Goal: Information Seeking & Learning: Learn about a topic

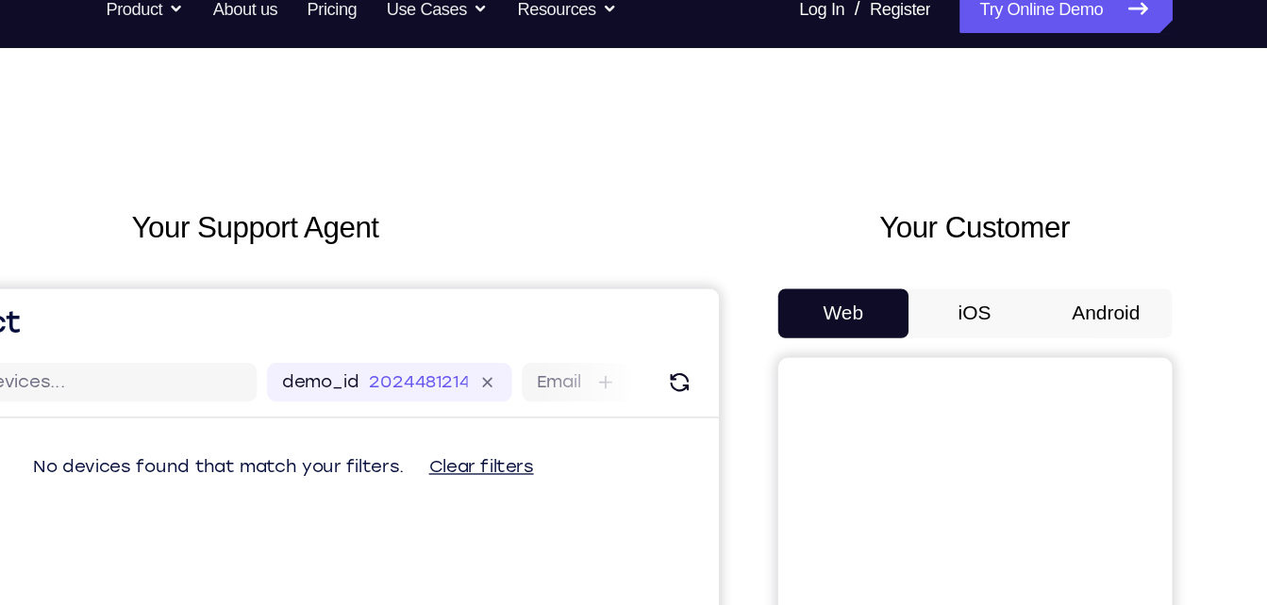
click at [1116, 258] on button "Android" at bounding box center [1111, 264] width 101 height 38
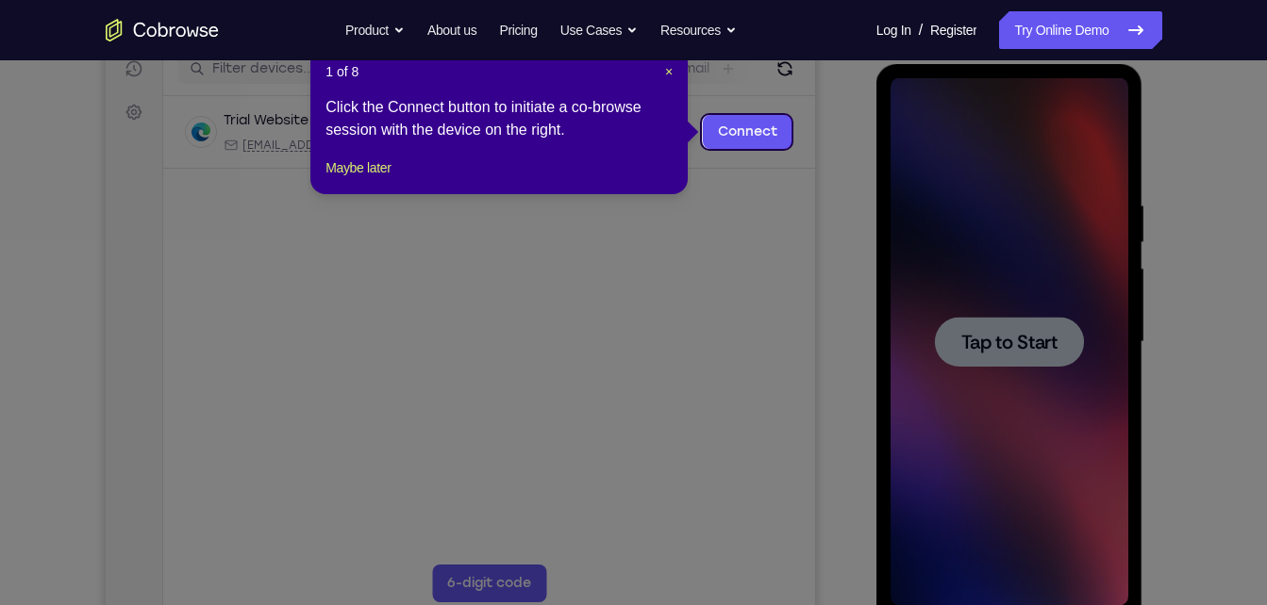
click at [1006, 266] on icon at bounding box center [640, 302] width 1281 height 605
click at [371, 179] on button "Maybe later" at bounding box center [357, 168] width 65 height 23
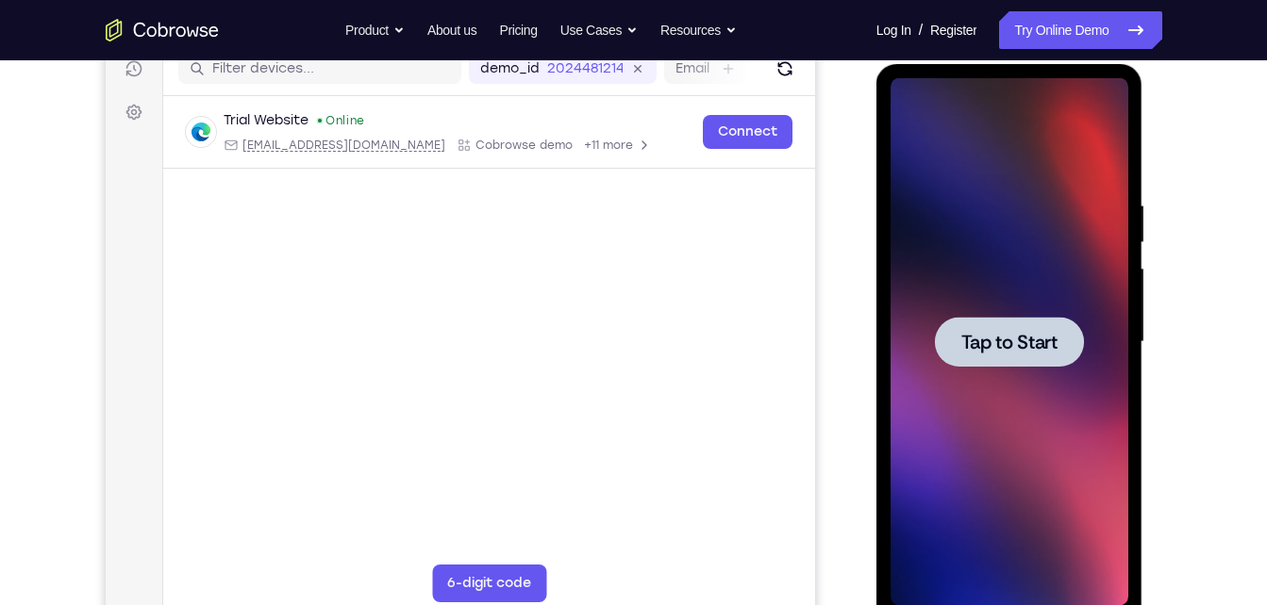
drag, startPoint x: 864, startPoint y: 290, endPoint x: 54, endPoint y: 241, distance: 811.5
click at [864, 290] on div at bounding box center [1011, 340] width 302 height 580
click at [943, 310] on div at bounding box center [1009, 342] width 238 height 528
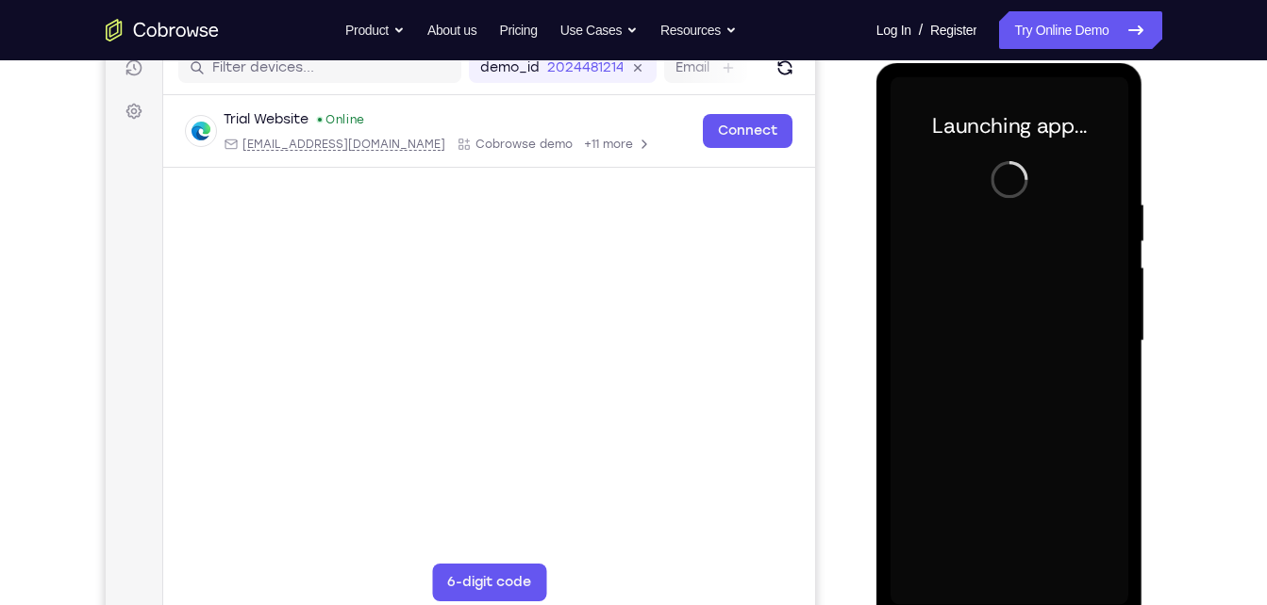
scroll to position [254, 0]
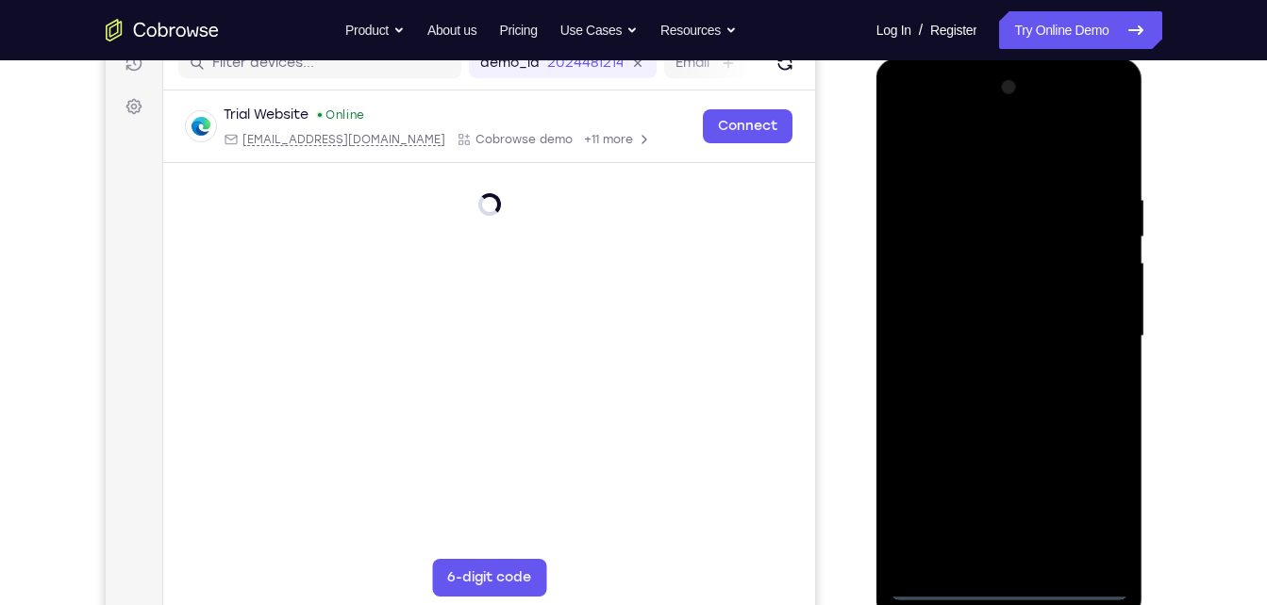
click at [1008, 580] on div at bounding box center [1009, 337] width 238 height 528
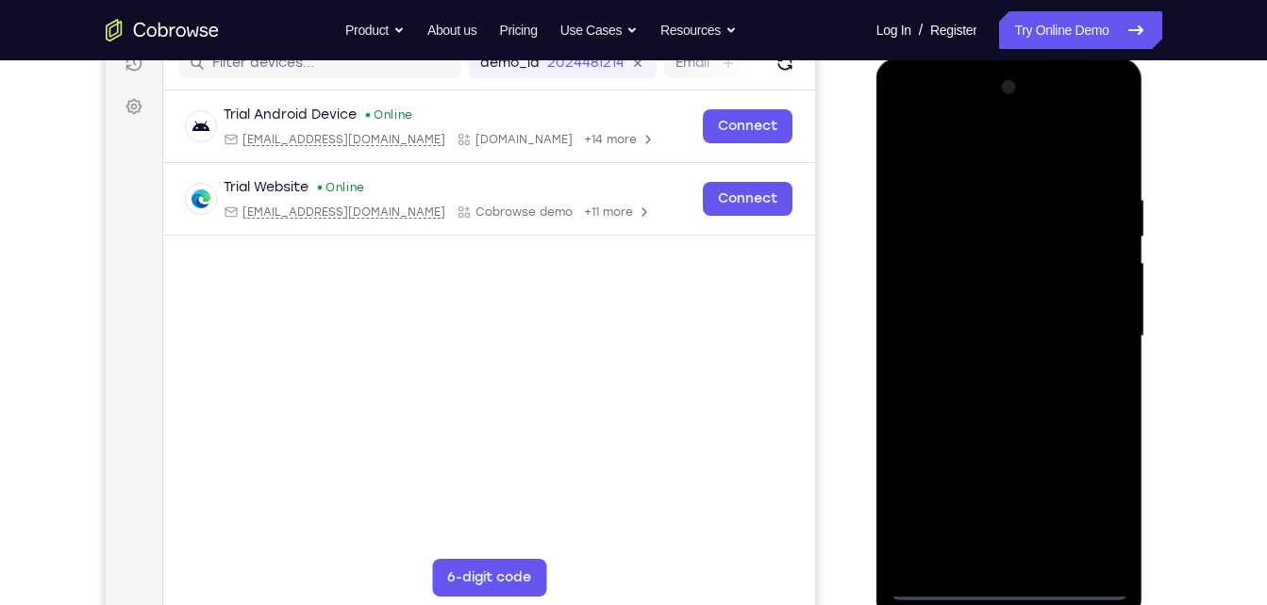
click at [1003, 596] on div at bounding box center [1009, 337] width 238 height 528
click at [1018, 590] on div at bounding box center [1009, 337] width 238 height 528
click at [1085, 502] on div at bounding box center [1009, 337] width 238 height 528
click at [926, 109] on div at bounding box center [1009, 337] width 238 height 528
click at [1088, 325] on div at bounding box center [1009, 337] width 238 height 528
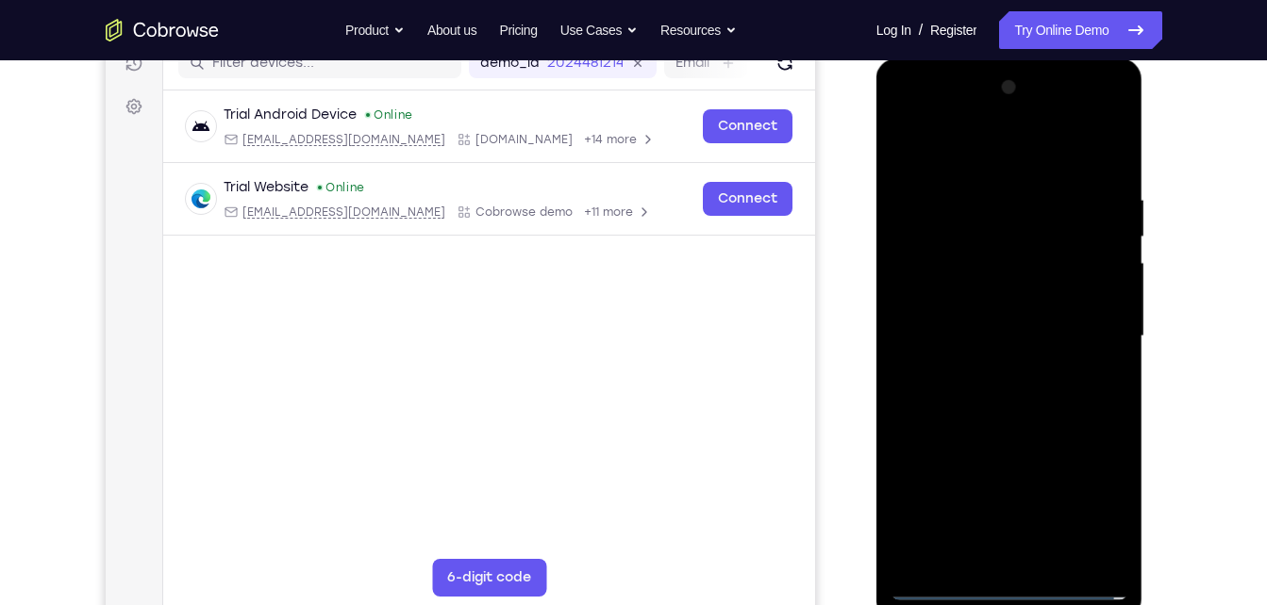
scroll to position [210, 0]
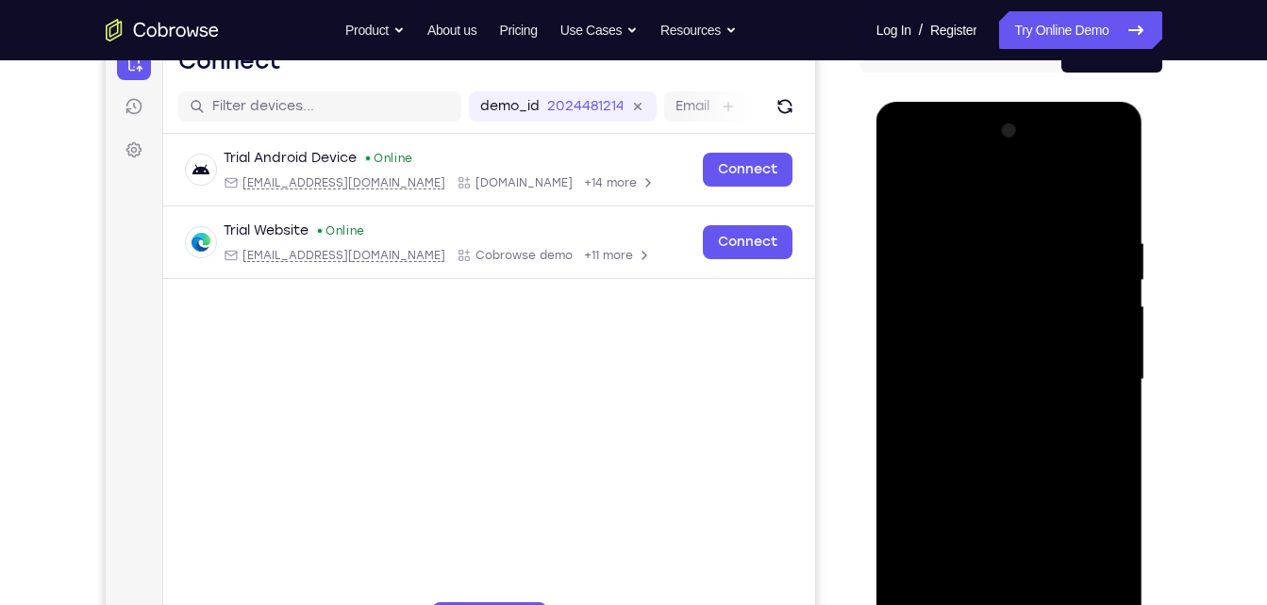
click at [988, 413] on div at bounding box center [1009, 380] width 238 height 528
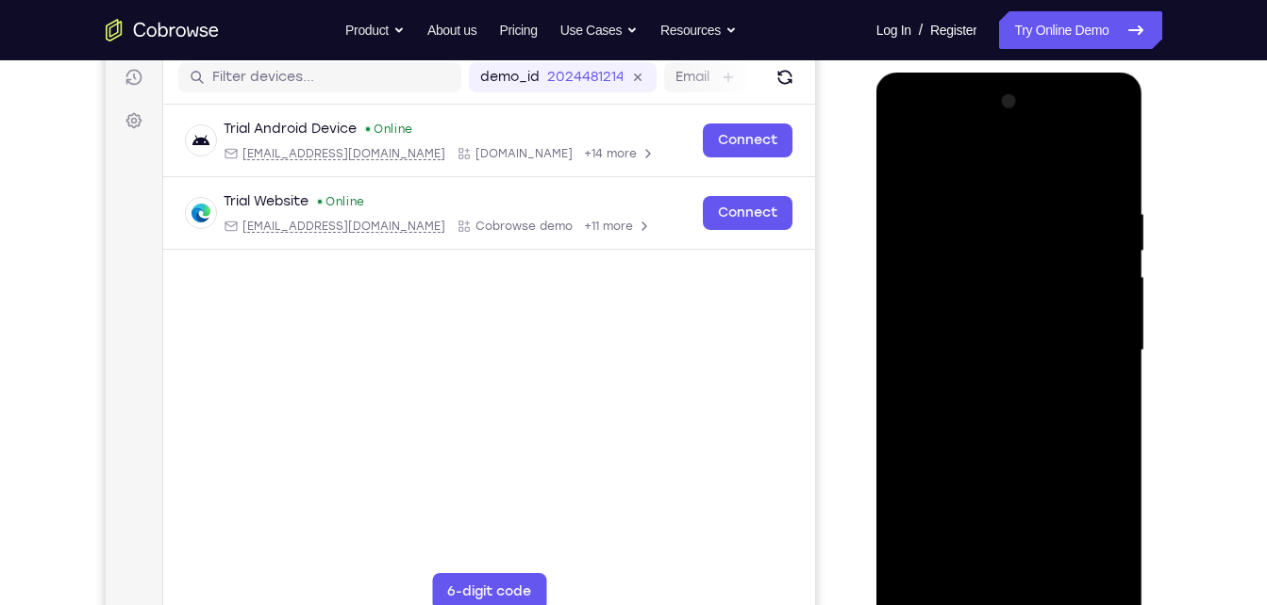
scroll to position [248, 0]
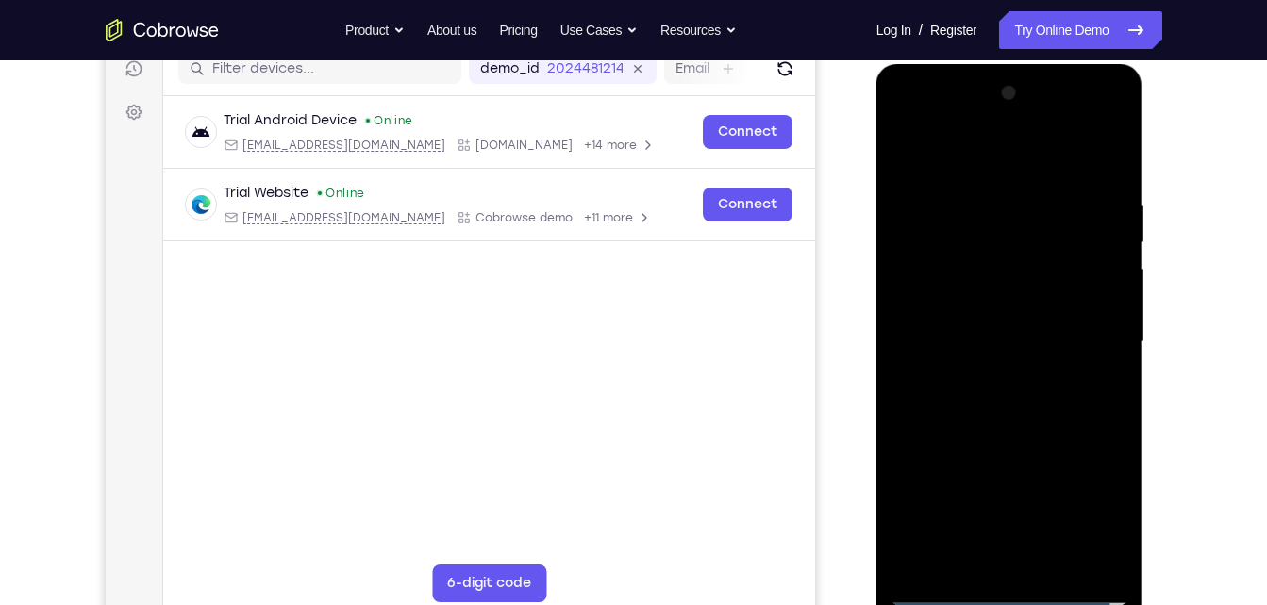
click at [1043, 330] on div at bounding box center [1009, 342] width 238 height 528
click at [1018, 296] on div at bounding box center [1009, 342] width 238 height 528
click at [1017, 334] on div at bounding box center [1009, 342] width 238 height 528
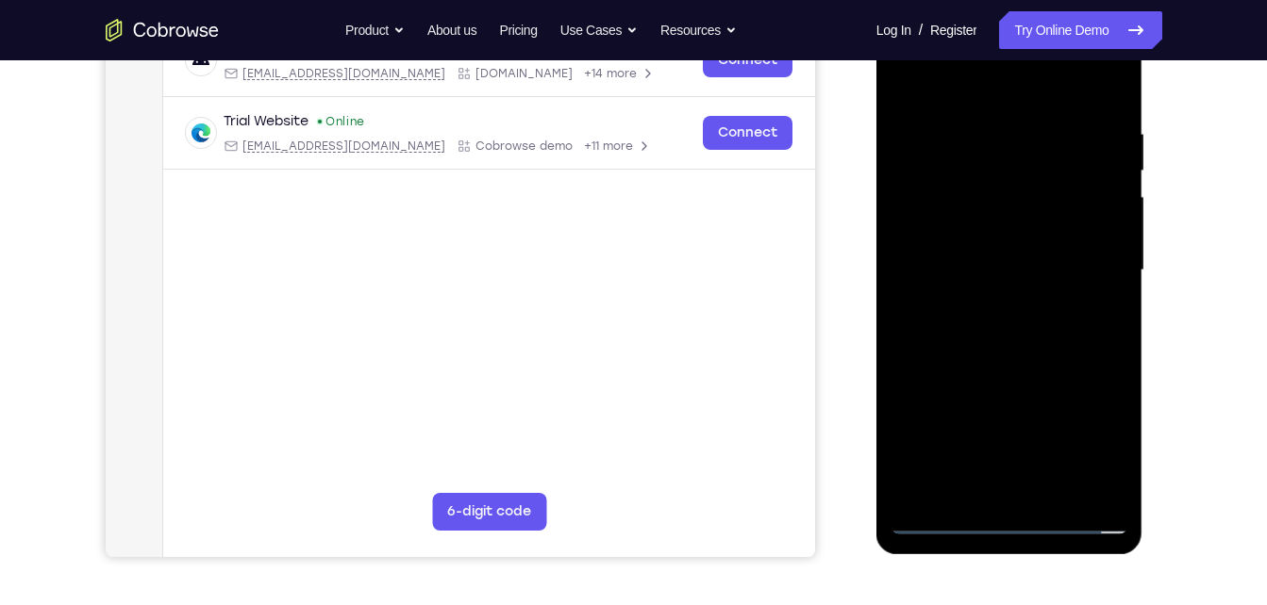
scroll to position [325, 0]
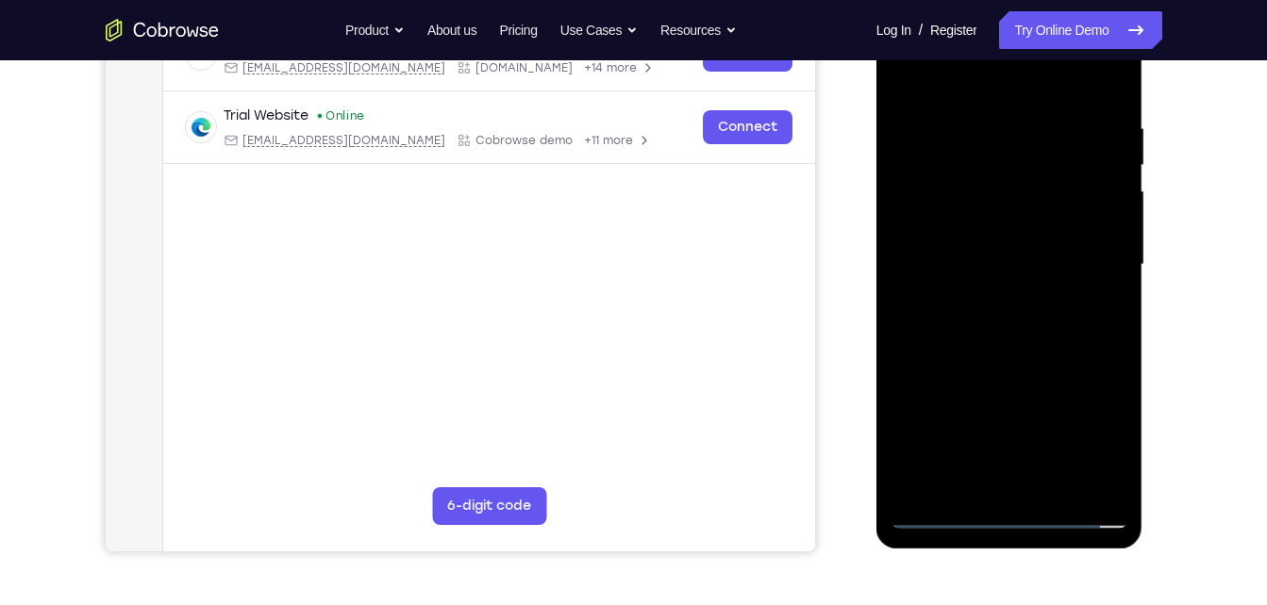
click at [1104, 290] on div at bounding box center [1009, 265] width 238 height 528
click at [1040, 270] on div at bounding box center [1009, 265] width 238 height 528
click at [1045, 489] on div at bounding box center [1009, 265] width 238 height 528
click at [1047, 350] on div at bounding box center [1009, 265] width 238 height 528
click at [1053, 486] on div at bounding box center [1009, 265] width 238 height 528
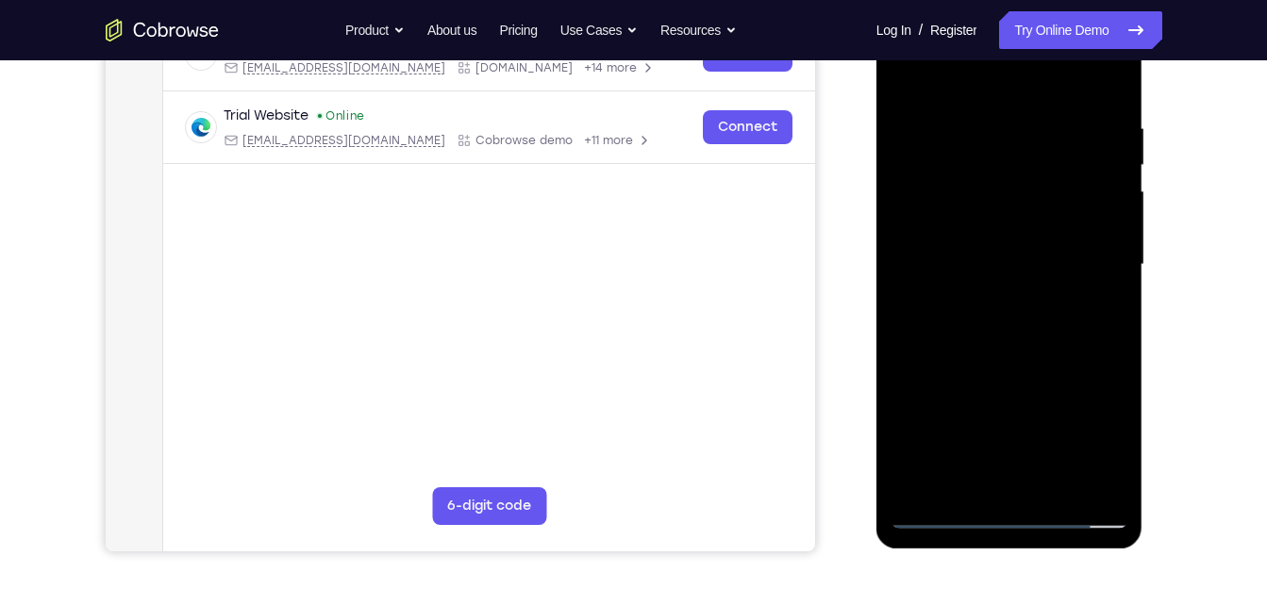
click at [997, 360] on div at bounding box center [1009, 265] width 238 height 528
click at [1009, 221] on div at bounding box center [1009, 265] width 238 height 528
click at [1098, 306] on div at bounding box center [1009, 265] width 238 height 528
click at [947, 113] on div at bounding box center [1009, 265] width 238 height 528
click at [977, 286] on div at bounding box center [1009, 265] width 238 height 528
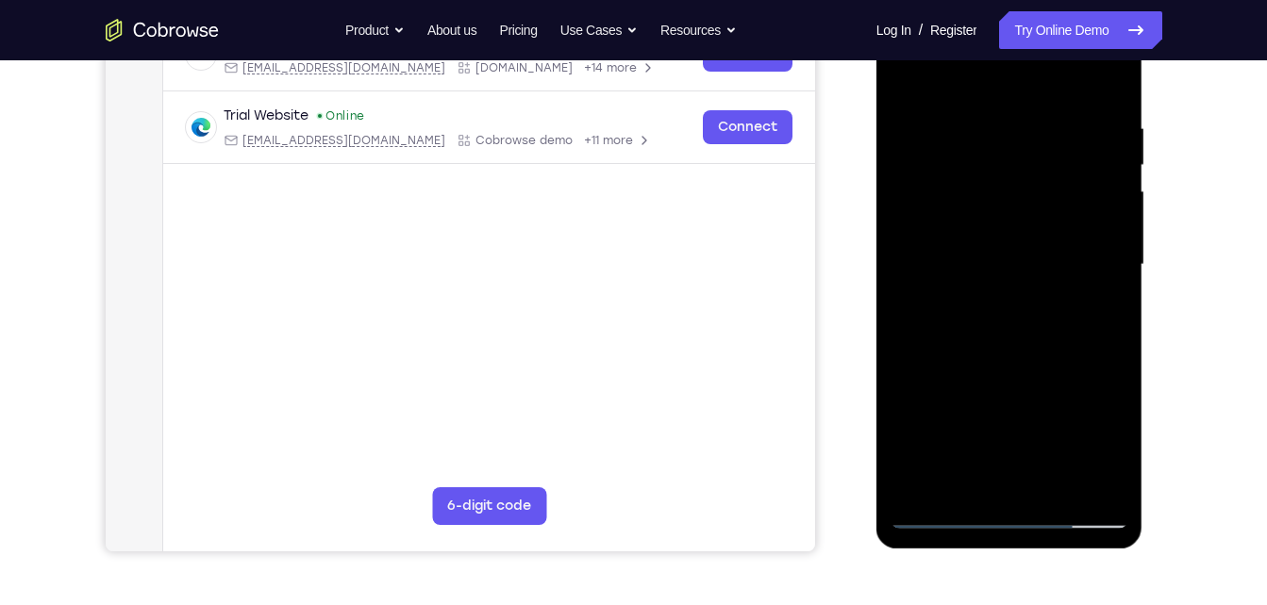
click at [1102, 309] on div at bounding box center [1009, 265] width 238 height 528
click at [975, 118] on div at bounding box center [1009, 265] width 238 height 528
click at [1000, 287] on div at bounding box center [1009, 265] width 238 height 528
click at [1107, 316] on div at bounding box center [1009, 265] width 238 height 528
click at [950, 106] on div at bounding box center [1009, 265] width 238 height 528
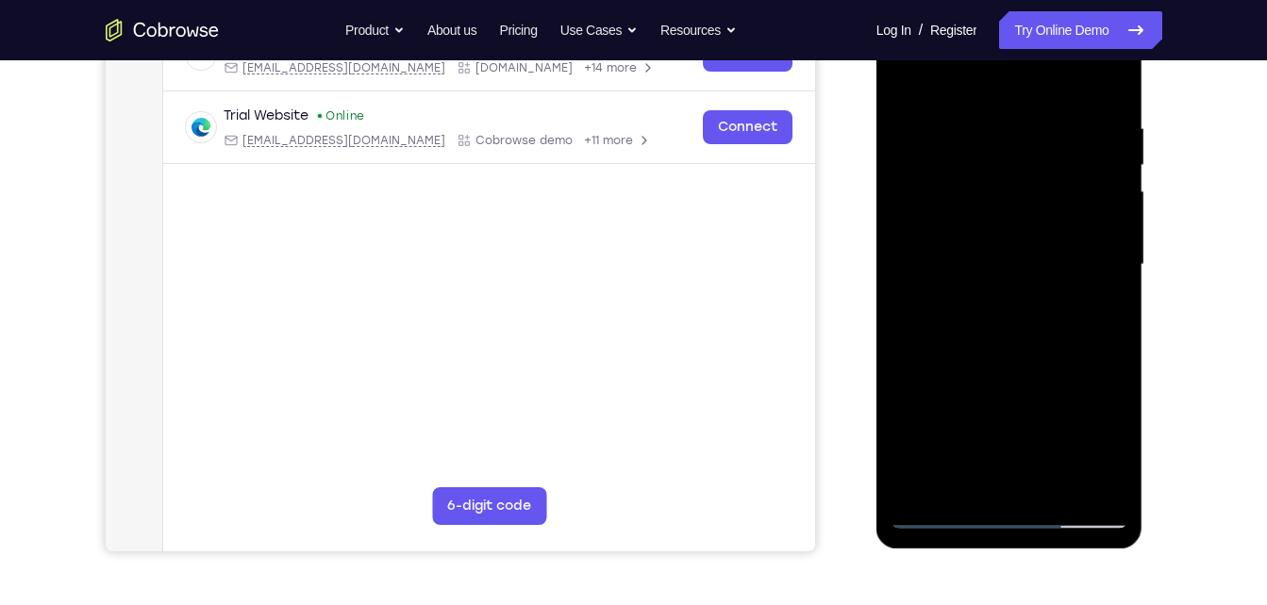
click at [975, 325] on div at bounding box center [1009, 265] width 238 height 528
click at [993, 324] on div at bounding box center [1009, 265] width 238 height 528
click at [1098, 304] on div at bounding box center [1009, 265] width 238 height 528
click at [908, 86] on div at bounding box center [1009, 265] width 238 height 528
click at [936, 514] on div at bounding box center [1009, 265] width 238 height 528
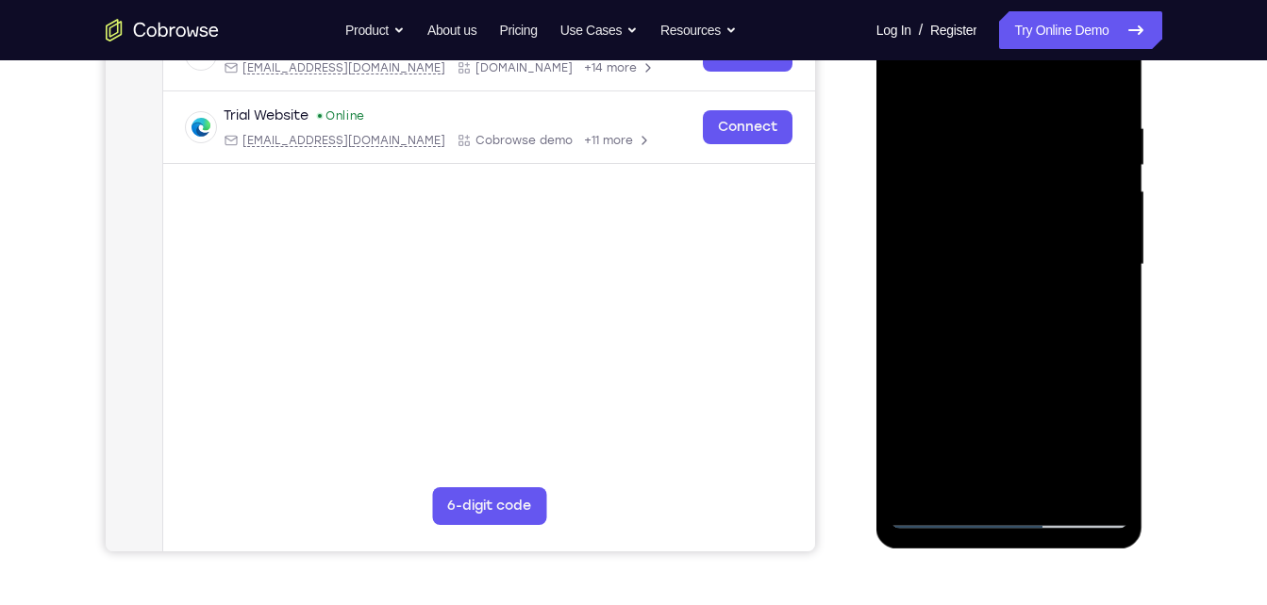
scroll to position [298, 0]
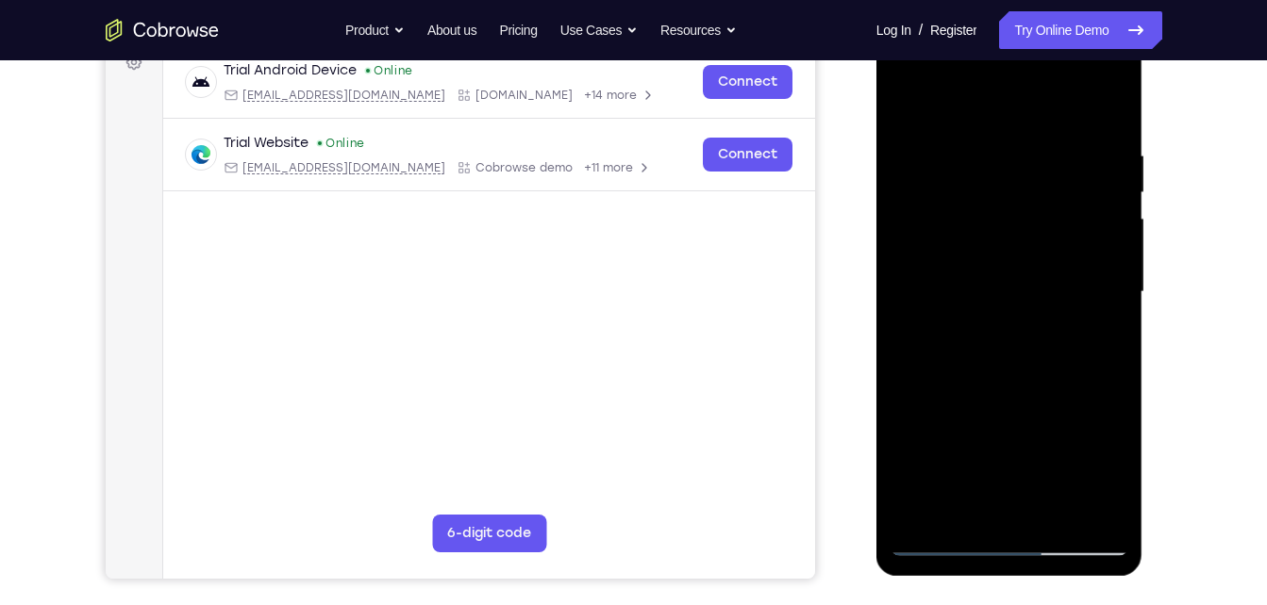
click at [946, 540] on div at bounding box center [1009, 292] width 238 height 528
click at [940, 312] on div at bounding box center [1009, 292] width 238 height 528
click at [908, 101] on div at bounding box center [1009, 292] width 238 height 528
click at [904, 95] on div at bounding box center [1009, 292] width 238 height 528
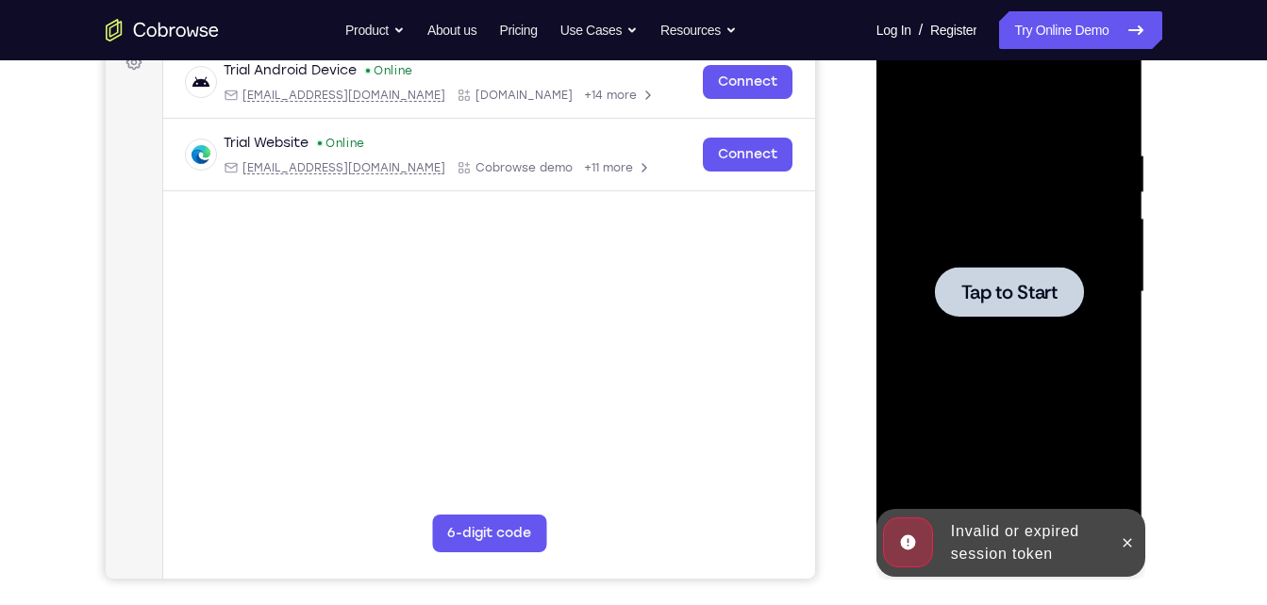
drag, startPoint x: 1124, startPoint y: 543, endPoint x: 1049, endPoint y: 319, distance: 236.8
click at [1049, 319] on div "Online web based iOS Simulators and Android Emulators. Run iPhone, iPad, Mobile…" at bounding box center [1010, 297] width 269 height 566
click at [1049, 319] on div at bounding box center [1009, 292] width 238 height 528
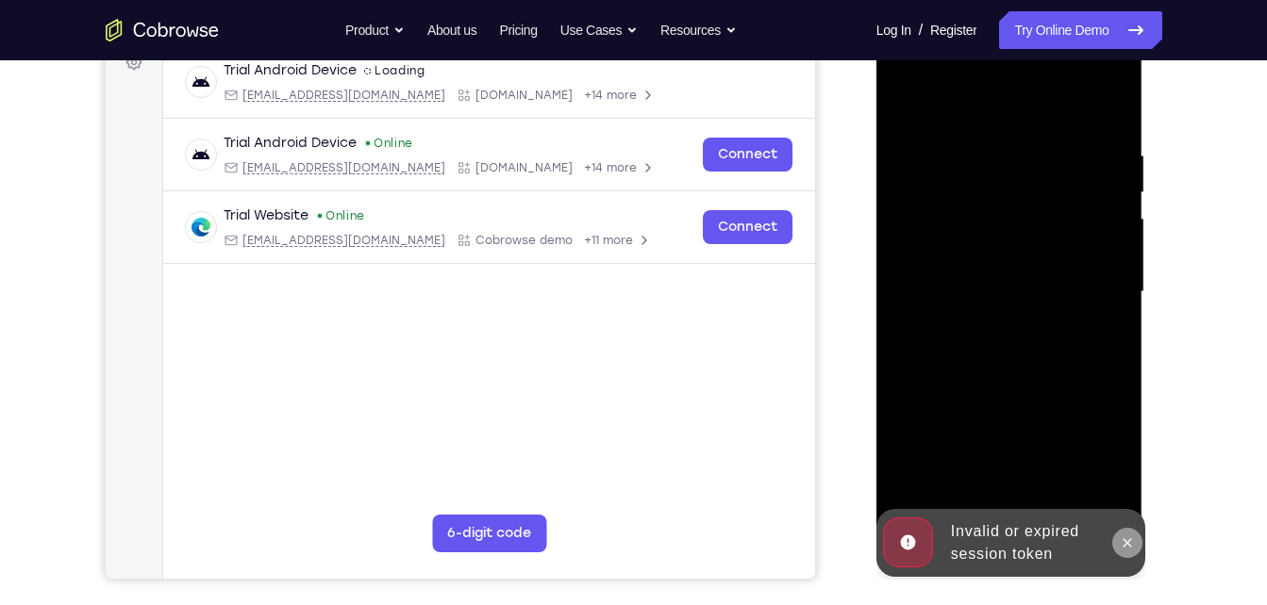
click at [1118, 544] on button at bounding box center [1127, 543] width 30 height 30
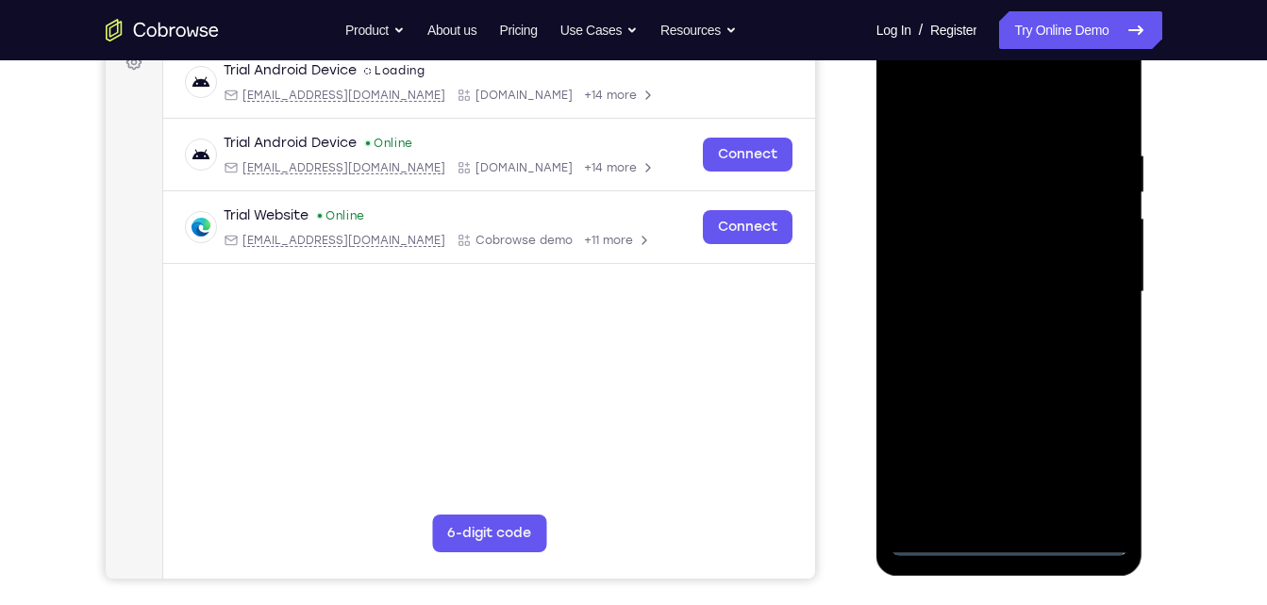
click at [1008, 546] on div at bounding box center [1009, 292] width 238 height 528
click at [1078, 458] on div at bounding box center [1009, 292] width 238 height 528
click at [936, 67] on div at bounding box center [1009, 292] width 238 height 528
click at [1085, 298] on div at bounding box center [1009, 292] width 238 height 528
click at [990, 510] on div at bounding box center [1009, 292] width 238 height 528
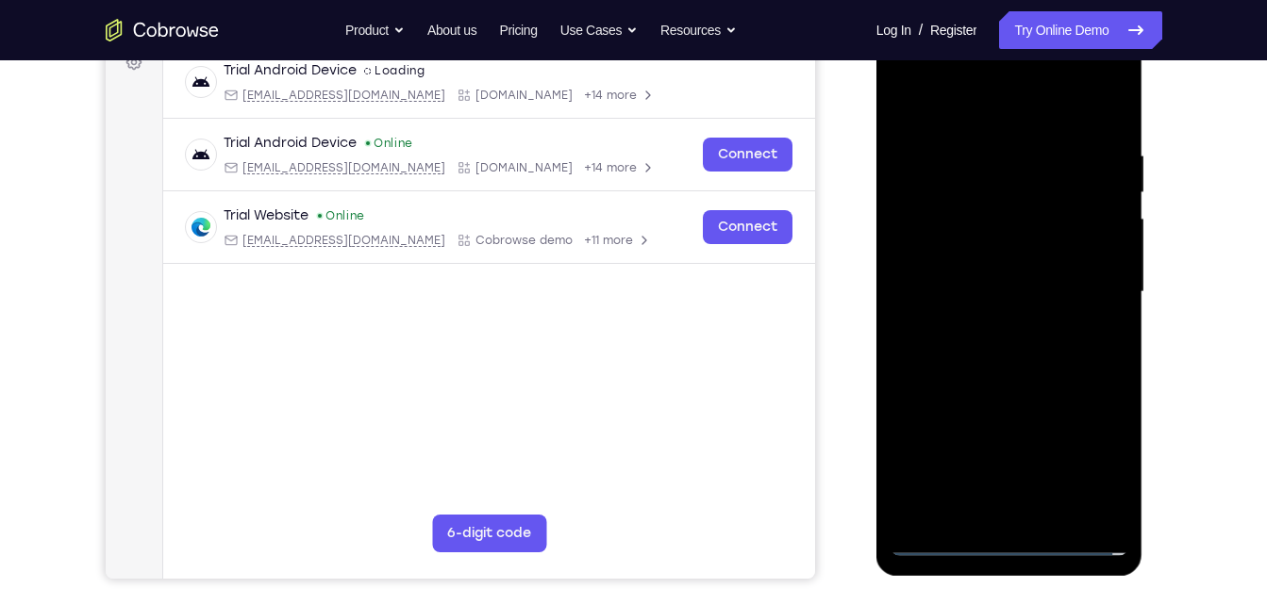
click at [977, 276] on div at bounding box center [1009, 292] width 238 height 528
click at [989, 257] on div at bounding box center [1009, 292] width 238 height 528
click at [988, 275] on div at bounding box center [1009, 292] width 238 height 528
click at [991, 289] on div at bounding box center [1009, 292] width 238 height 528
click at [969, 346] on div at bounding box center [1009, 292] width 238 height 528
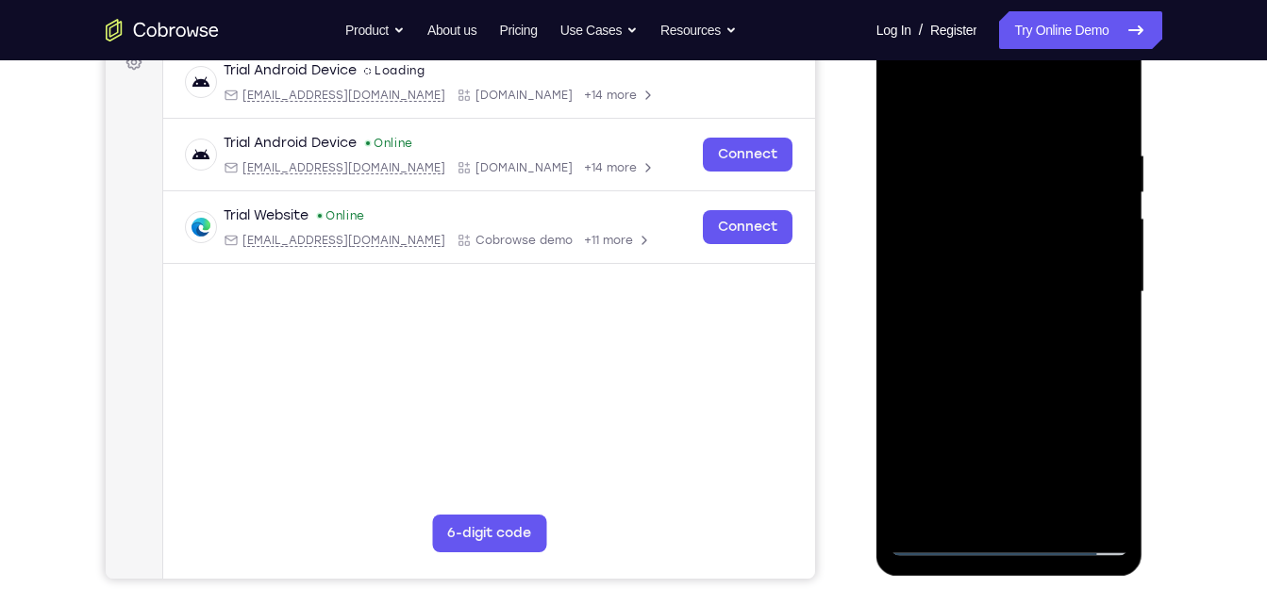
click at [1049, 513] on div at bounding box center [1009, 292] width 238 height 528
click at [1034, 388] on div at bounding box center [1009, 292] width 238 height 528
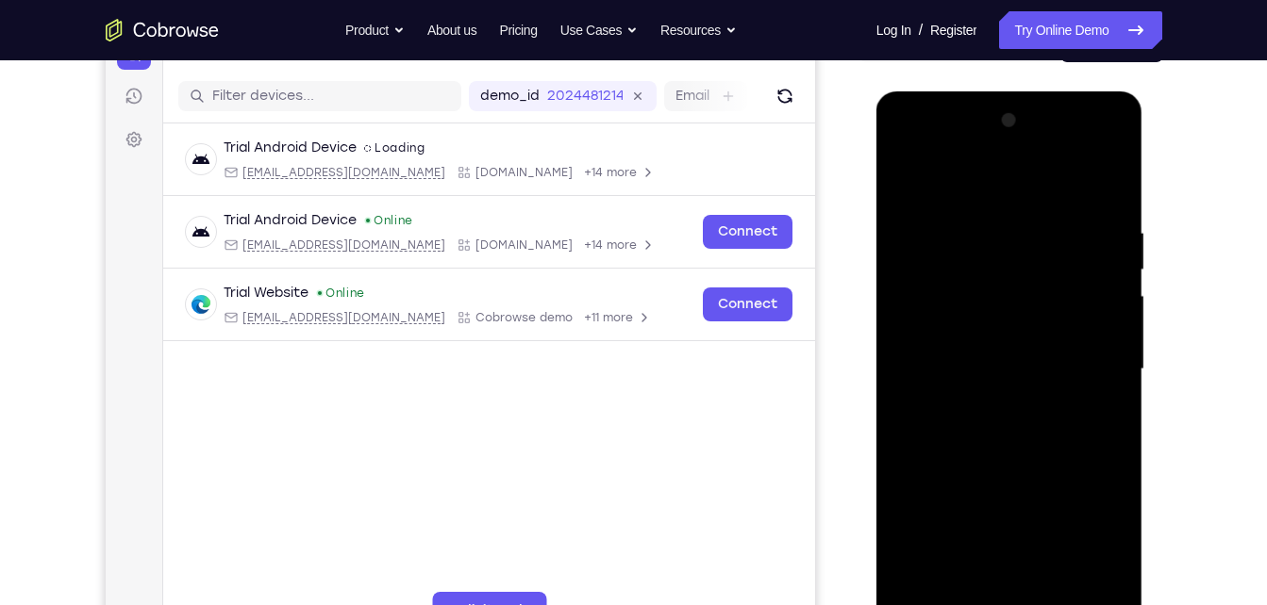
click at [987, 343] on div at bounding box center [1009, 370] width 238 height 528
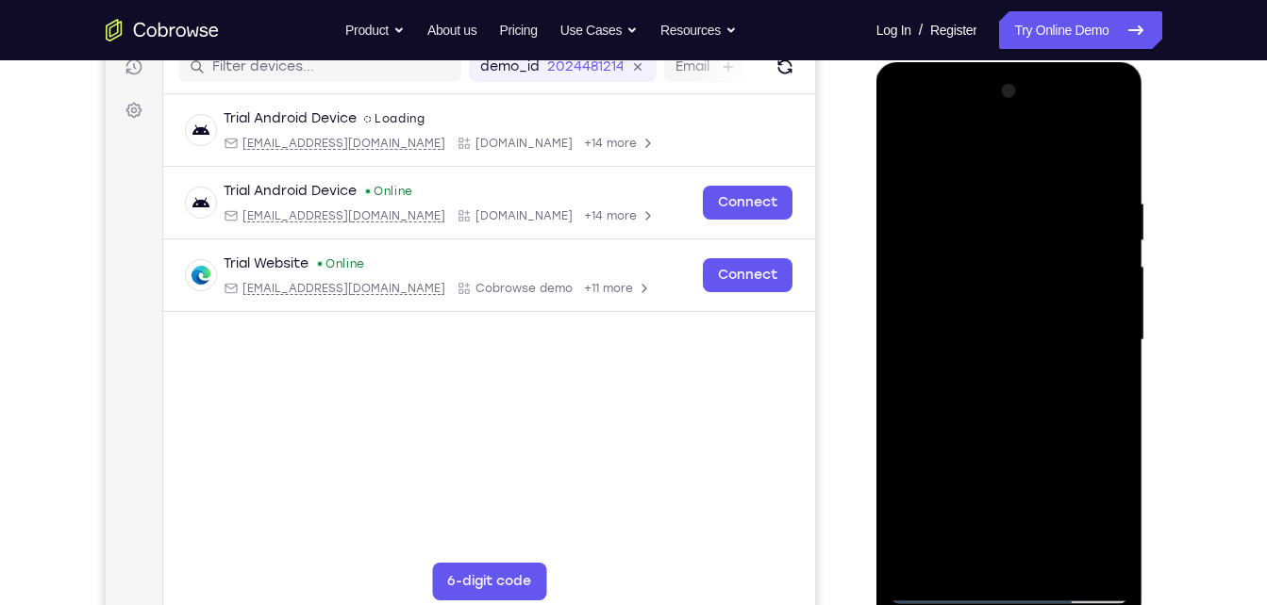
scroll to position [242, 0]
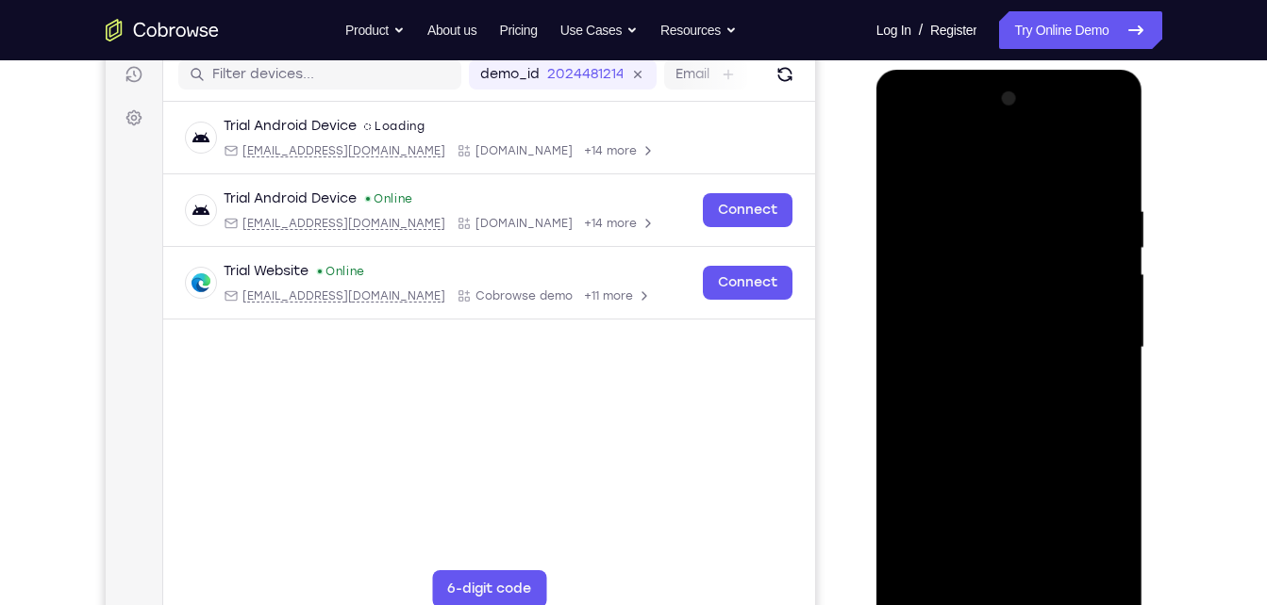
click at [989, 300] on div at bounding box center [1009, 348] width 238 height 528
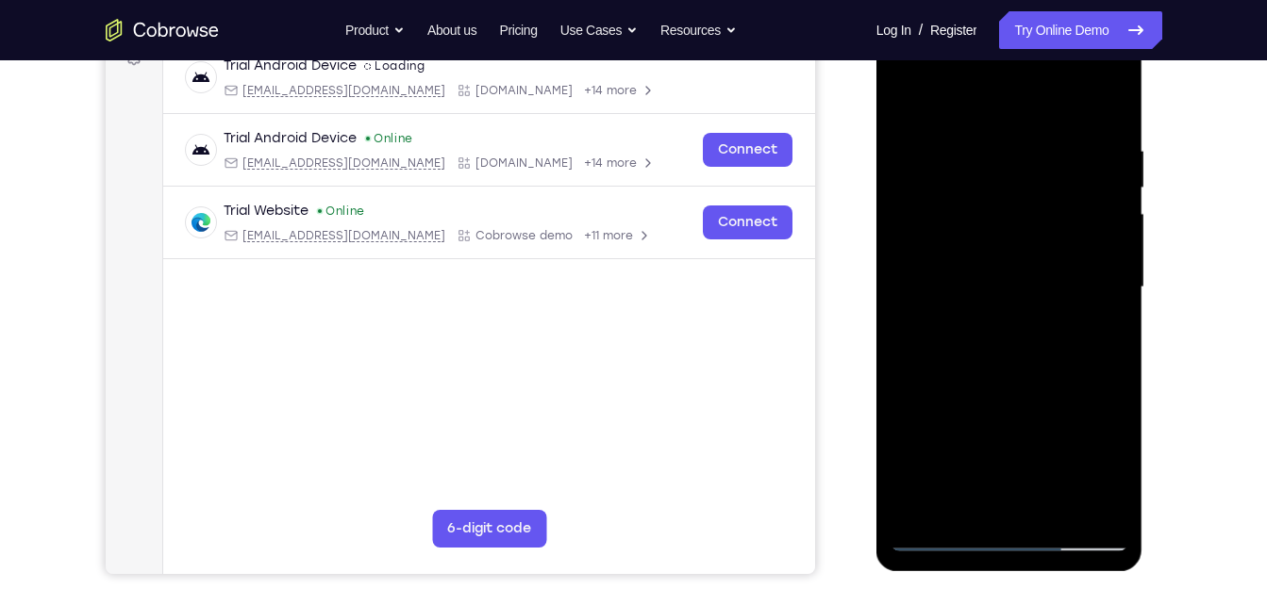
scroll to position [305, 0]
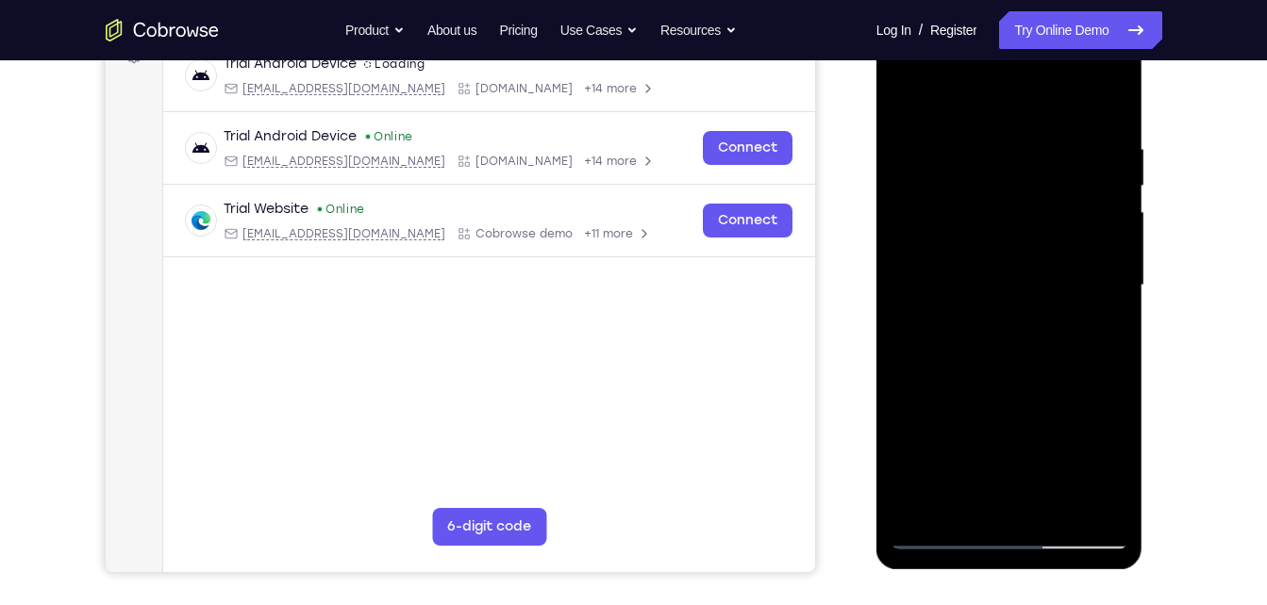
click at [1103, 329] on div at bounding box center [1009, 286] width 238 height 528
click at [969, 234] on div at bounding box center [1009, 286] width 238 height 528
click at [1015, 398] on div at bounding box center [1009, 286] width 238 height 528
click at [1112, 467] on div at bounding box center [1009, 286] width 238 height 528
click at [1104, 327] on div at bounding box center [1009, 286] width 238 height 528
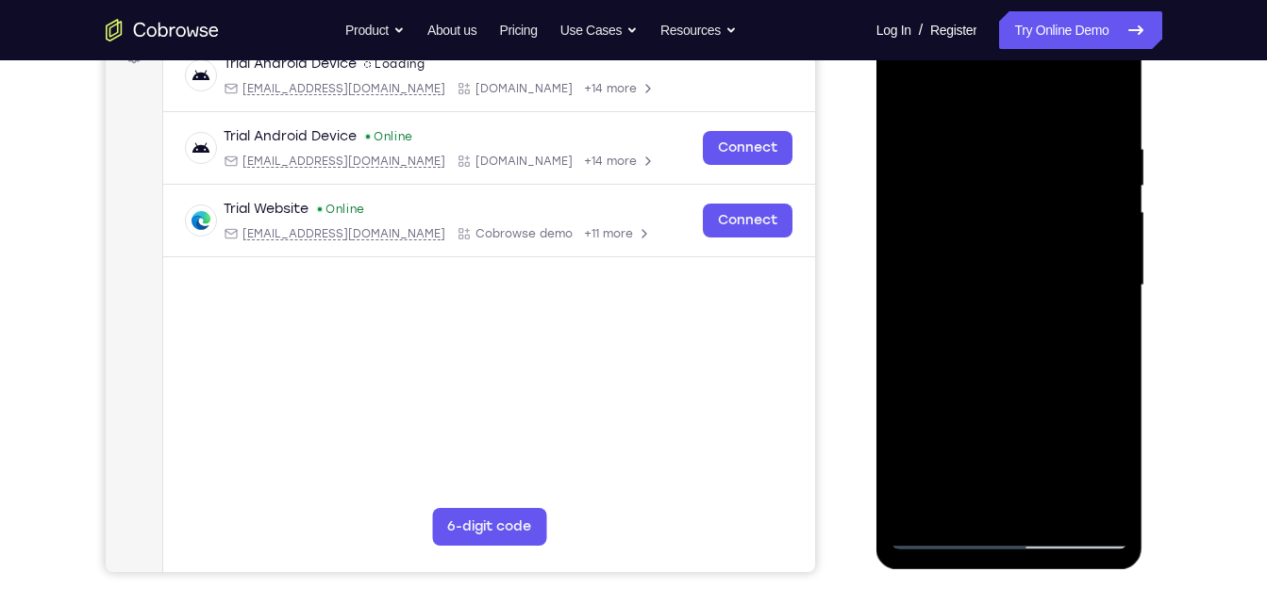
click at [990, 303] on div at bounding box center [1009, 286] width 238 height 528
click at [1035, 463] on div at bounding box center [1009, 286] width 238 height 528
click at [1101, 333] on div at bounding box center [1009, 286] width 238 height 528
click at [908, 97] on div at bounding box center [1009, 286] width 238 height 528
click at [1012, 229] on div at bounding box center [1009, 286] width 238 height 528
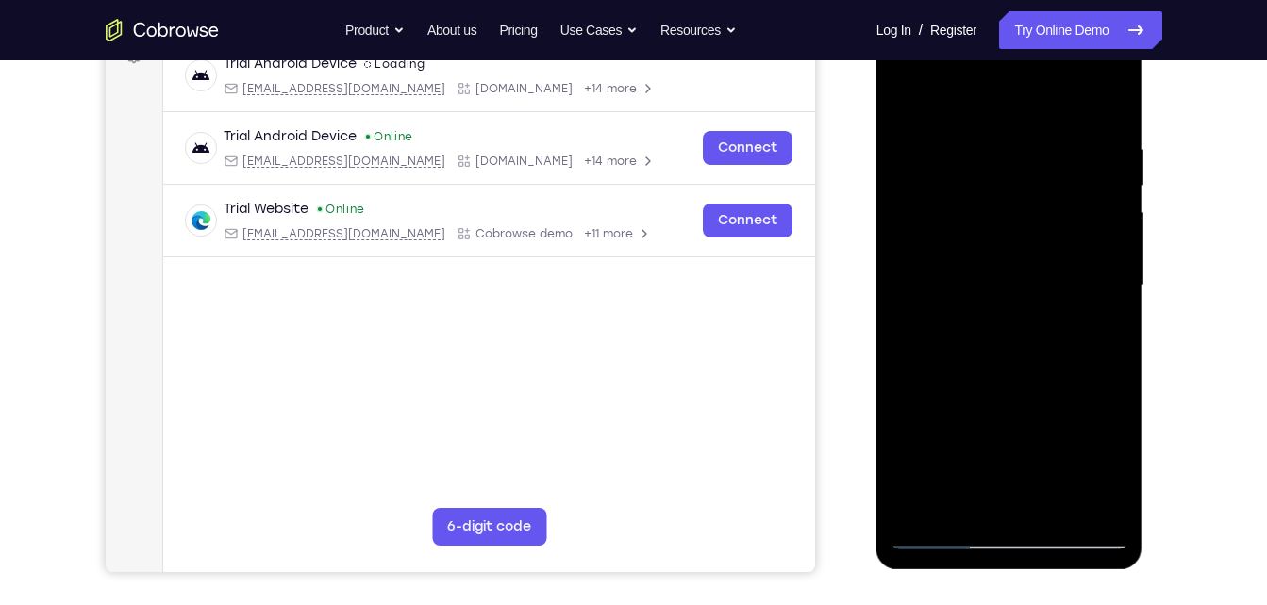
click at [949, 409] on div at bounding box center [1009, 286] width 238 height 528
click at [1000, 402] on div at bounding box center [1009, 286] width 238 height 528
click at [1106, 337] on div at bounding box center [1009, 286] width 238 height 528
click at [971, 225] on div at bounding box center [1009, 286] width 238 height 528
click at [958, 401] on div at bounding box center [1009, 286] width 238 height 528
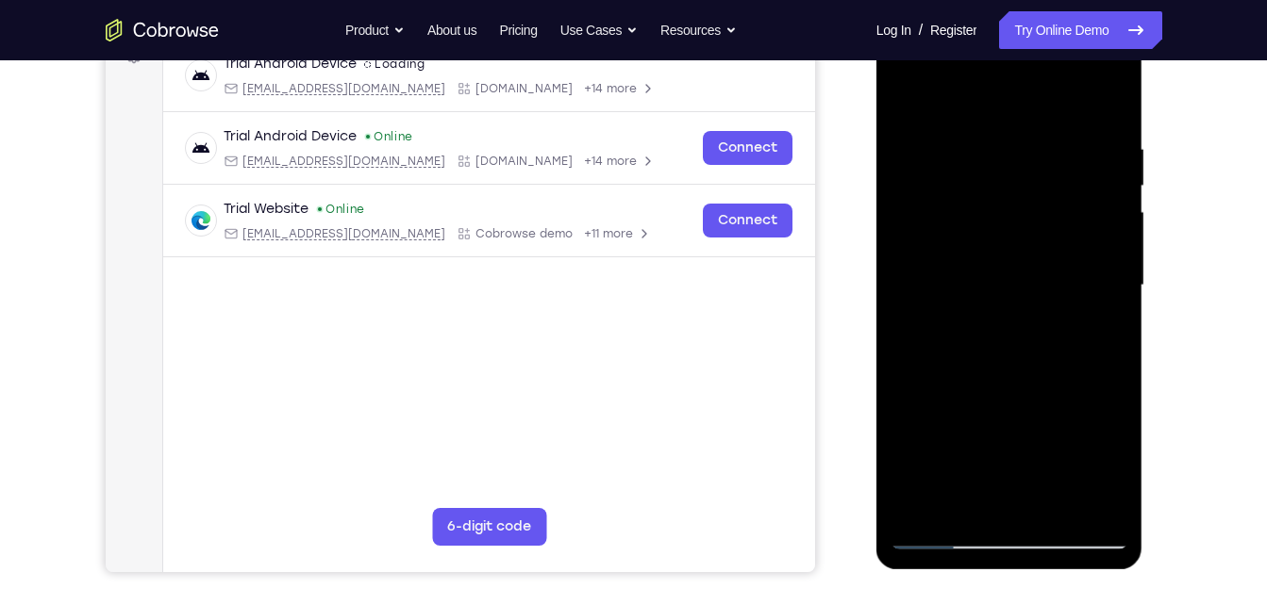
drag, startPoint x: 1046, startPoint y: 182, endPoint x: 812, endPoint y: 477, distance: 376.6
click at [876, 477] on html "Online web based iOS Simulators and Android Emulators. Run iPhone, iPad, Mobile…" at bounding box center [1010, 291] width 269 height 566
drag, startPoint x: 1033, startPoint y: 208, endPoint x: 1093, endPoint y: -61, distance: 276.4
click at [1093, 8] on html "Online web based iOS Simulators and Android Emulators. Run iPhone, iPad, Mobile…" at bounding box center [1010, 291] width 269 height 566
drag, startPoint x: 1019, startPoint y: 215, endPoint x: 1003, endPoint y: -70, distance: 285.3
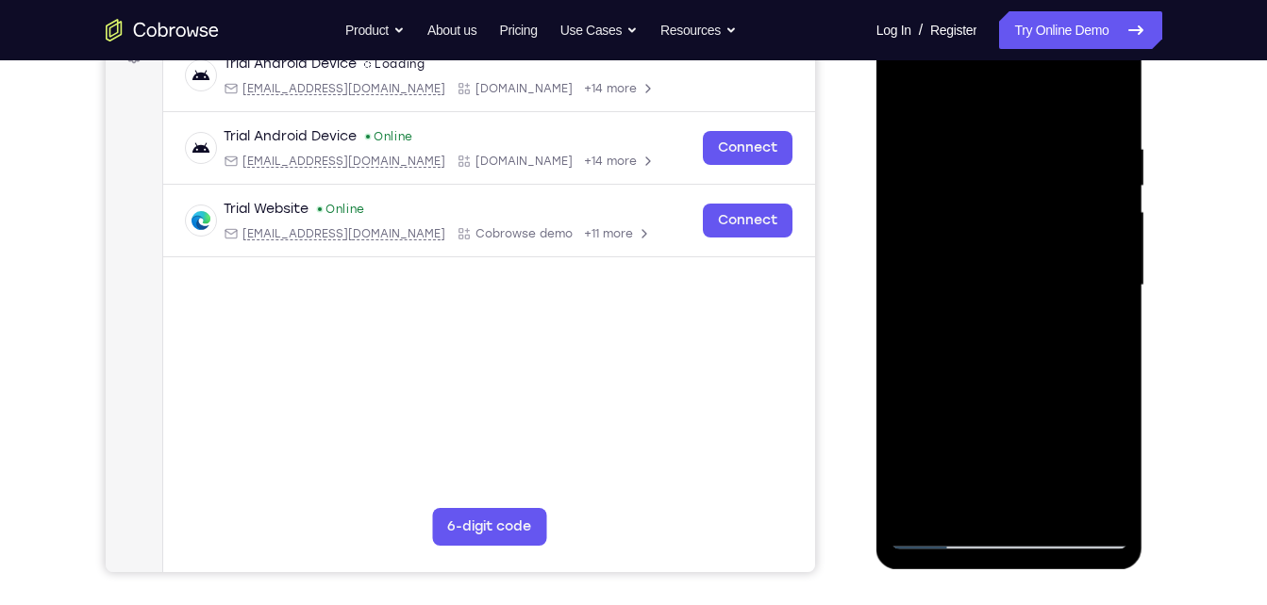
click at [1003, 8] on html "Online web based iOS Simulators and Android Emulators. Run iPhone, iPad, Mobile…" at bounding box center [1010, 291] width 269 height 566
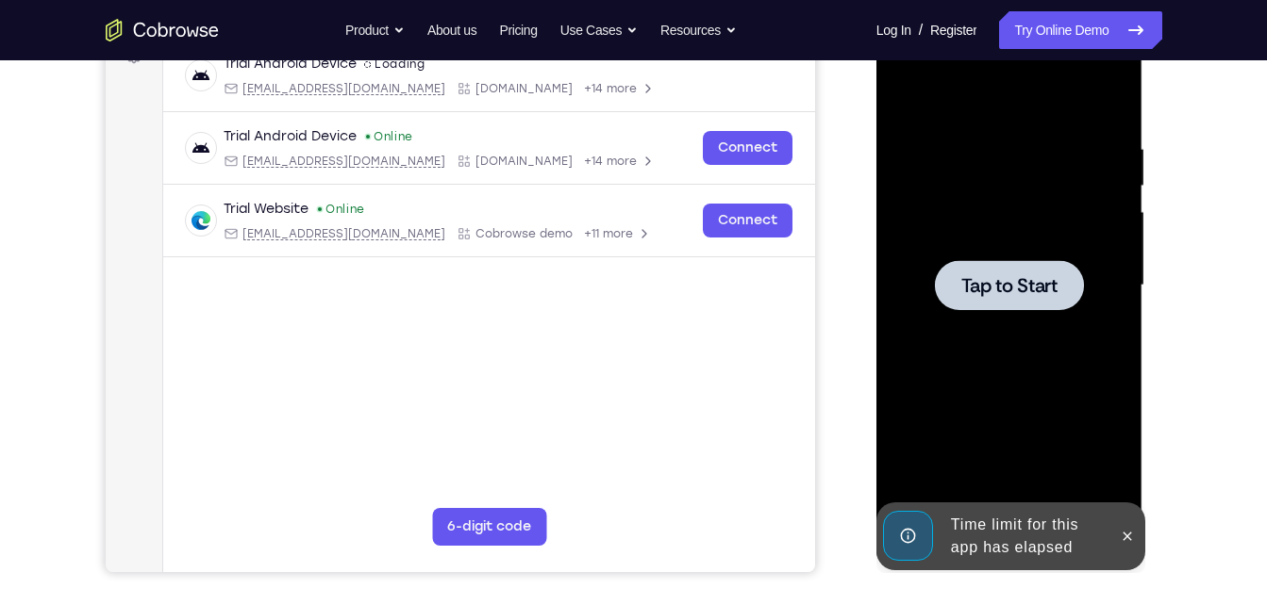
click at [1002, 201] on div at bounding box center [1009, 286] width 238 height 528
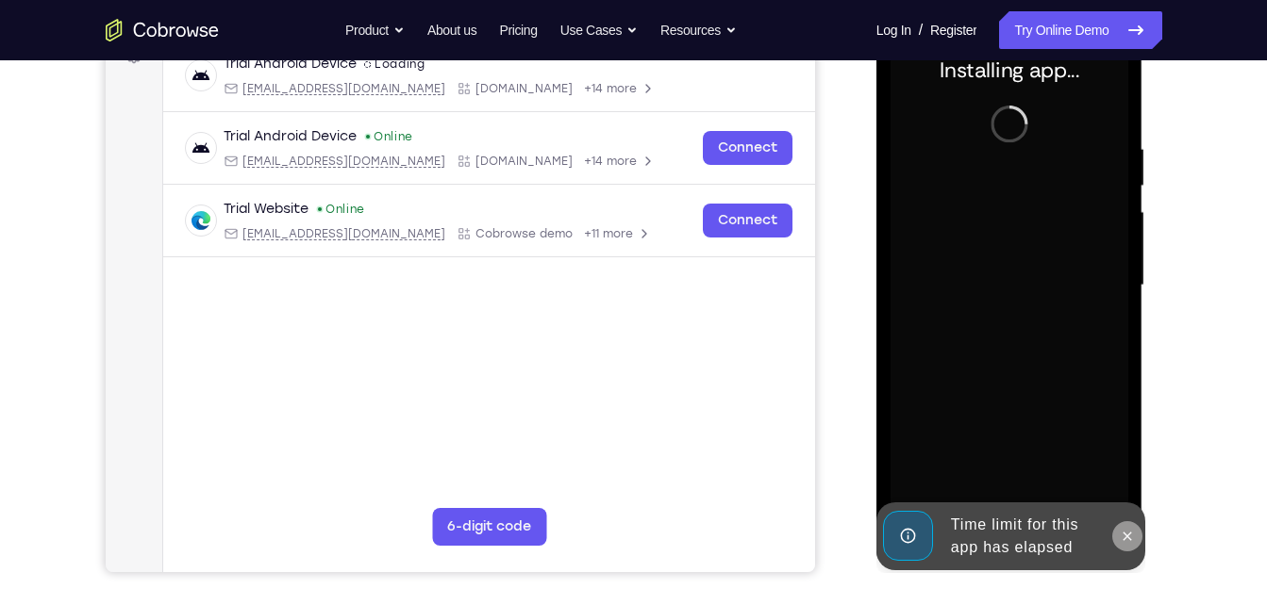
click at [1122, 527] on button at bounding box center [1127, 537] width 30 height 30
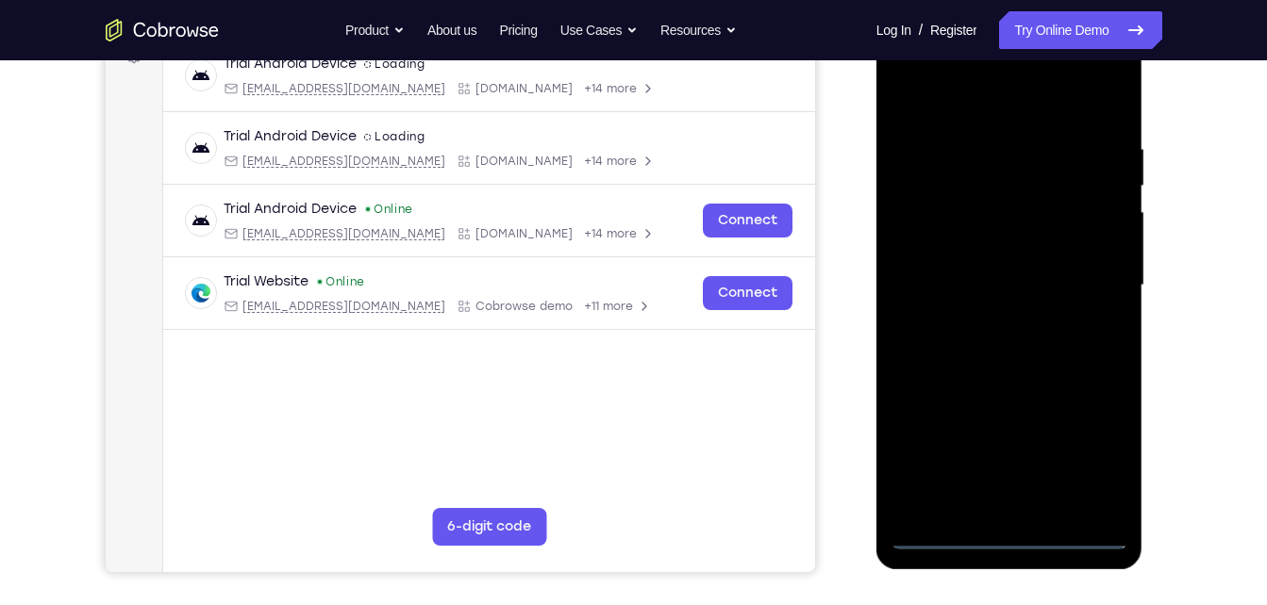
click at [1004, 542] on div at bounding box center [1009, 286] width 238 height 528
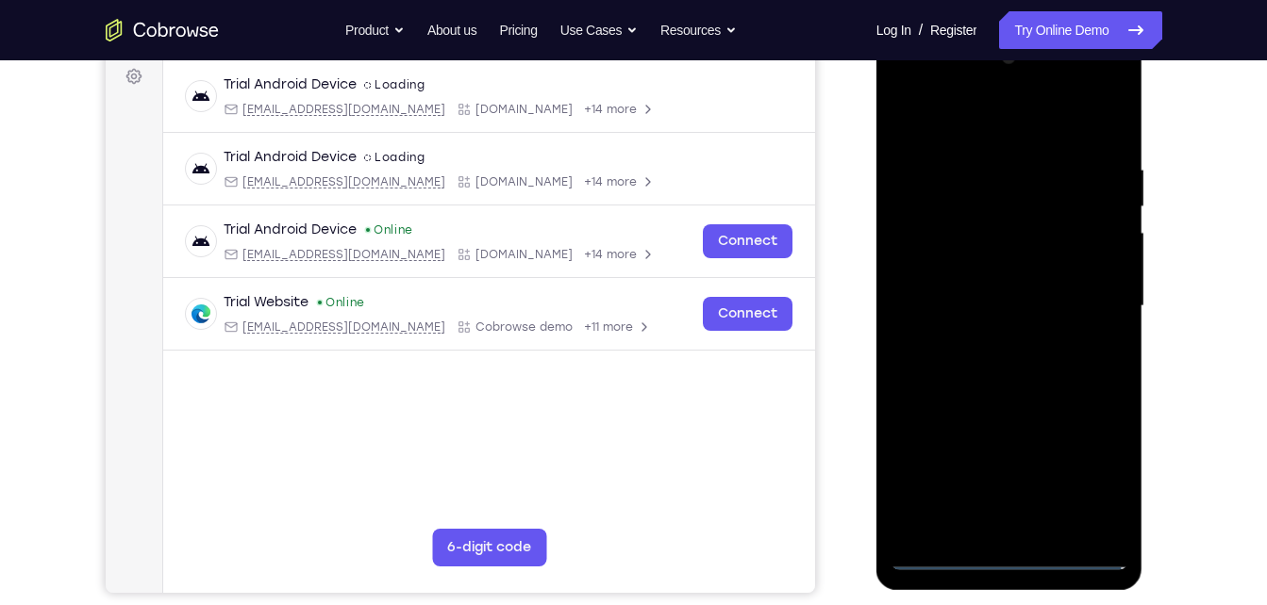
click at [1085, 472] on div at bounding box center [1009, 306] width 238 height 528
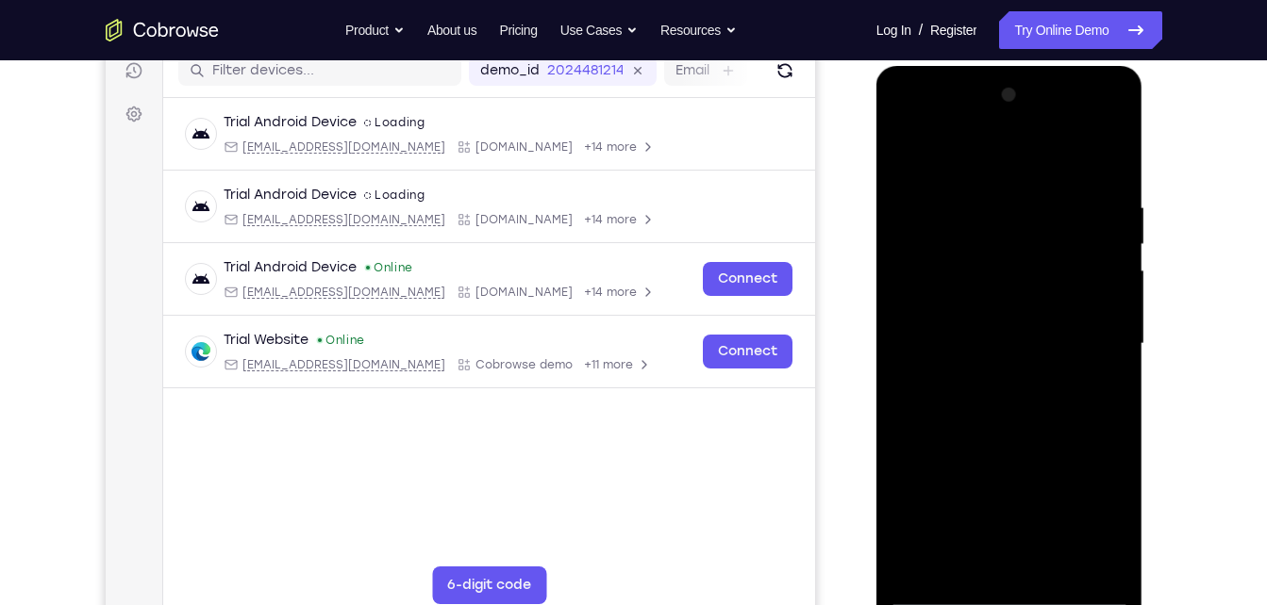
scroll to position [247, 0]
click at [927, 124] on div at bounding box center [1009, 343] width 238 height 528
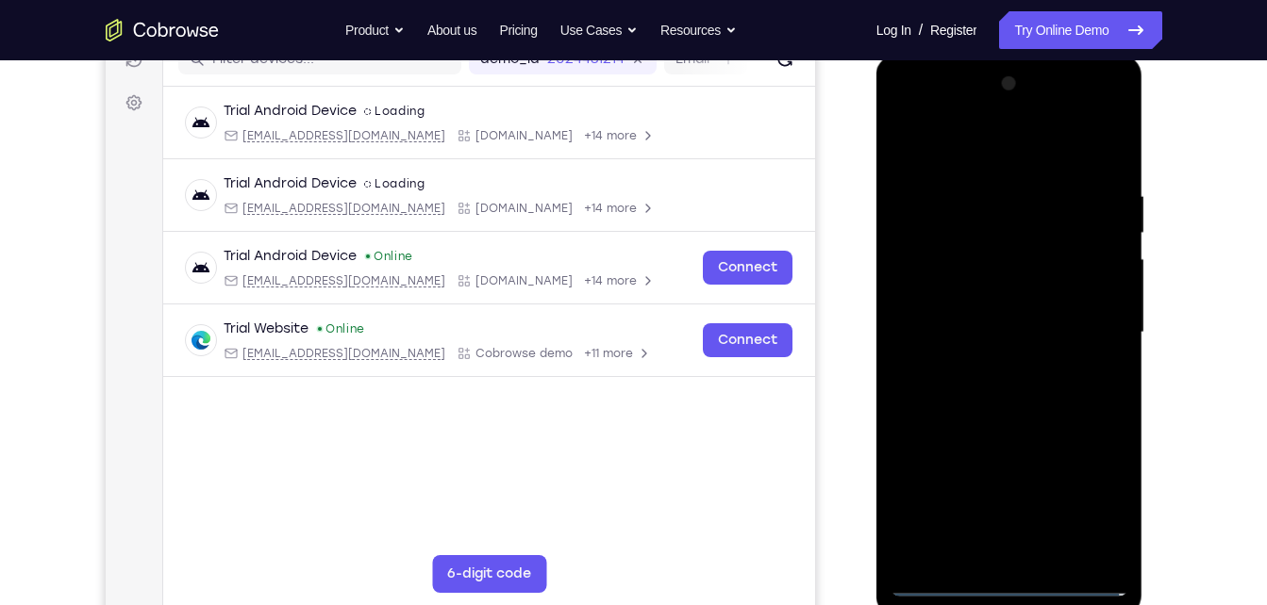
scroll to position [258, 0]
click at [1082, 331] on div at bounding box center [1009, 332] width 238 height 528
click at [981, 366] on div at bounding box center [1009, 332] width 238 height 528
click at [1030, 324] on div at bounding box center [1009, 332] width 238 height 528
click at [1016, 291] on div at bounding box center [1009, 332] width 238 height 528
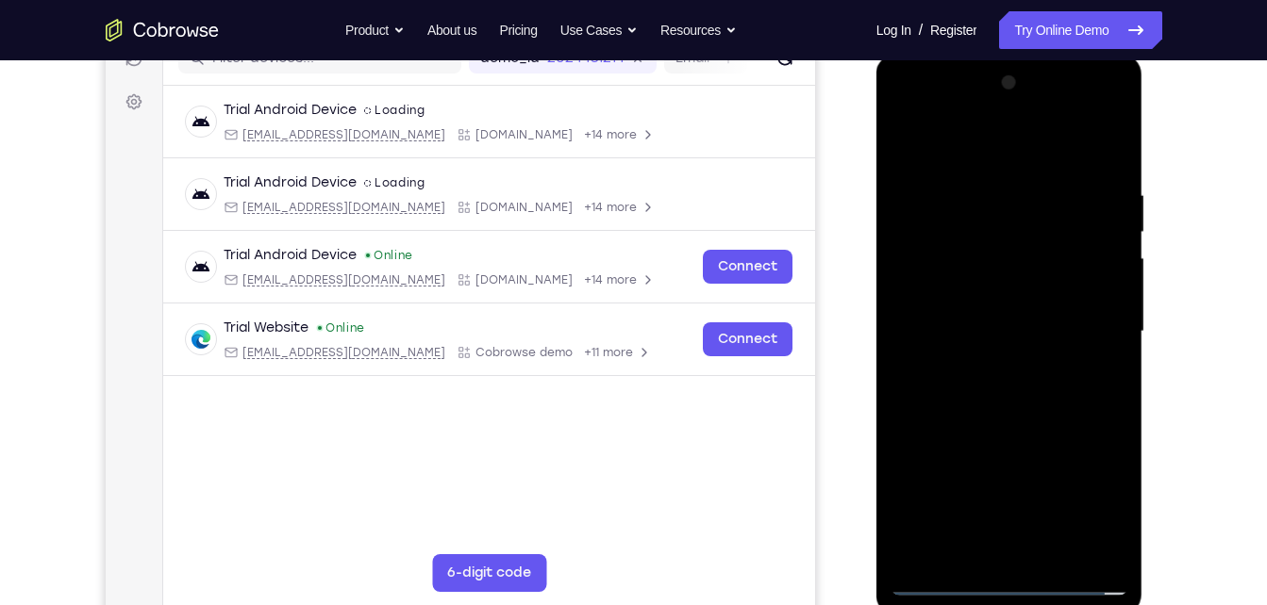
click at [995, 325] on div at bounding box center [1009, 332] width 238 height 528
click at [976, 405] on div at bounding box center [1009, 332] width 238 height 528
click at [1040, 423] on div at bounding box center [1009, 332] width 238 height 528
click at [1047, 544] on div at bounding box center [1009, 332] width 238 height 528
click at [1003, 431] on div at bounding box center [1009, 332] width 238 height 528
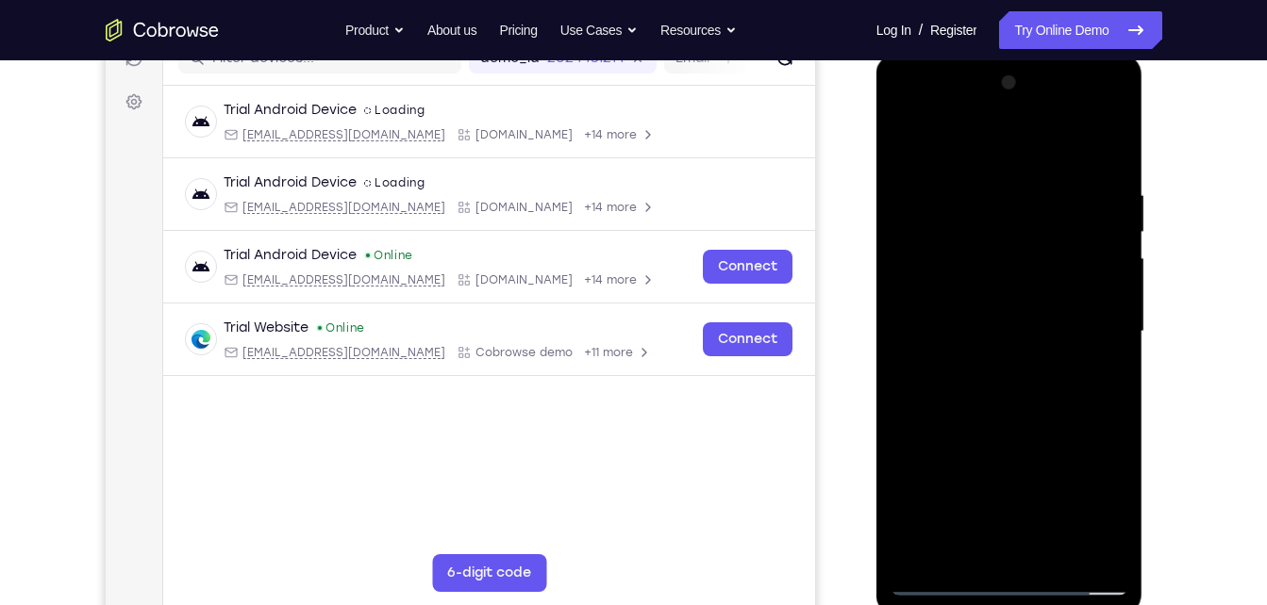
click at [1018, 284] on div at bounding box center [1009, 332] width 238 height 528
click at [1031, 284] on div at bounding box center [1009, 332] width 238 height 528
click at [1019, 292] on div at bounding box center [1009, 332] width 238 height 528
click at [975, 431] on div at bounding box center [1009, 332] width 238 height 528
click at [964, 446] on div at bounding box center [1009, 332] width 238 height 528
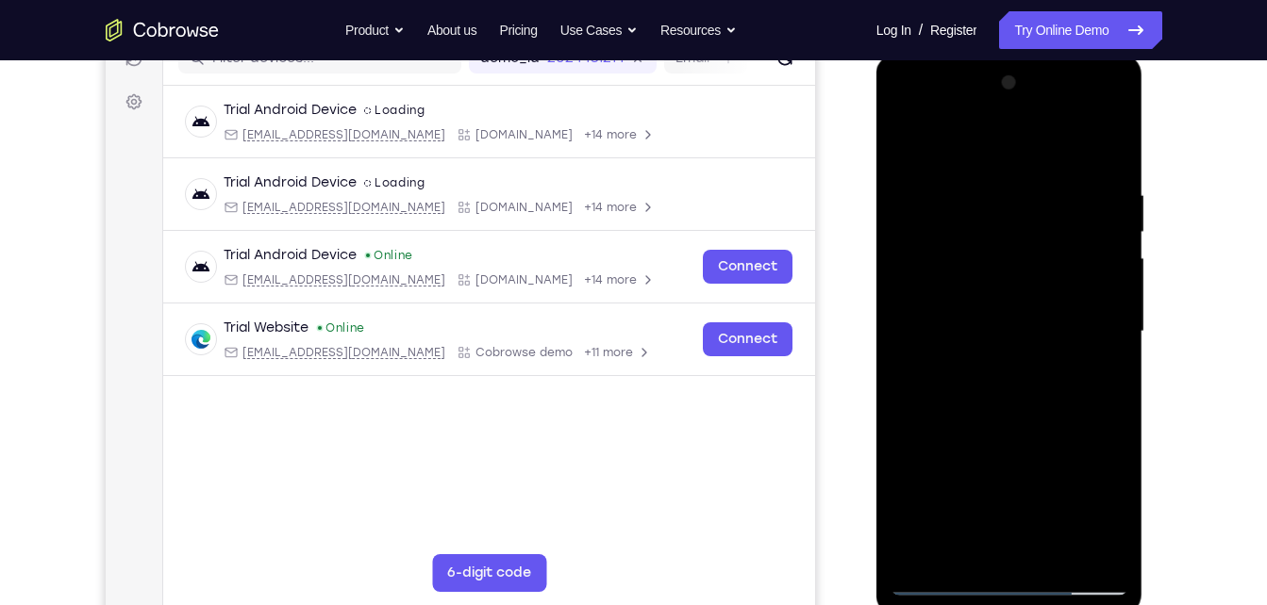
click at [1102, 373] on div at bounding box center [1009, 332] width 238 height 528
click at [911, 141] on div at bounding box center [1009, 332] width 238 height 528
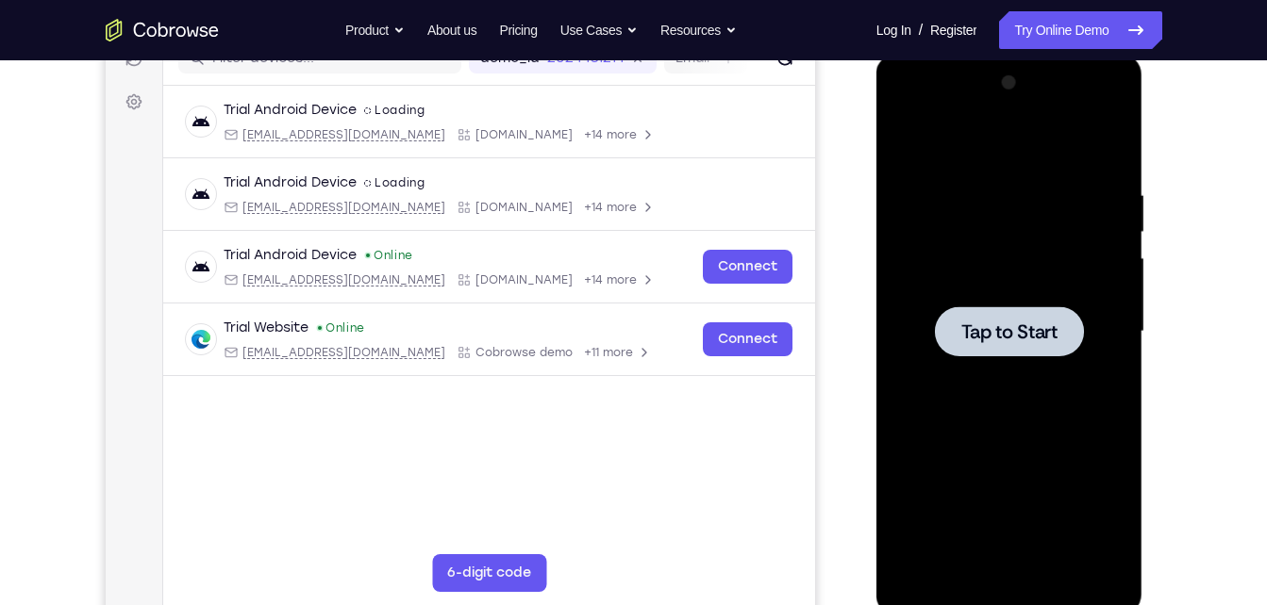
click at [1069, 376] on div at bounding box center [1009, 332] width 238 height 528
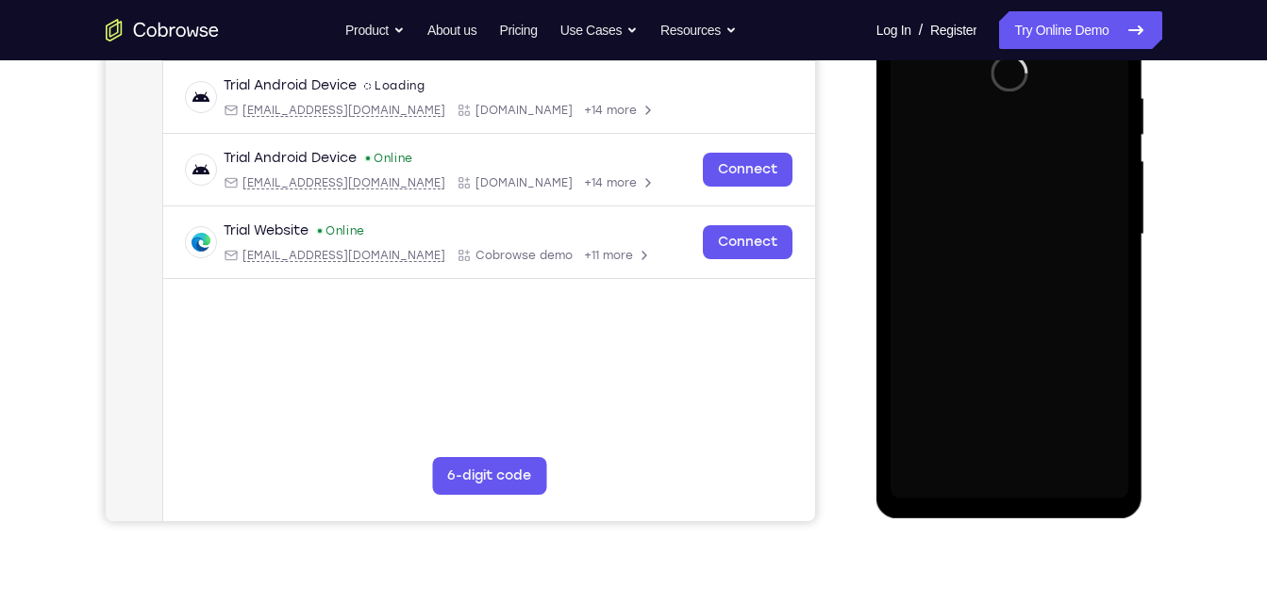
scroll to position [356, 0]
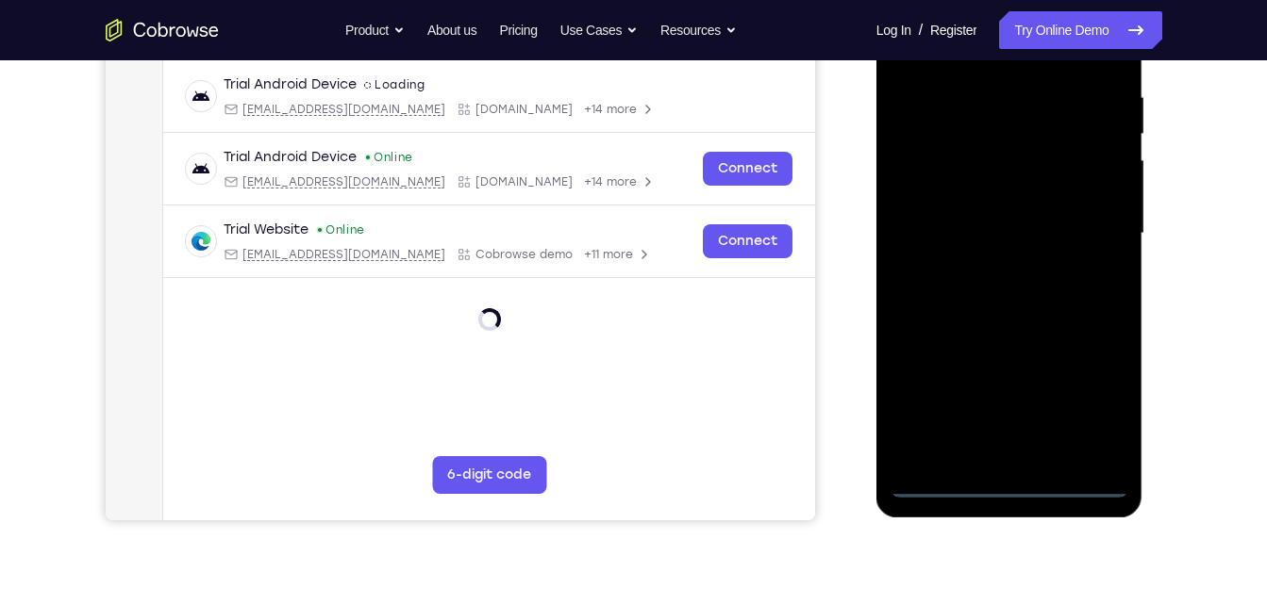
click at [1007, 485] on div at bounding box center [1009, 234] width 238 height 528
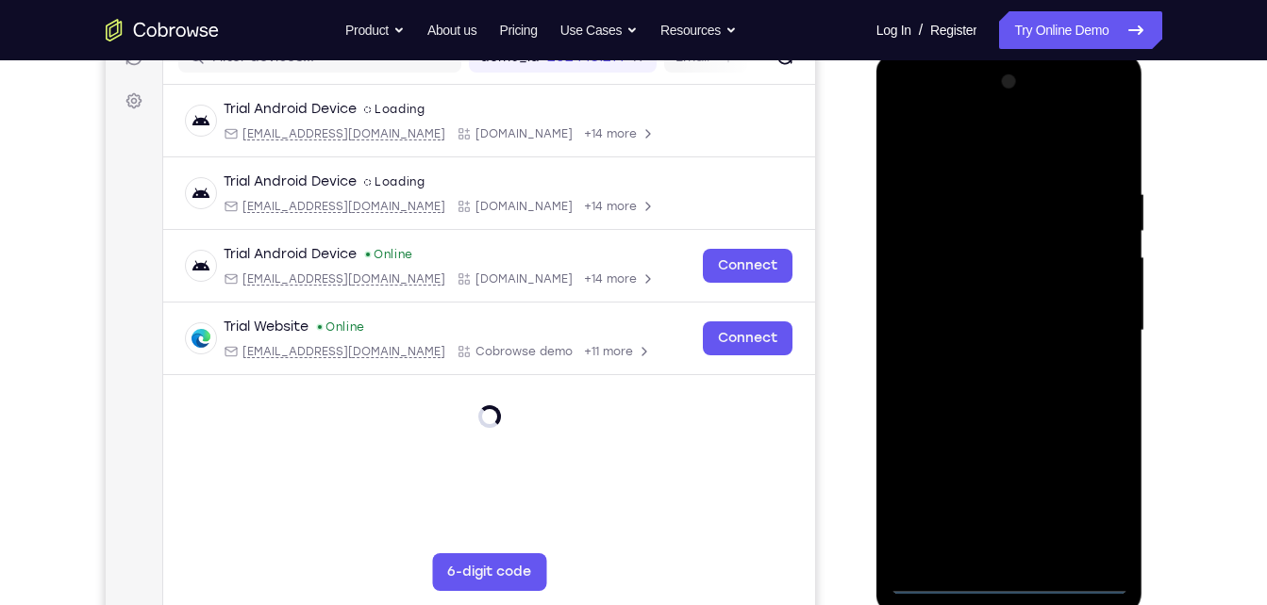
scroll to position [260, 0]
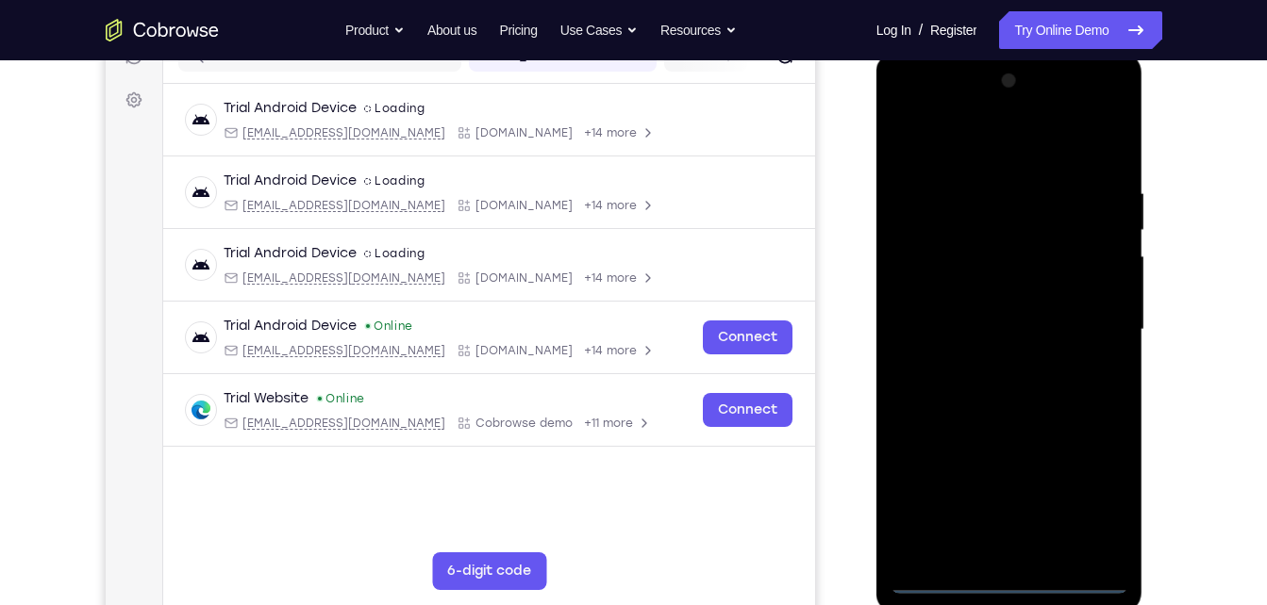
click at [1093, 505] on div at bounding box center [1009, 330] width 238 height 528
click at [917, 101] on div at bounding box center [1009, 330] width 238 height 528
click at [911, 107] on div at bounding box center [1009, 330] width 238 height 528
click at [1085, 316] on div at bounding box center [1009, 330] width 238 height 528
click at [983, 368] on div at bounding box center [1009, 330] width 238 height 528
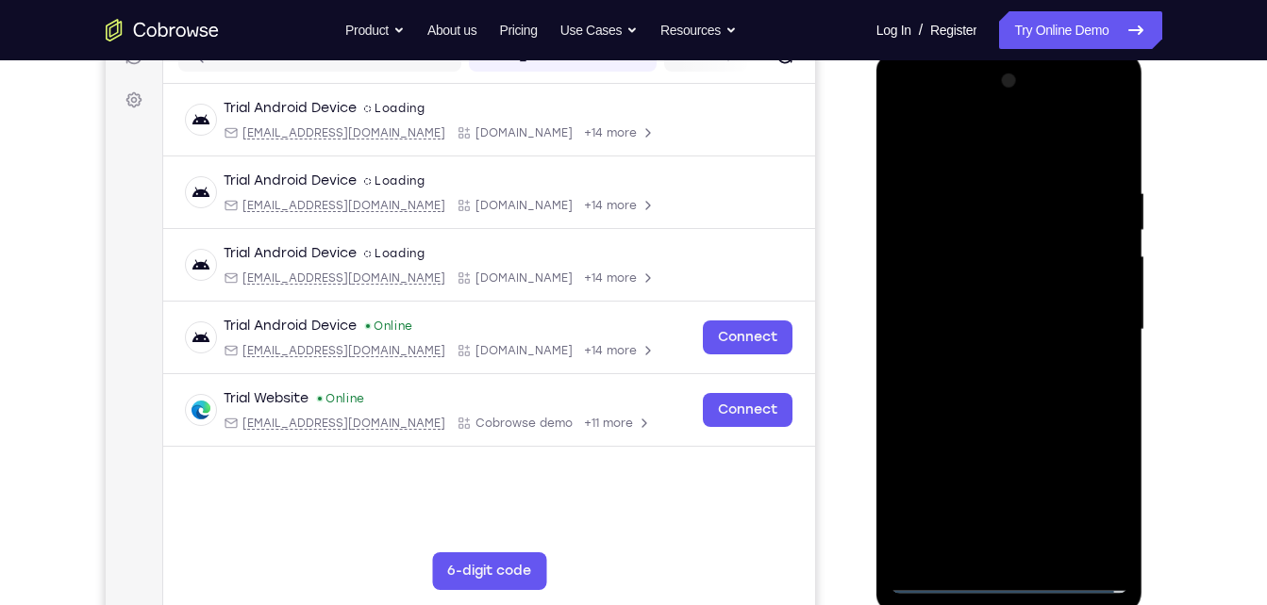
click at [1018, 314] on div at bounding box center [1009, 330] width 238 height 528
drag, startPoint x: 1018, startPoint y: 293, endPoint x: 1077, endPoint y: 372, distance: 98.3
click at [1077, 372] on div at bounding box center [1009, 330] width 238 height 528
click at [1003, 300] on div at bounding box center [1009, 330] width 238 height 528
click at [985, 324] on div at bounding box center [1009, 330] width 238 height 528
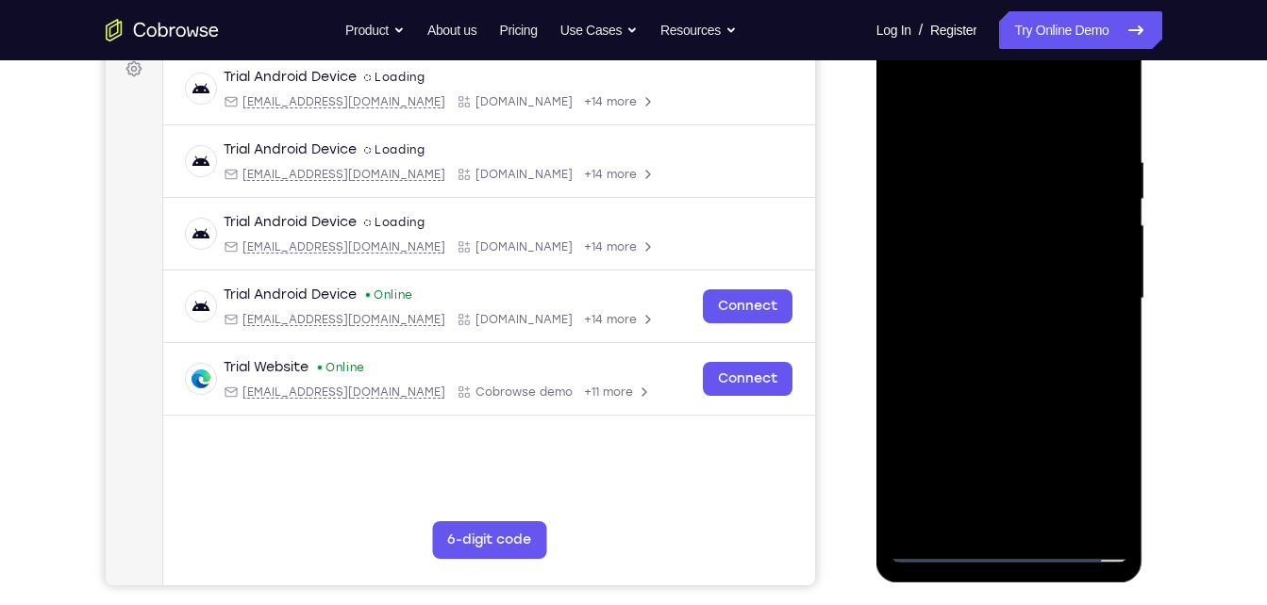
scroll to position [293, 0]
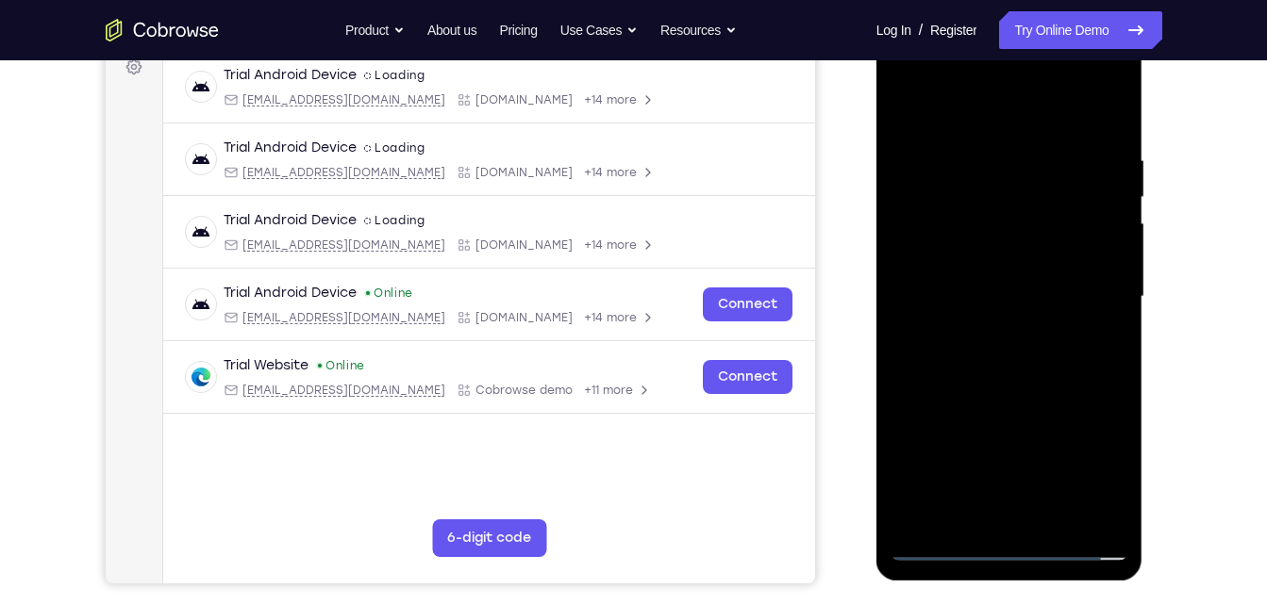
click at [1062, 357] on div at bounding box center [1009, 297] width 238 height 528
click at [1006, 343] on div at bounding box center [1009, 297] width 238 height 528
click at [1050, 516] on div at bounding box center [1009, 297] width 238 height 528
click at [1009, 404] on div at bounding box center [1009, 297] width 238 height 528
click at [937, 552] on div at bounding box center [1009, 297] width 238 height 528
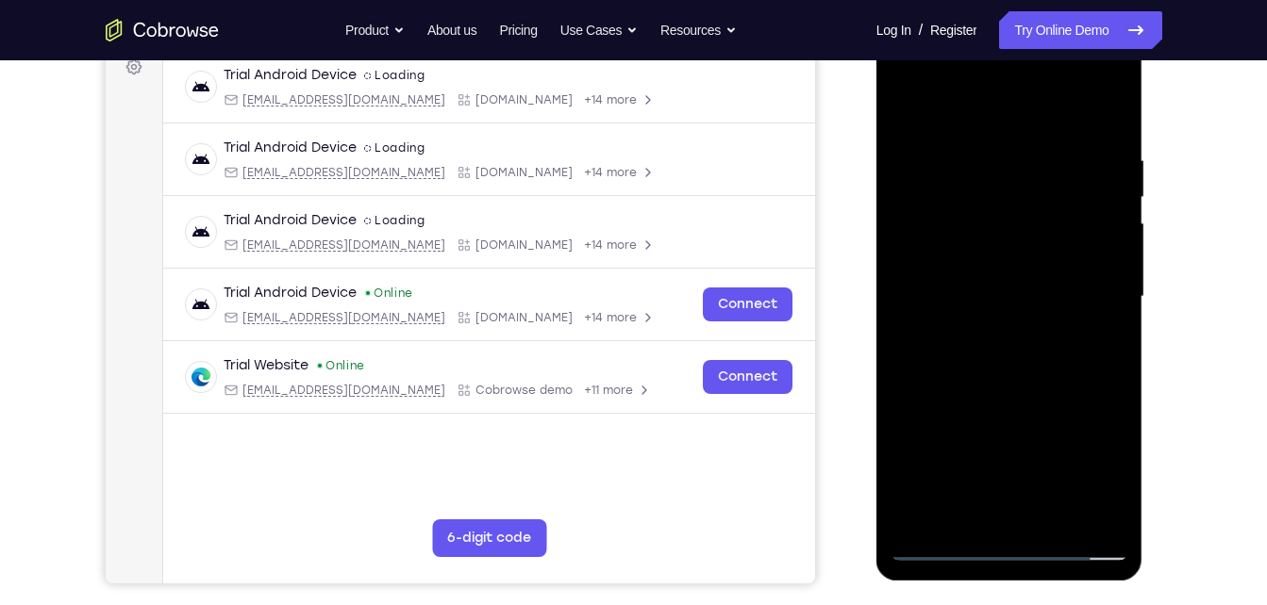
click at [1005, 376] on div at bounding box center [1009, 297] width 238 height 528
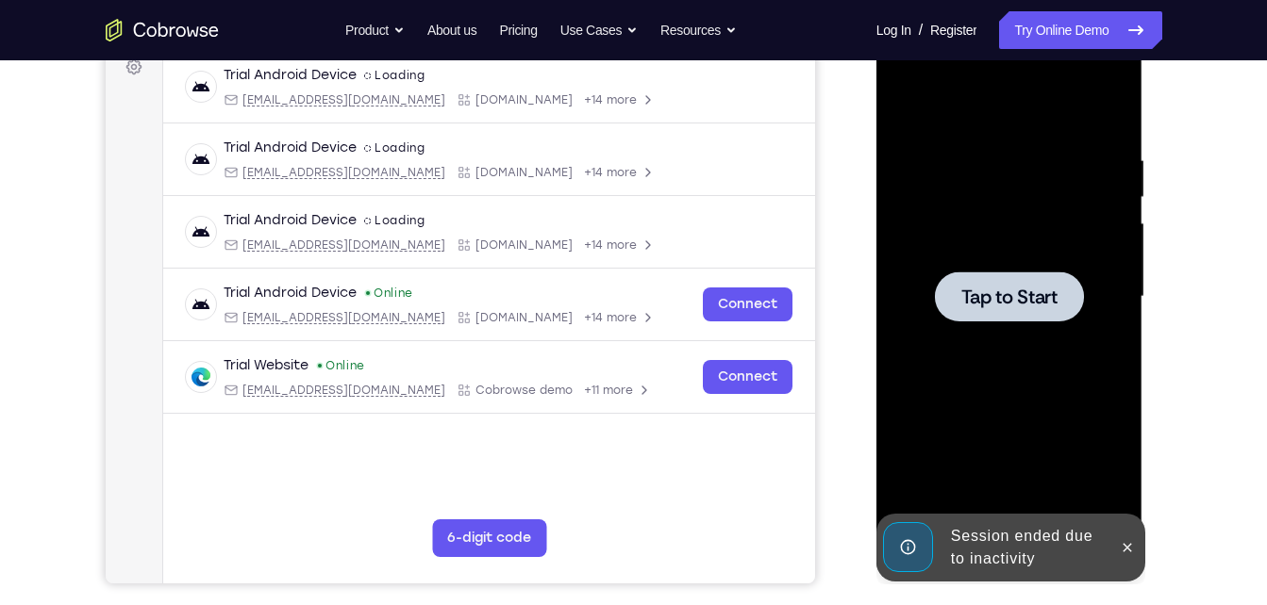
click at [994, 359] on div at bounding box center [1009, 297] width 238 height 528
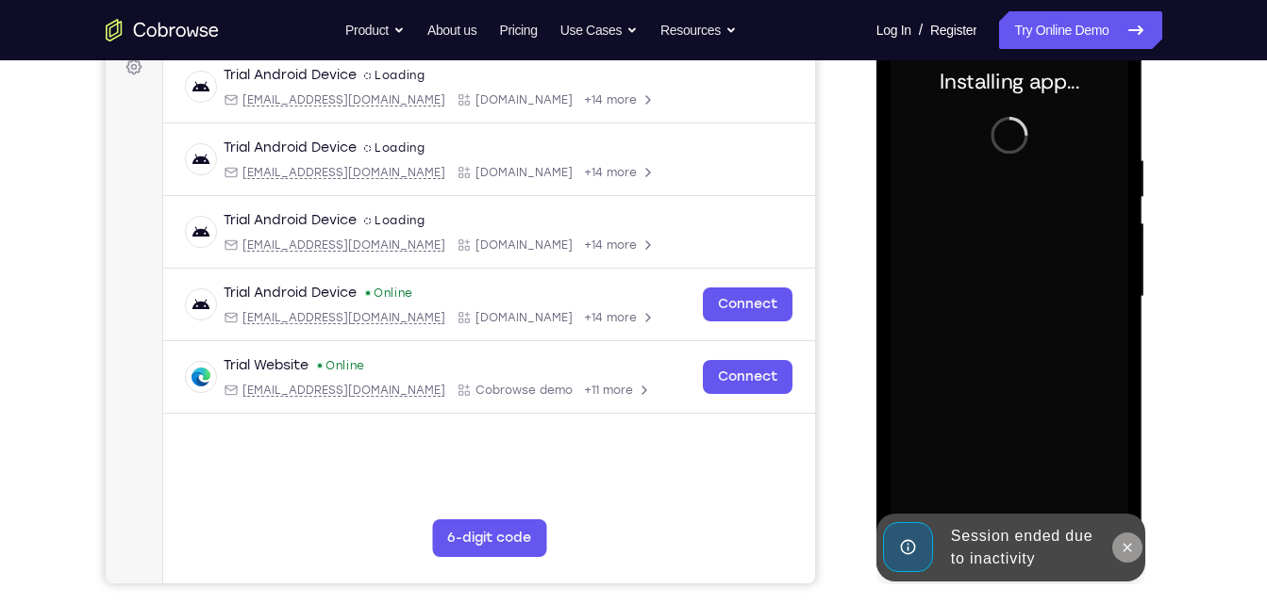
click at [1119, 546] on icon at bounding box center [1126, 547] width 15 height 15
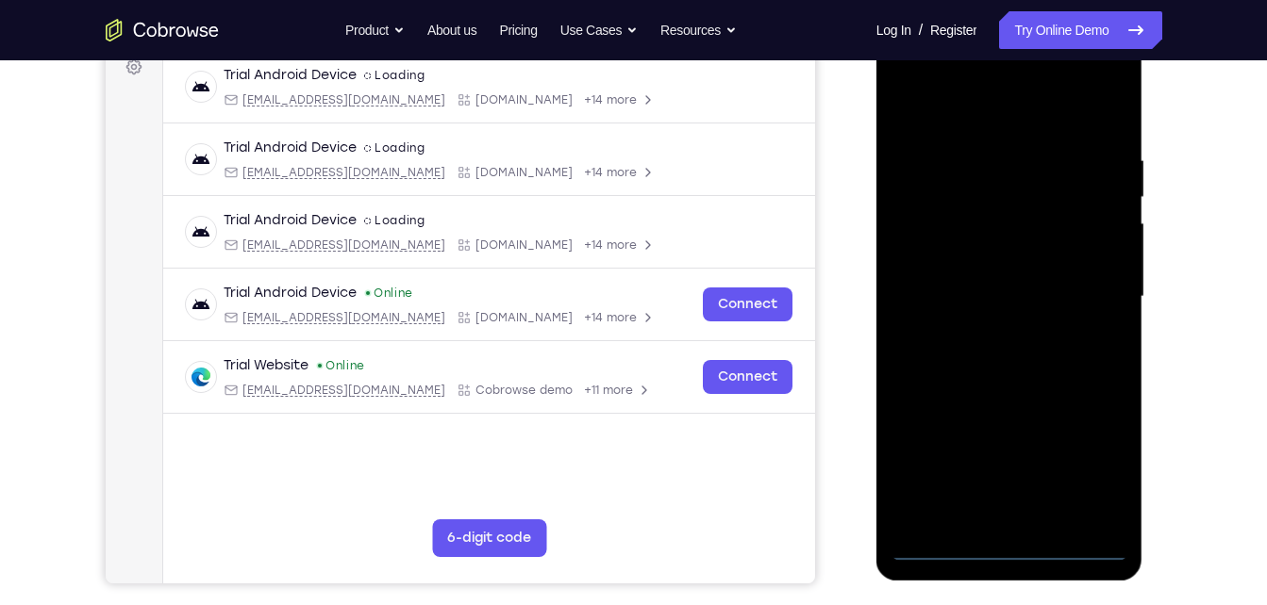
click at [1019, 555] on div at bounding box center [1009, 297] width 238 height 528
click at [1090, 464] on div at bounding box center [1009, 297] width 238 height 528
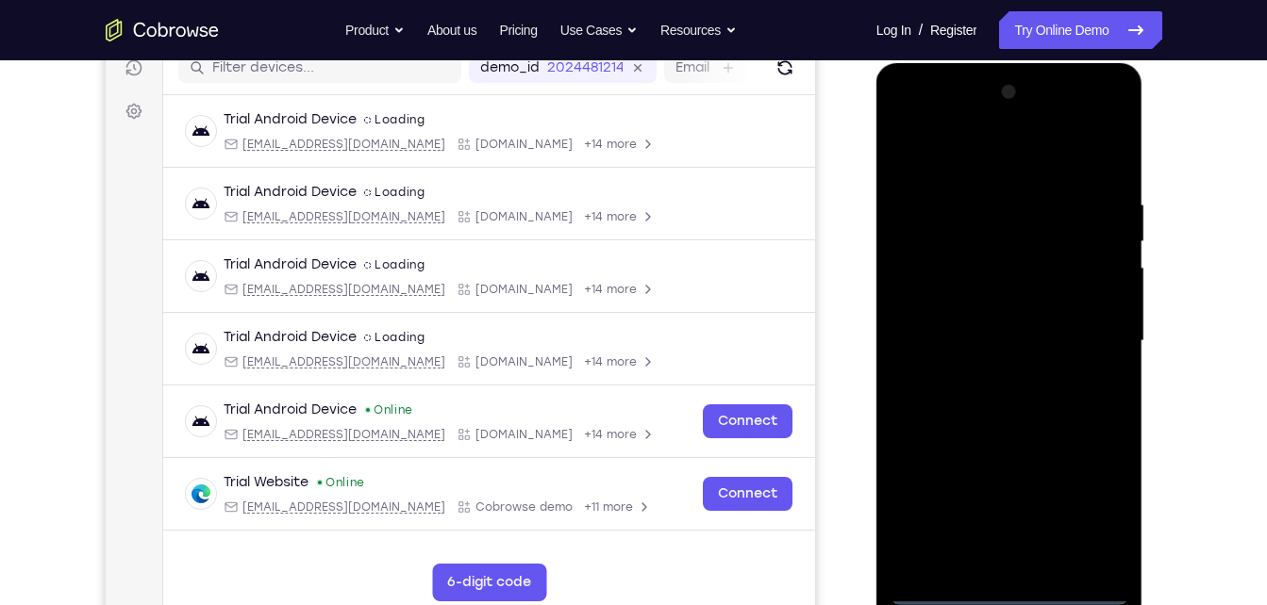
scroll to position [264, 0]
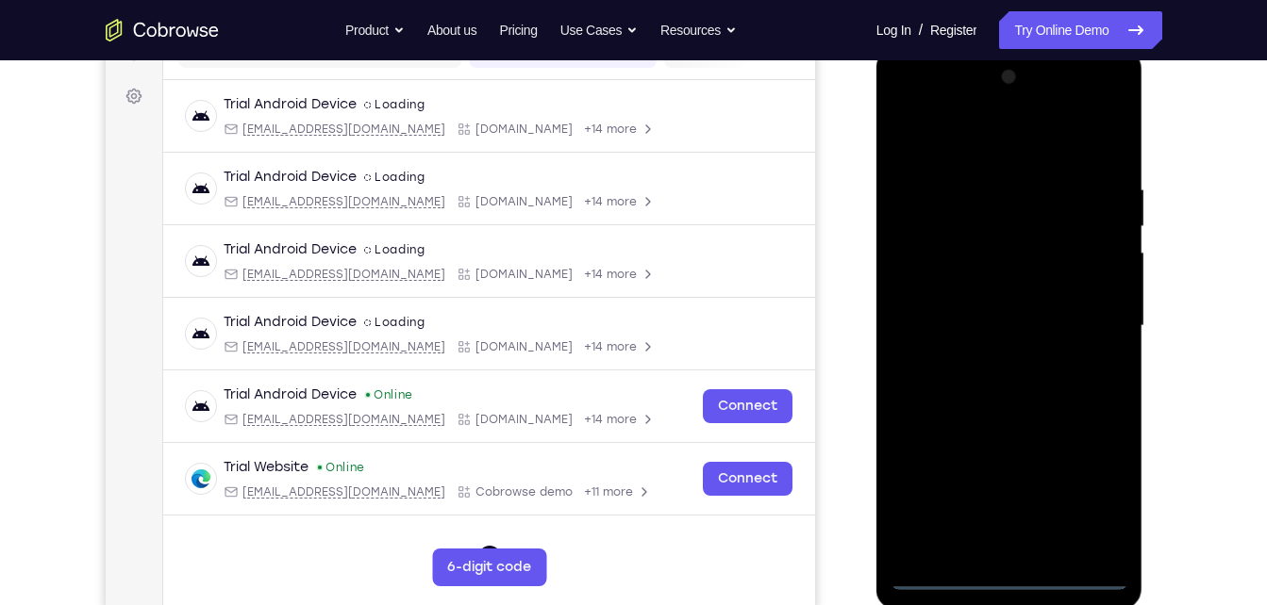
click at [936, 112] on div at bounding box center [1009, 326] width 238 height 528
click at [923, 111] on div at bounding box center [1009, 326] width 238 height 528
click at [1089, 315] on div at bounding box center [1009, 326] width 238 height 528
click at [991, 362] on div at bounding box center [1009, 326] width 238 height 528
click at [1063, 313] on div at bounding box center [1009, 326] width 238 height 528
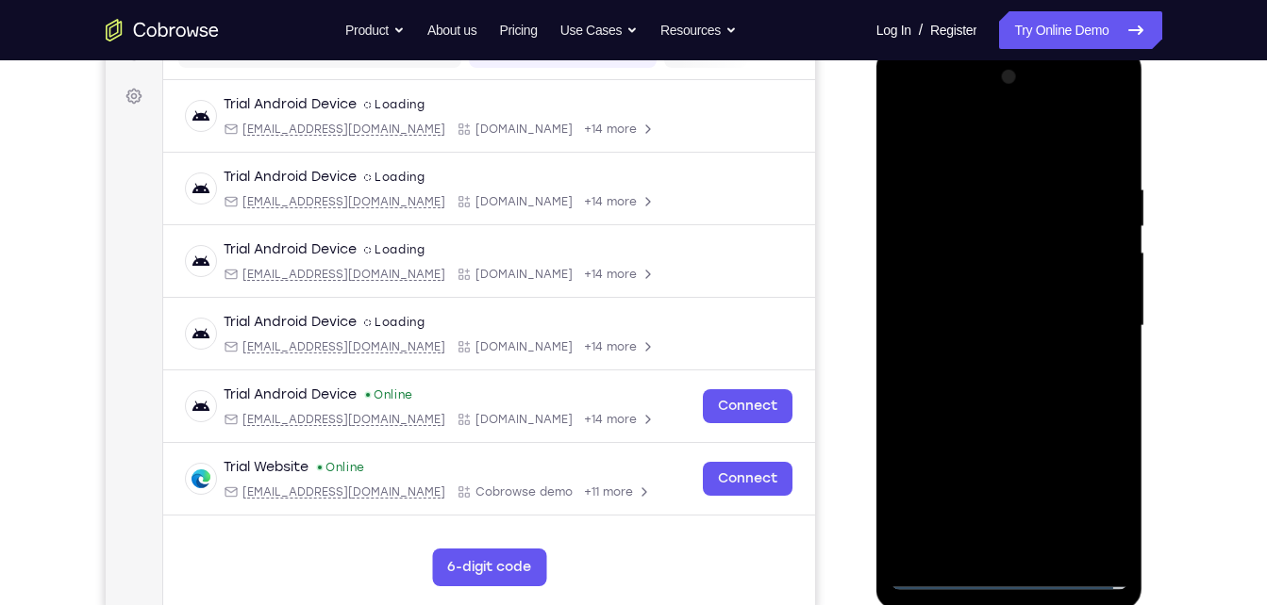
click at [1019, 292] on div at bounding box center [1009, 326] width 238 height 528
click at [988, 328] on div at bounding box center [1009, 326] width 238 height 528
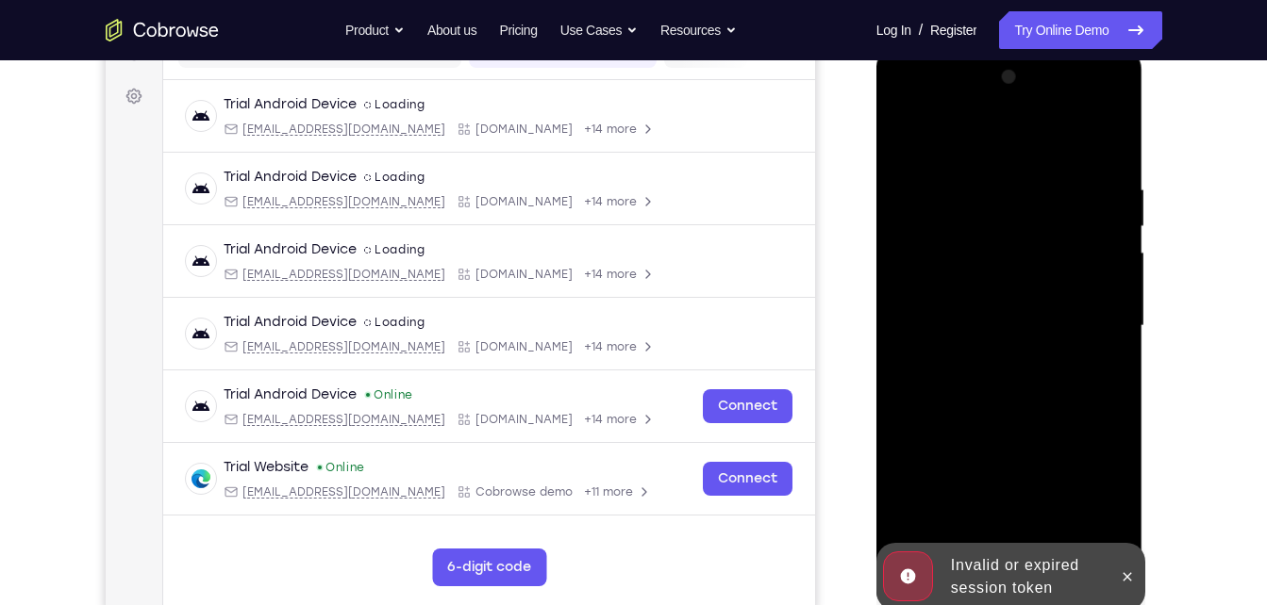
scroll to position [277, 0]
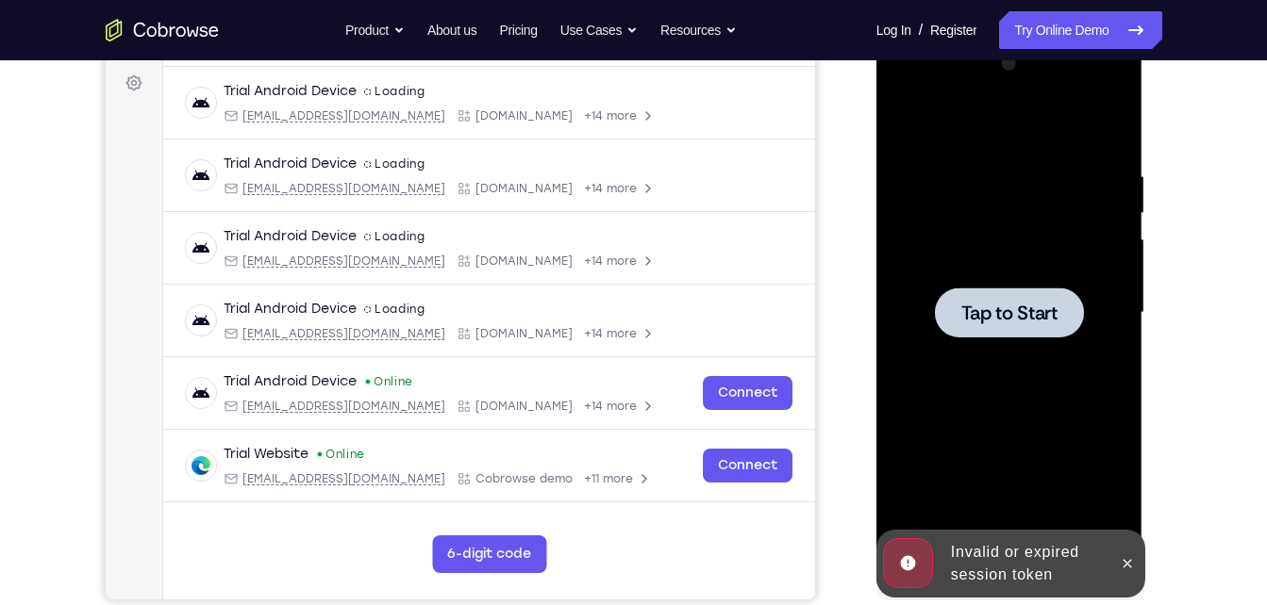
click at [1041, 292] on div at bounding box center [1009, 313] width 149 height 50
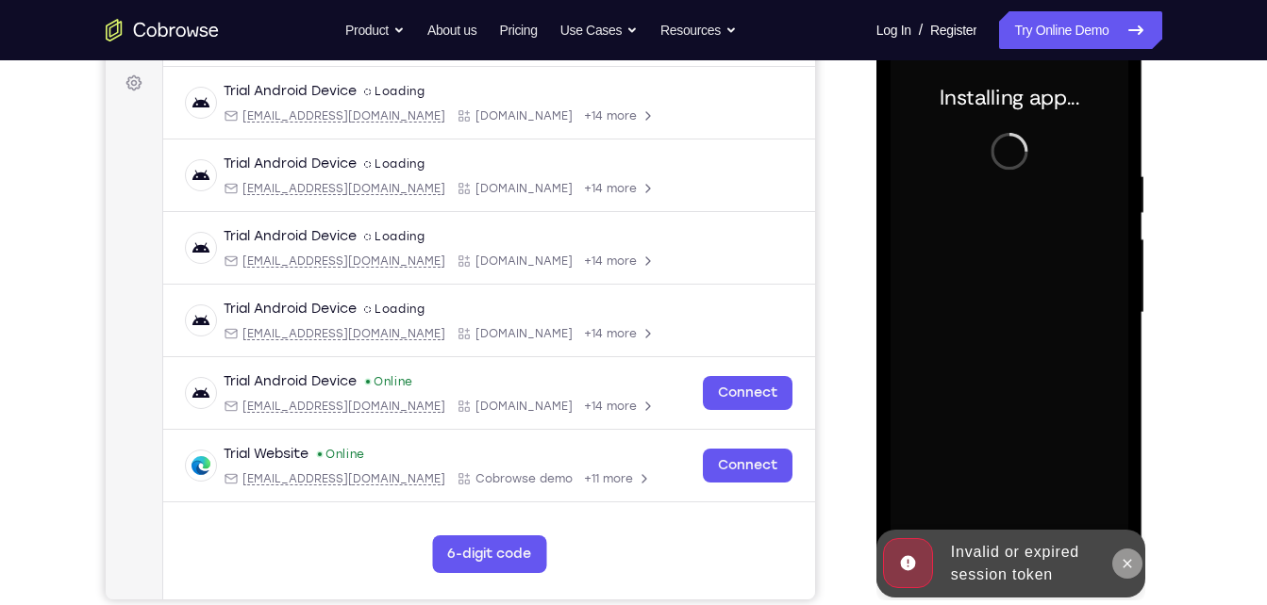
click at [1125, 560] on icon at bounding box center [1126, 563] width 15 height 15
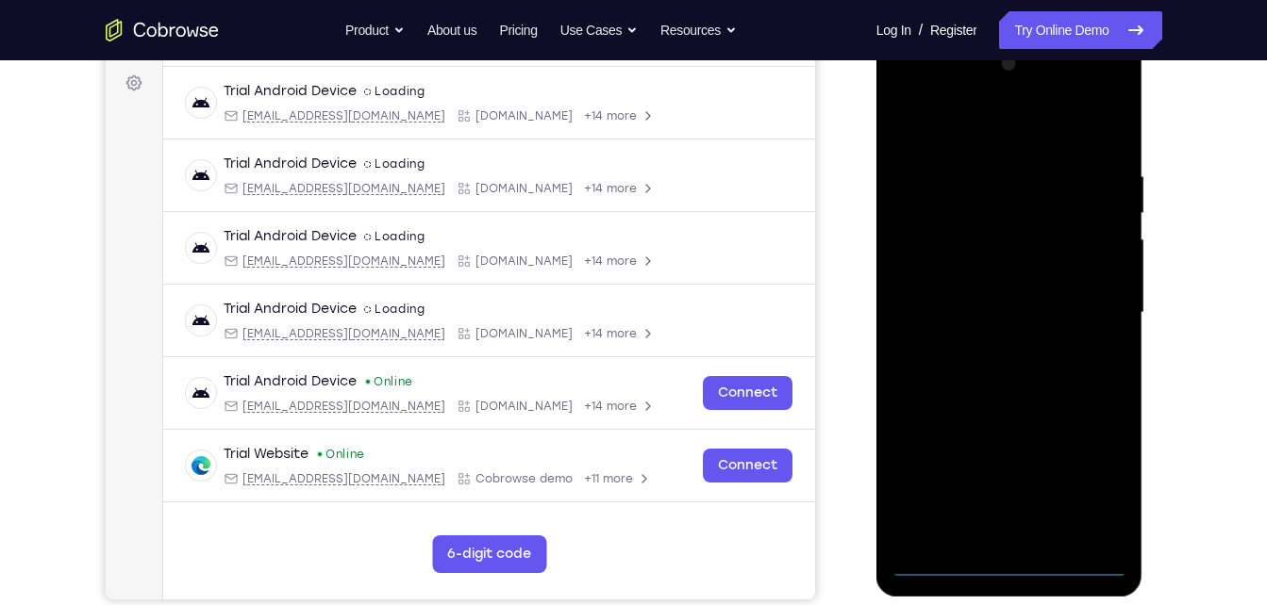
click at [1017, 558] on div at bounding box center [1009, 313] width 238 height 528
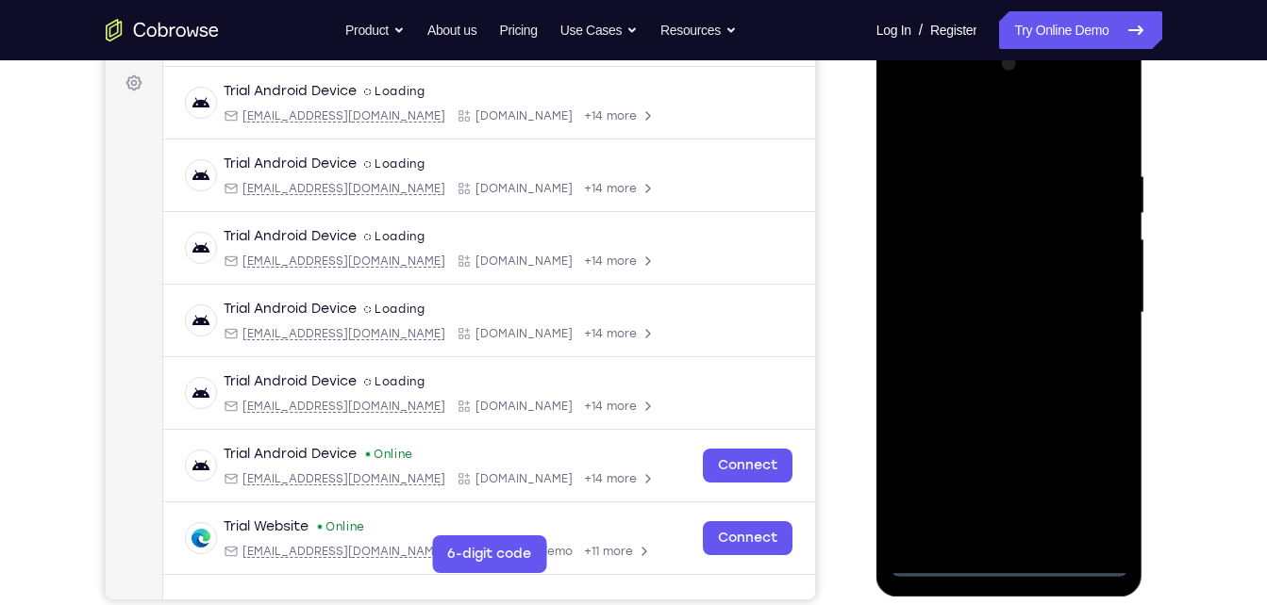
click at [1090, 478] on div at bounding box center [1009, 313] width 238 height 528
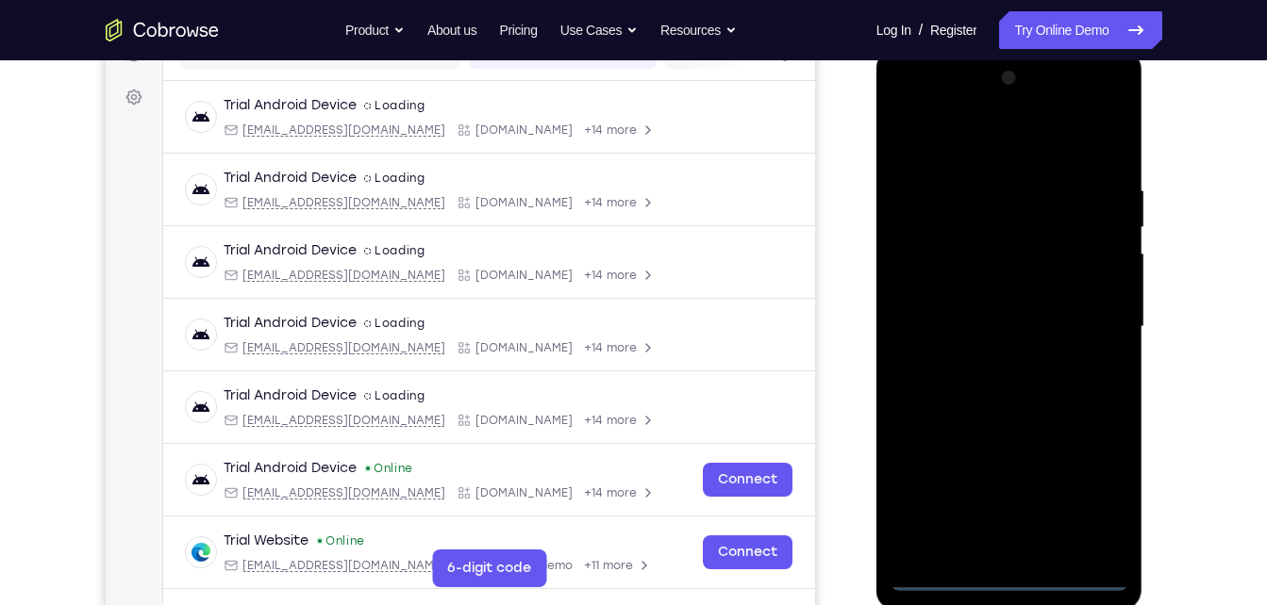
click at [926, 108] on div at bounding box center [1009, 327] width 238 height 528
click at [1086, 316] on div at bounding box center [1009, 327] width 238 height 528
click at [987, 351] on div at bounding box center [1009, 327] width 238 height 528
click at [991, 362] on div at bounding box center [1009, 327] width 238 height 528
click at [991, 314] on div at bounding box center [1009, 327] width 238 height 528
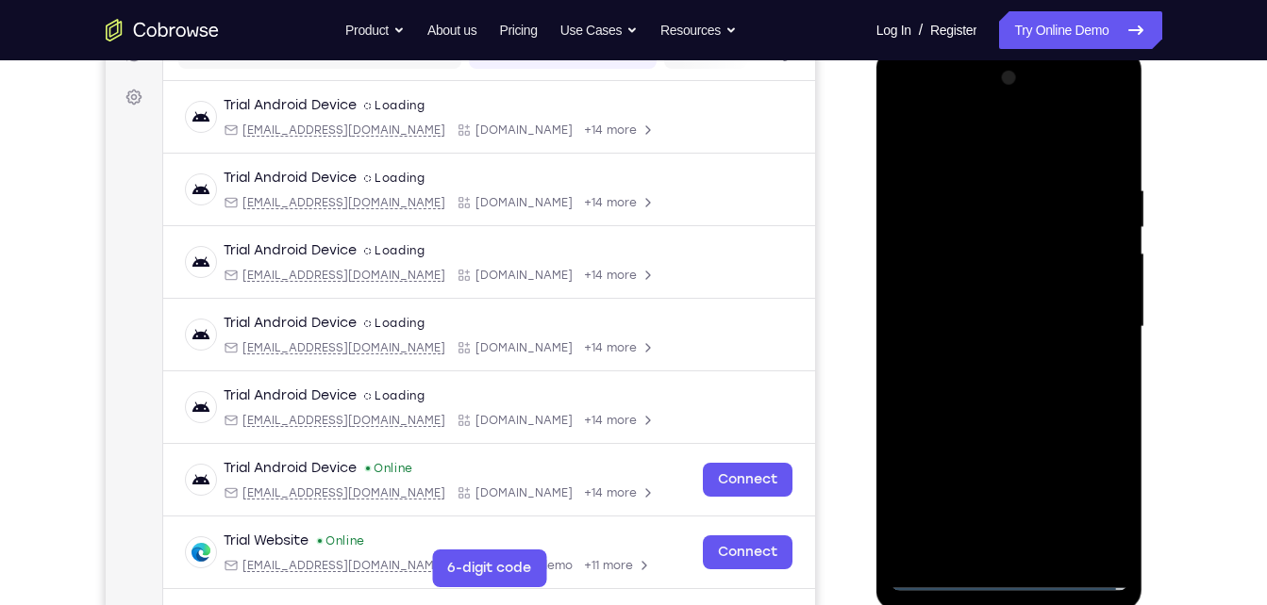
click at [982, 286] on div at bounding box center [1009, 327] width 238 height 528
click at [969, 319] on div at bounding box center [1009, 327] width 238 height 528
click at [1019, 410] on div at bounding box center [1009, 327] width 238 height 528
click at [1049, 549] on div at bounding box center [1009, 327] width 238 height 528
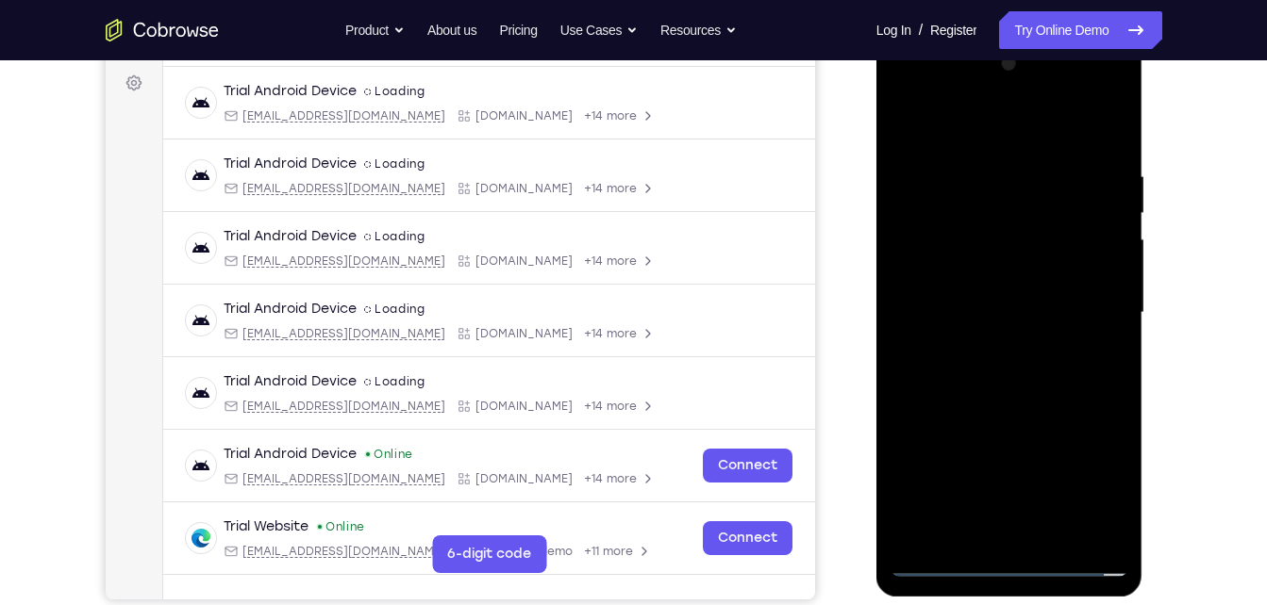
click at [993, 409] on div at bounding box center [1009, 313] width 238 height 528
click at [1027, 262] on div at bounding box center [1009, 313] width 238 height 528
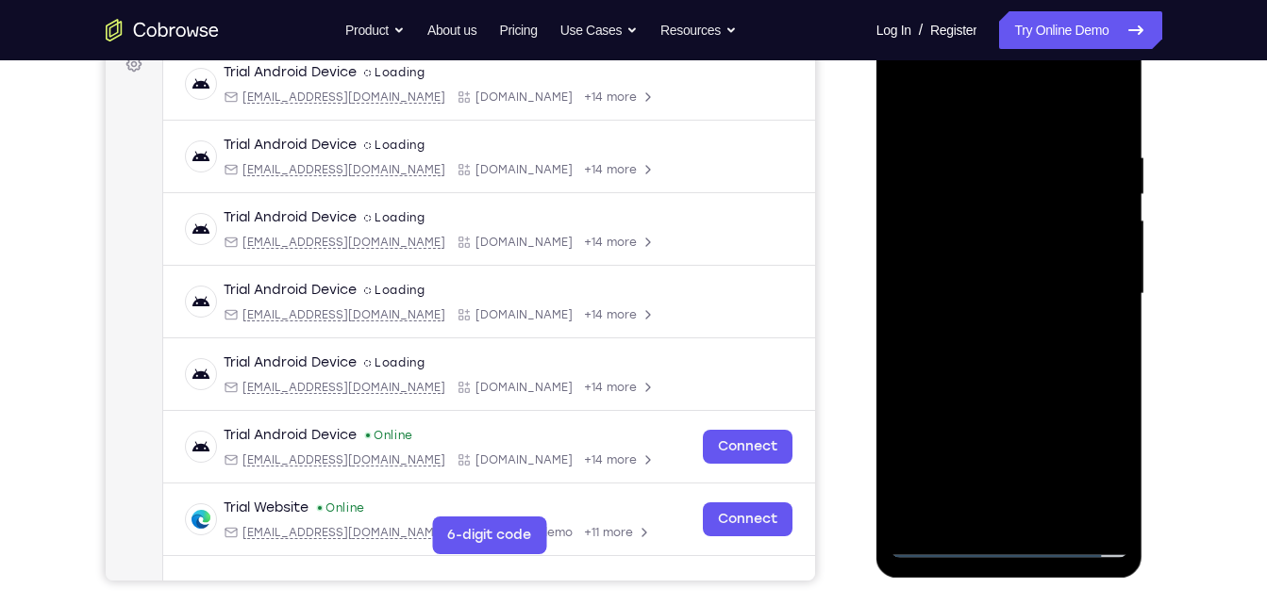
scroll to position [297, 0]
click at [1098, 345] on div at bounding box center [1009, 293] width 238 height 528
click at [1118, 476] on div at bounding box center [1009, 293] width 238 height 528
click at [1095, 340] on div at bounding box center [1009, 293] width 238 height 528
click at [909, 104] on div at bounding box center [1009, 293] width 238 height 528
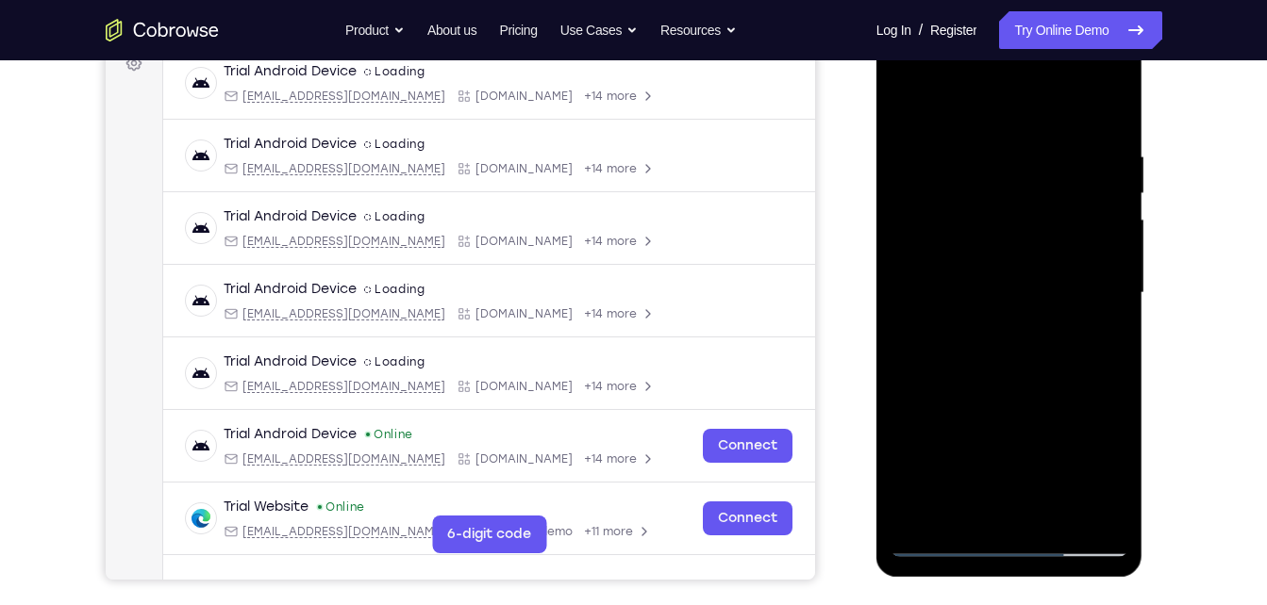
click at [980, 332] on div at bounding box center [1009, 293] width 238 height 528
click at [909, 102] on div at bounding box center [1009, 293] width 238 height 528
click at [1062, 514] on div at bounding box center [1009, 293] width 238 height 528
click at [992, 247] on div at bounding box center [1009, 293] width 238 height 528
click at [1104, 334] on div at bounding box center [1009, 293] width 238 height 528
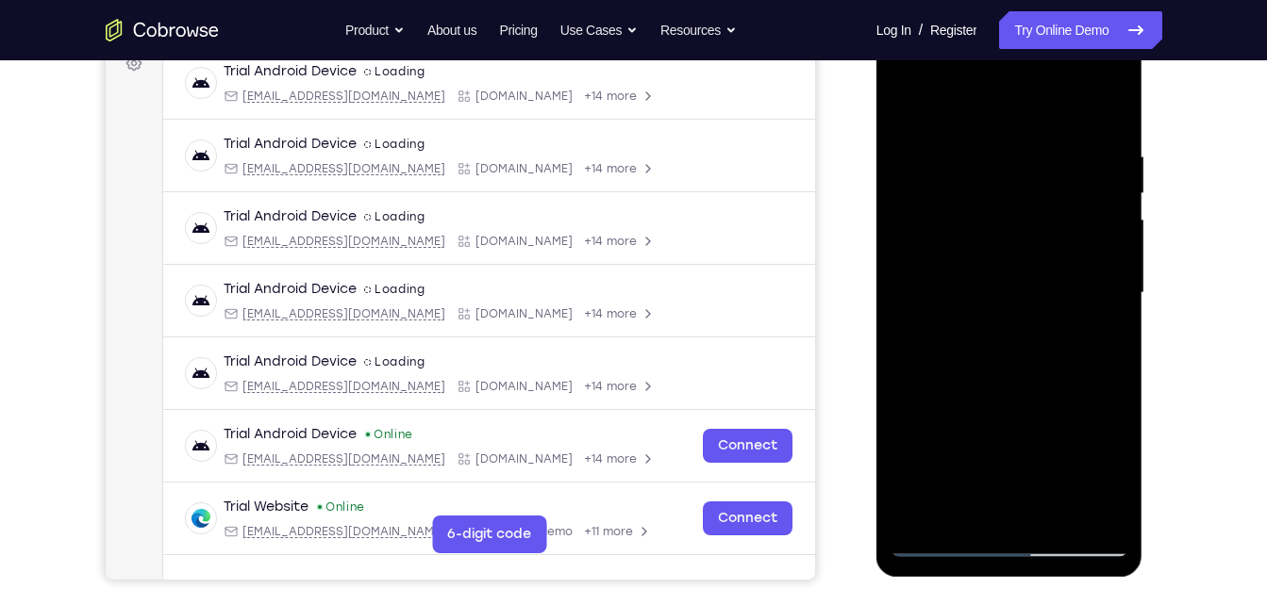
click at [1098, 339] on div at bounding box center [1009, 293] width 238 height 528
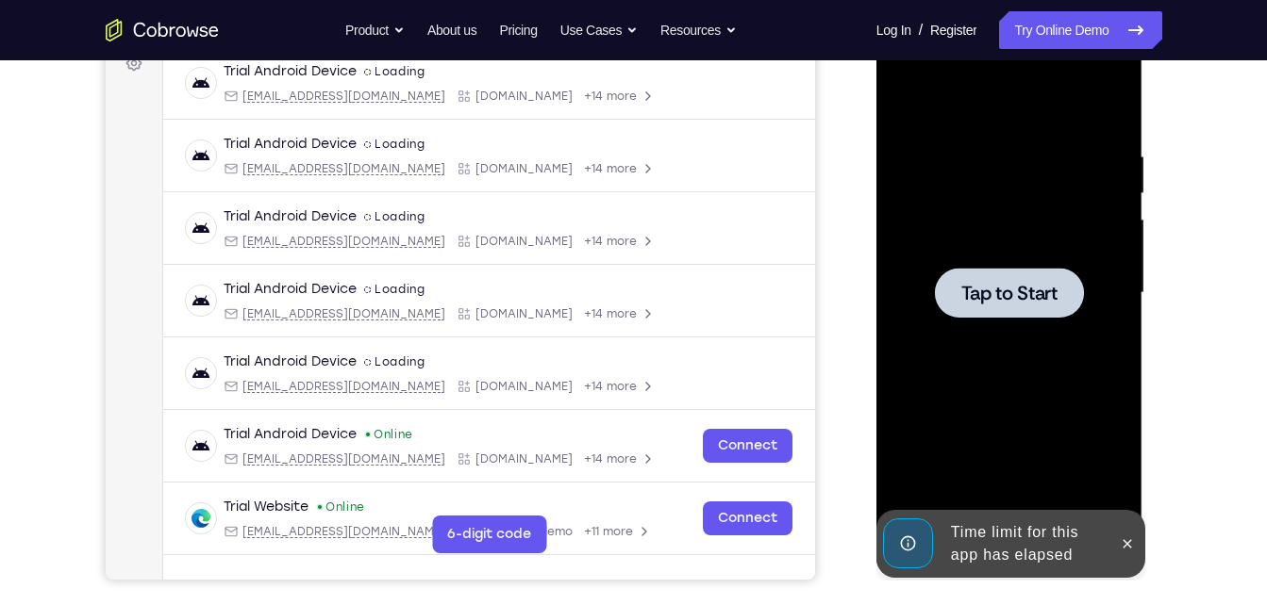
click at [999, 320] on div at bounding box center [1009, 293] width 238 height 528
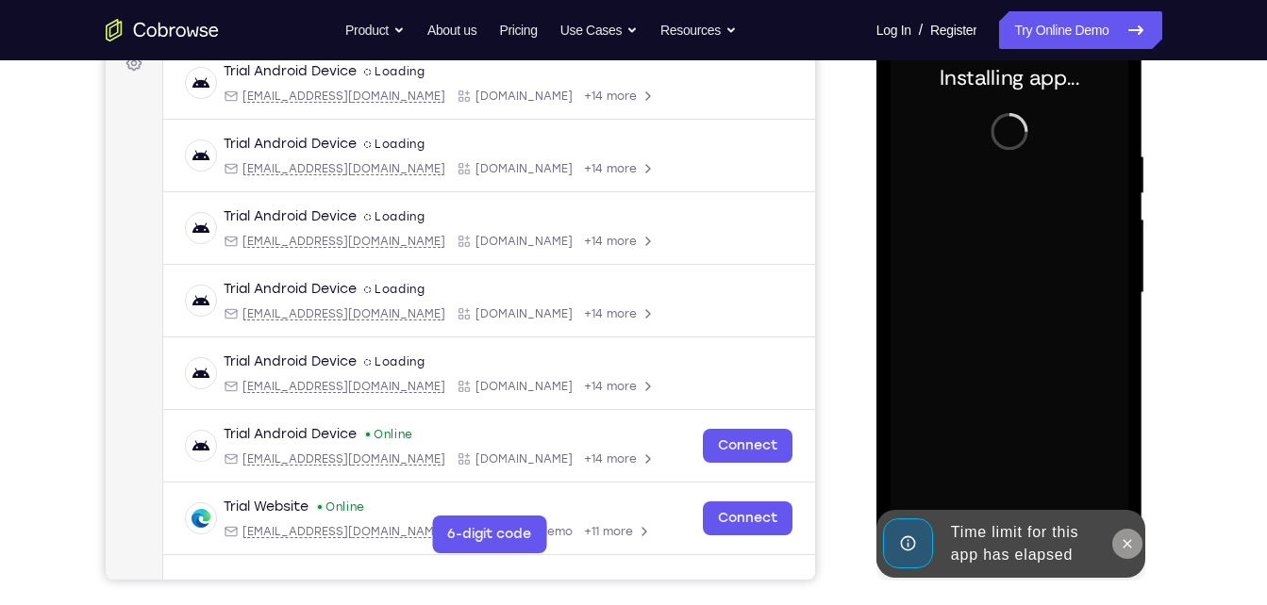
click at [1123, 540] on icon at bounding box center [1127, 543] width 8 height 8
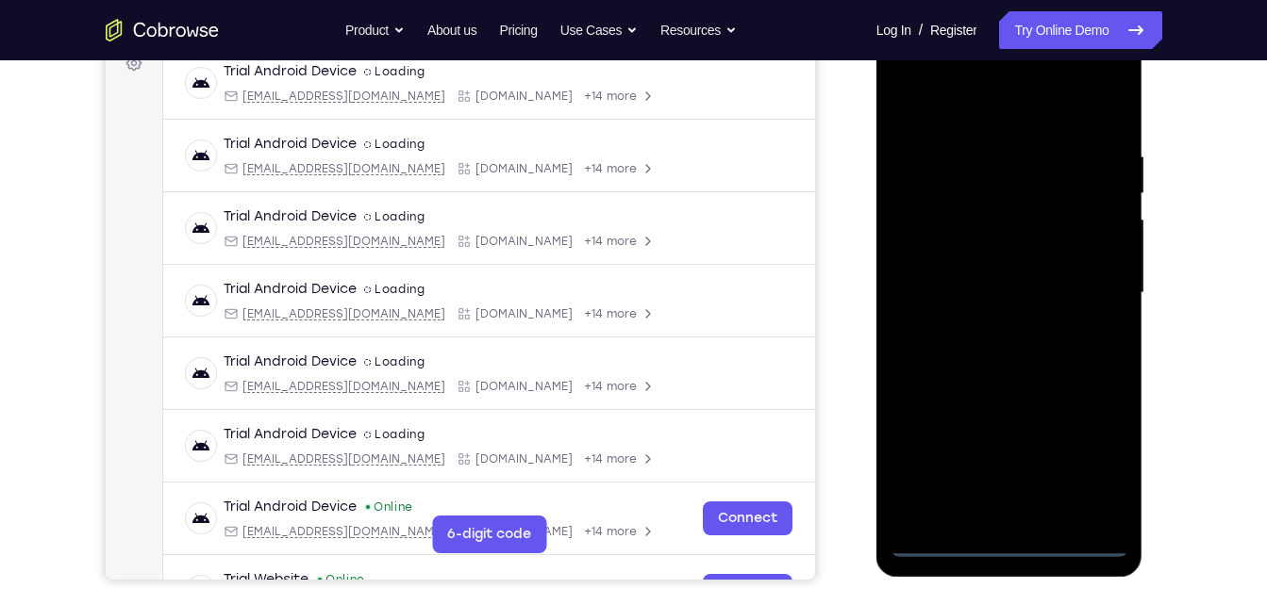
click at [1017, 537] on div at bounding box center [1009, 293] width 238 height 528
click at [993, 547] on div at bounding box center [1009, 293] width 238 height 528
click at [1094, 456] on div at bounding box center [1009, 293] width 238 height 528
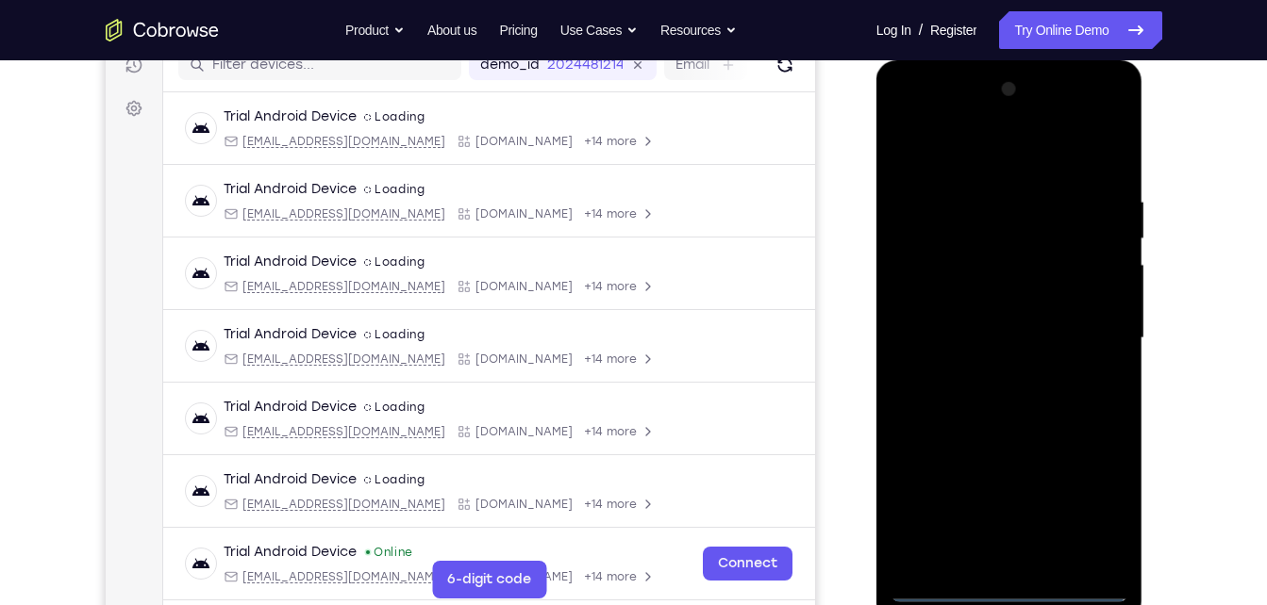
scroll to position [261, 0]
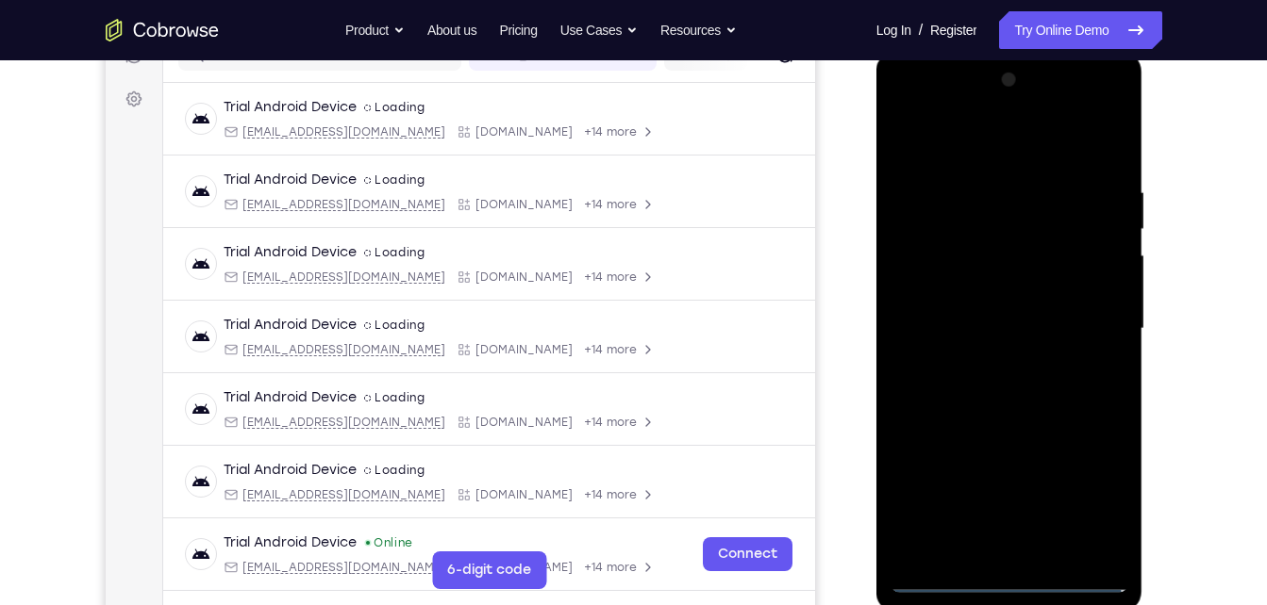
click at [912, 116] on div at bounding box center [1009, 329] width 238 height 528
click at [1085, 327] on div at bounding box center [1009, 329] width 238 height 528
click at [986, 359] on div at bounding box center [1009, 329] width 238 height 528
click at [986, 314] on div at bounding box center [1009, 329] width 238 height 528
click at [986, 295] on div at bounding box center [1009, 329] width 238 height 528
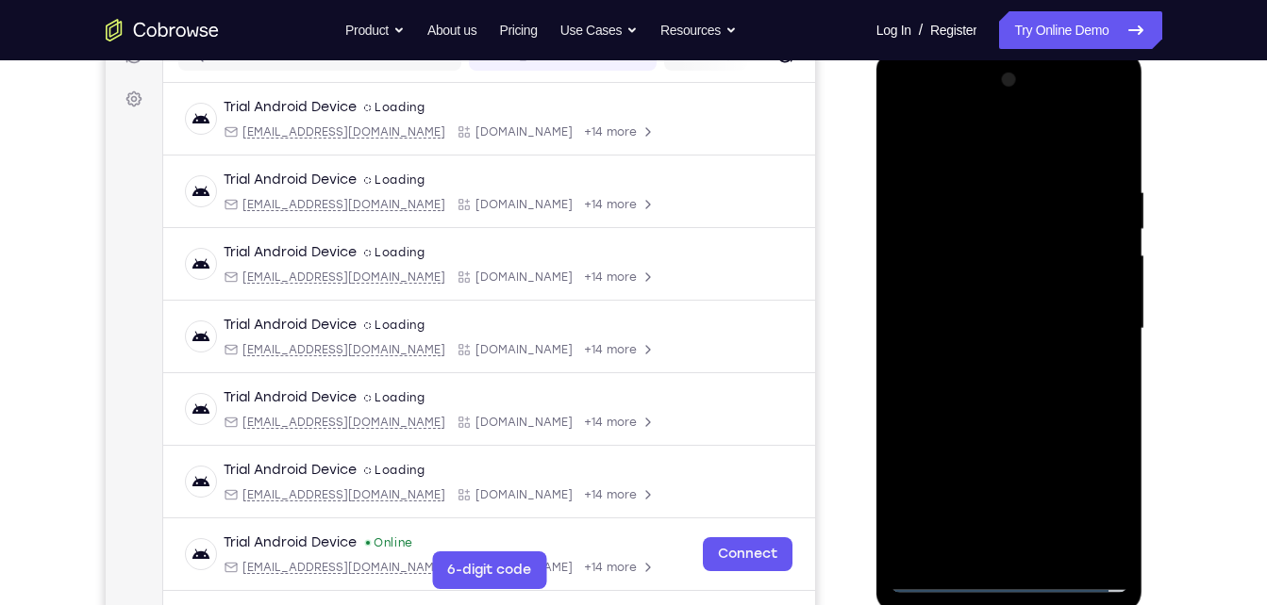
click at [971, 321] on div at bounding box center [1009, 329] width 238 height 528
click at [1046, 550] on div at bounding box center [1009, 329] width 238 height 528
click at [999, 423] on div at bounding box center [1009, 329] width 238 height 528
click at [1038, 274] on div at bounding box center [1009, 329] width 238 height 528
click at [1090, 377] on div at bounding box center [1009, 329] width 238 height 528
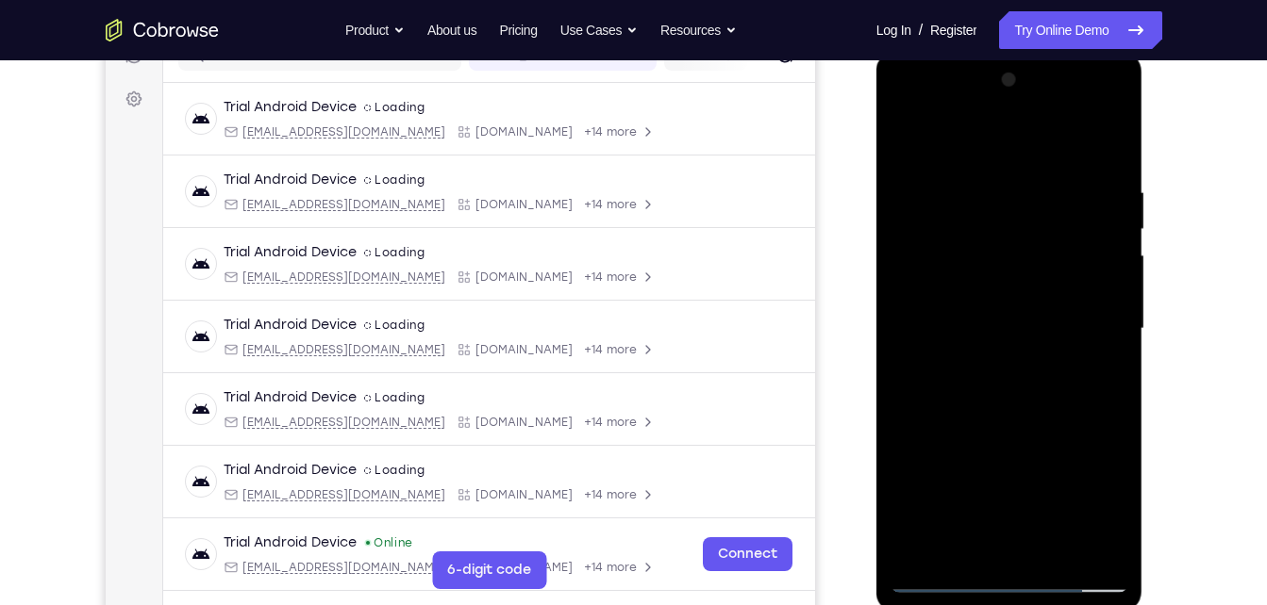
click at [1092, 141] on div at bounding box center [1009, 329] width 238 height 528
click at [912, 140] on div at bounding box center [1009, 329] width 238 height 528
click at [978, 491] on div at bounding box center [1009, 329] width 238 height 528
click at [1092, 380] on div at bounding box center [1009, 329] width 238 height 528
click at [980, 140] on div at bounding box center [1009, 329] width 238 height 528
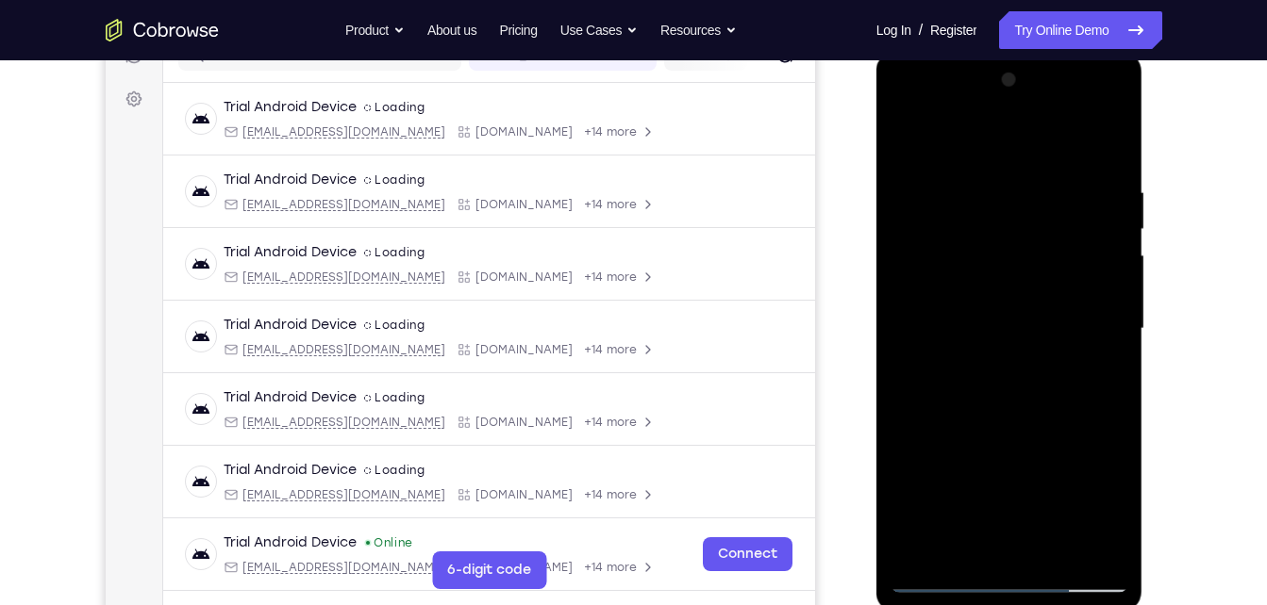
click at [1033, 426] on div at bounding box center [1009, 329] width 238 height 528
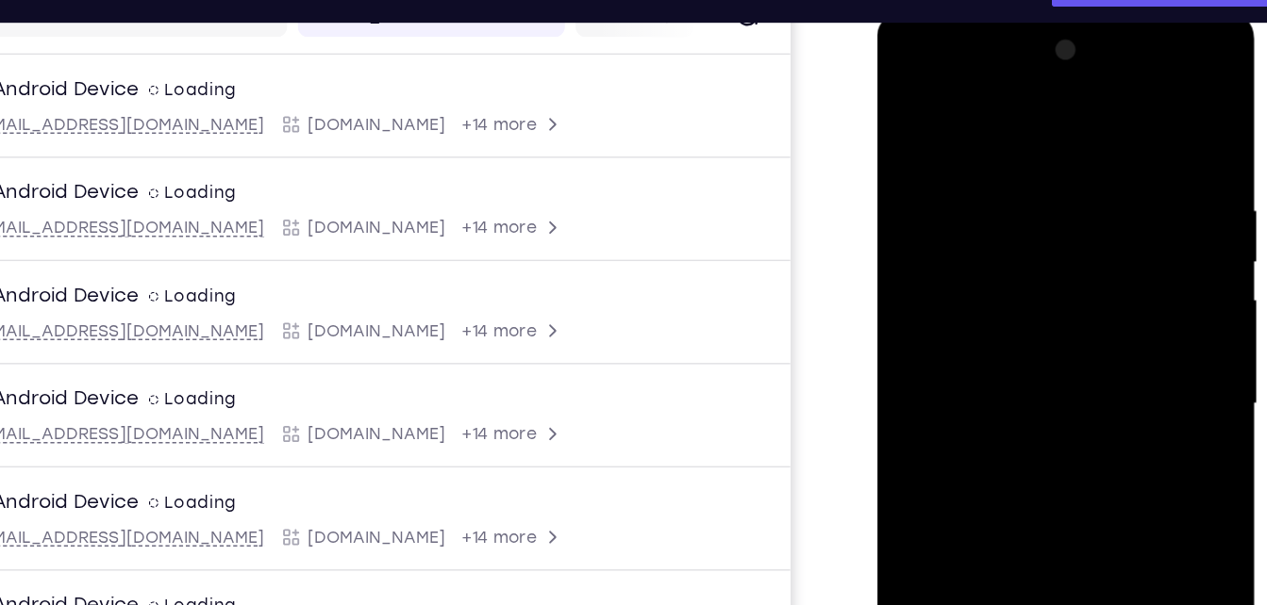
click at [905, 97] on div at bounding box center [1010, 287] width 238 height 528
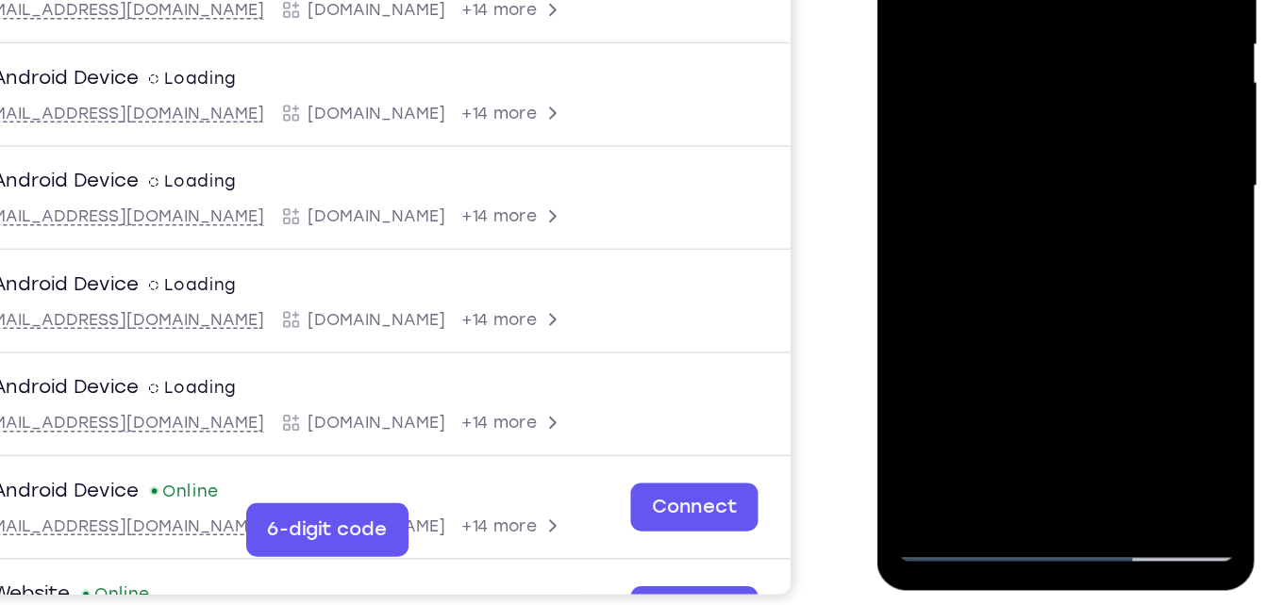
scroll to position [281, 0]
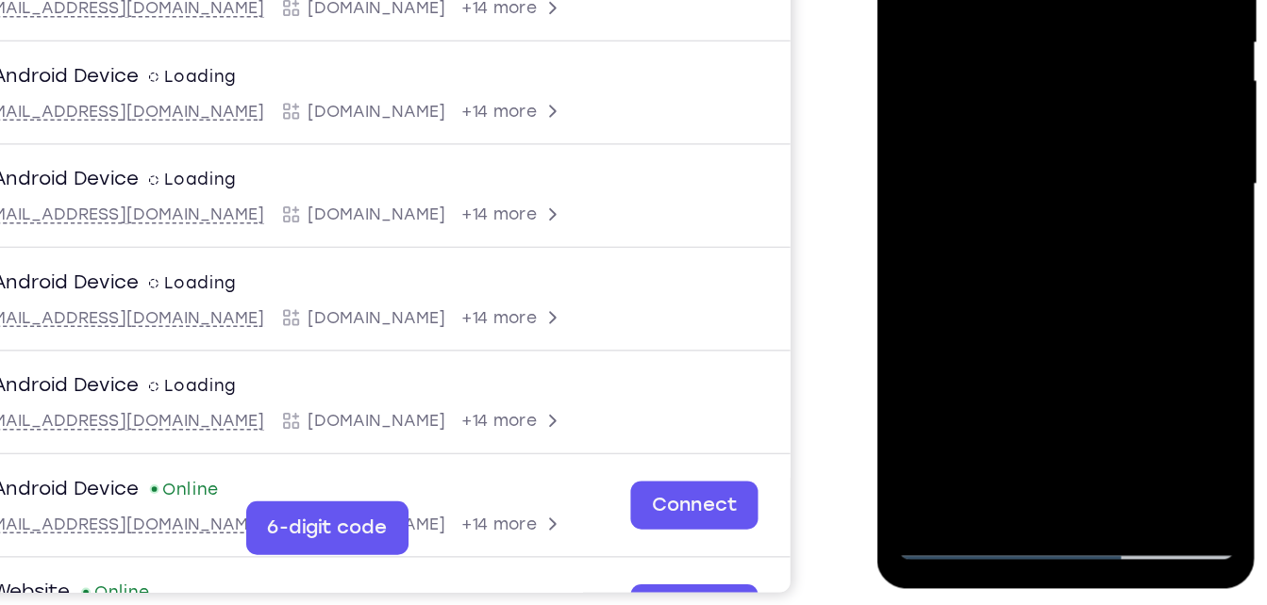
click at [1095, 114] on div at bounding box center [1010, 68] width 238 height 528
click at [1051, 23] on div at bounding box center [1010, 68] width 238 height 528
click at [1091, 188] on div at bounding box center [1010, 68] width 238 height 528
click at [1096, 116] on div at bounding box center [1010, 68] width 238 height 528
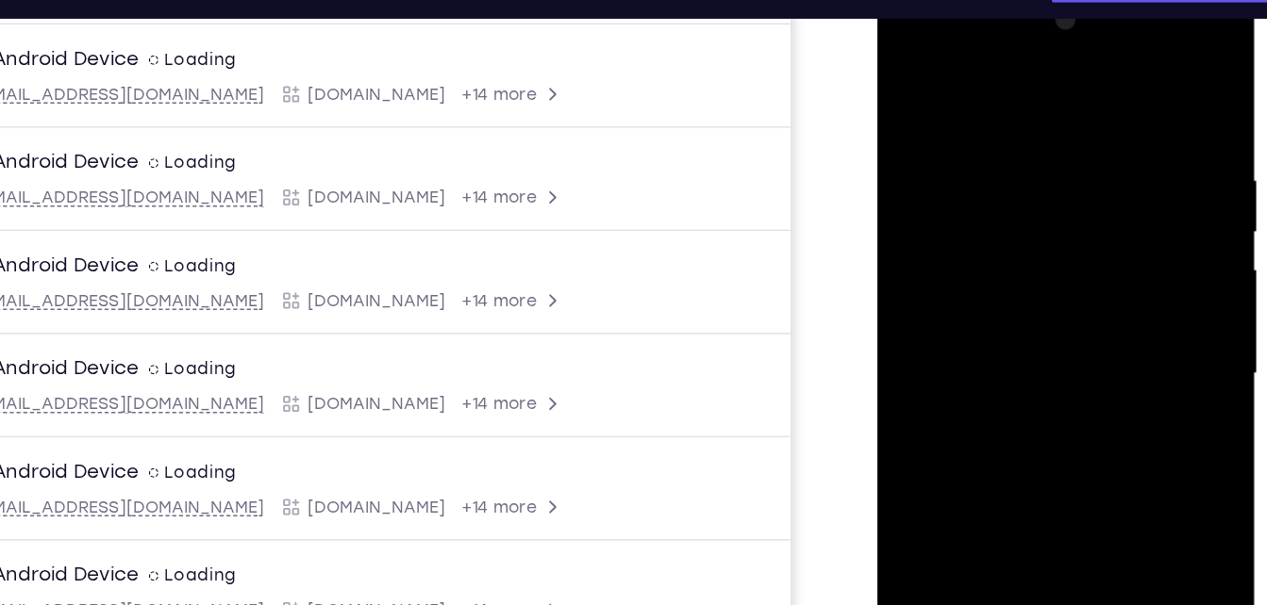
click at [912, 68] on div at bounding box center [1010, 257] width 238 height 528
click at [1008, 249] on div at bounding box center [1010, 257] width 238 height 528
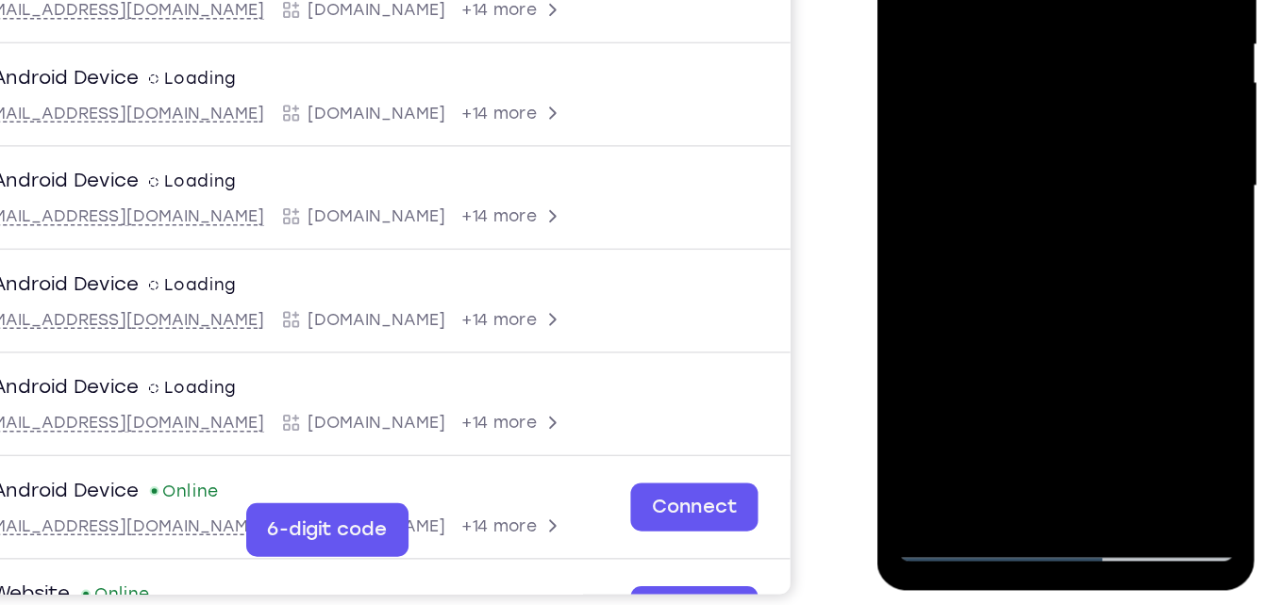
click at [1096, 122] on div at bounding box center [1010, 70] width 238 height 528
click at [1100, 118] on div at bounding box center [1010, 70] width 238 height 528
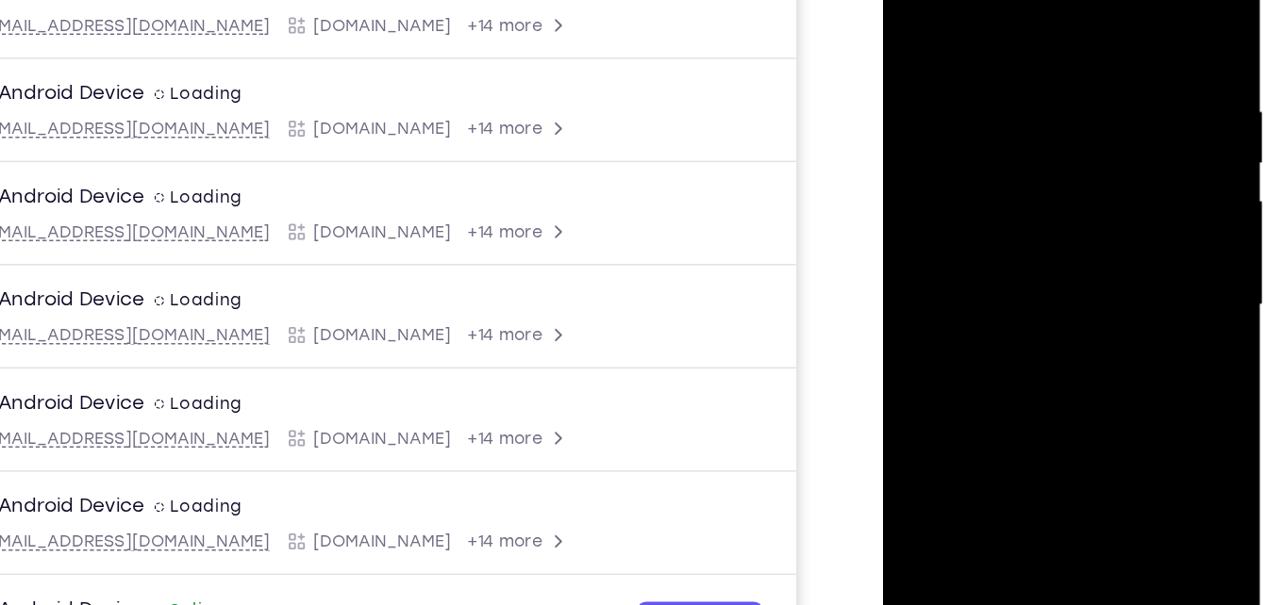
click at [913, 0] on div at bounding box center [1015, 189] width 238 height 528
click at [987, 183] on div at bounding box center [1015, 189] width 238 height 528
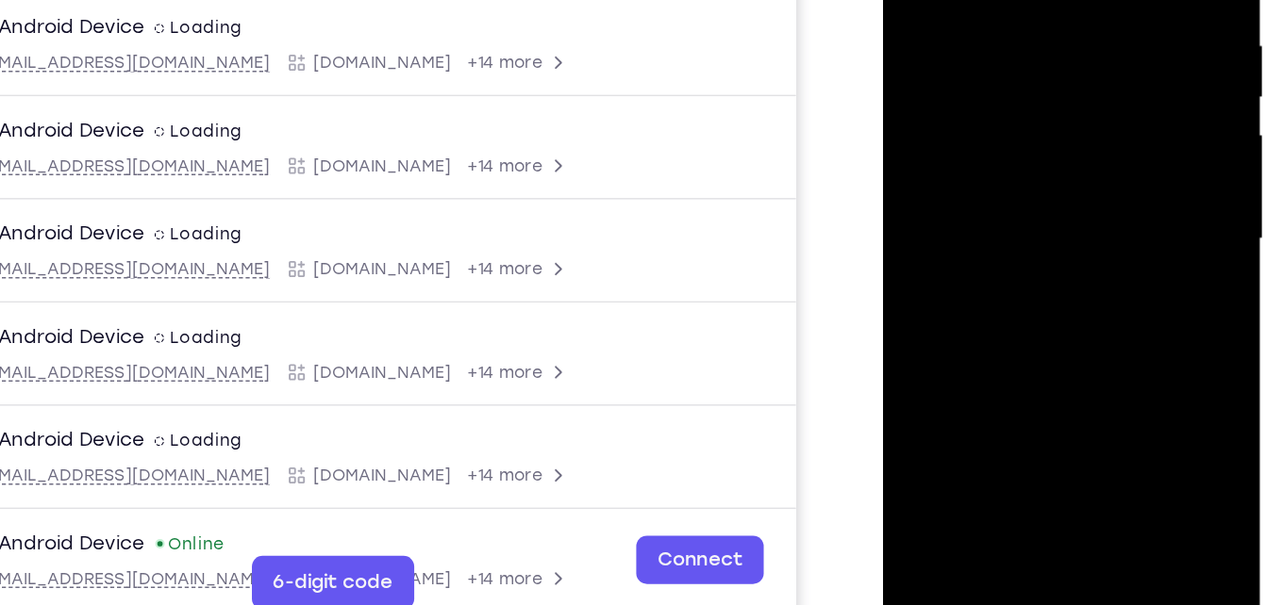
click at [969, 337] on div at bounding box center [1015, 123] width 238 height 528
click at [1041, 309] on div at bounding box center [1015, 123] width 238 height 528
click at [1105, 153] on div at bounding box center [1015, 123] width 238 height 528
click at [1103, 171] on div at bounding box center [1015, 123] width 238 height 528
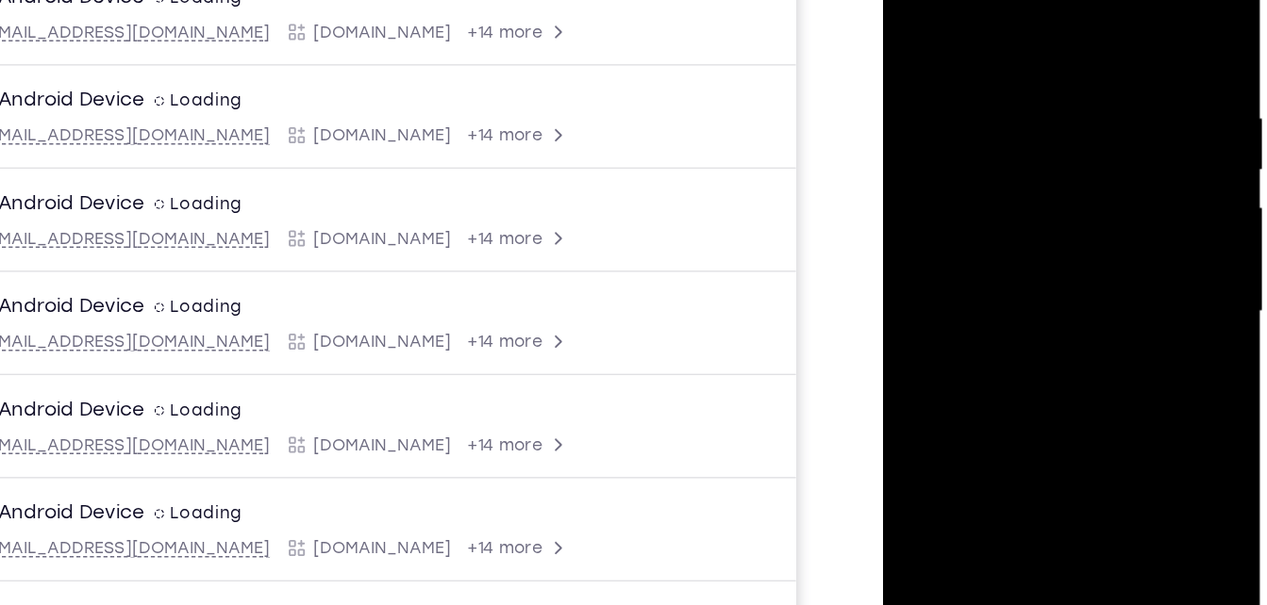
click at [1104, 239] on div at bounding box center [1015, 195] width 238 height 528
click at [986, 154] on div at bounding box center [1015, 195] width 238 height 528
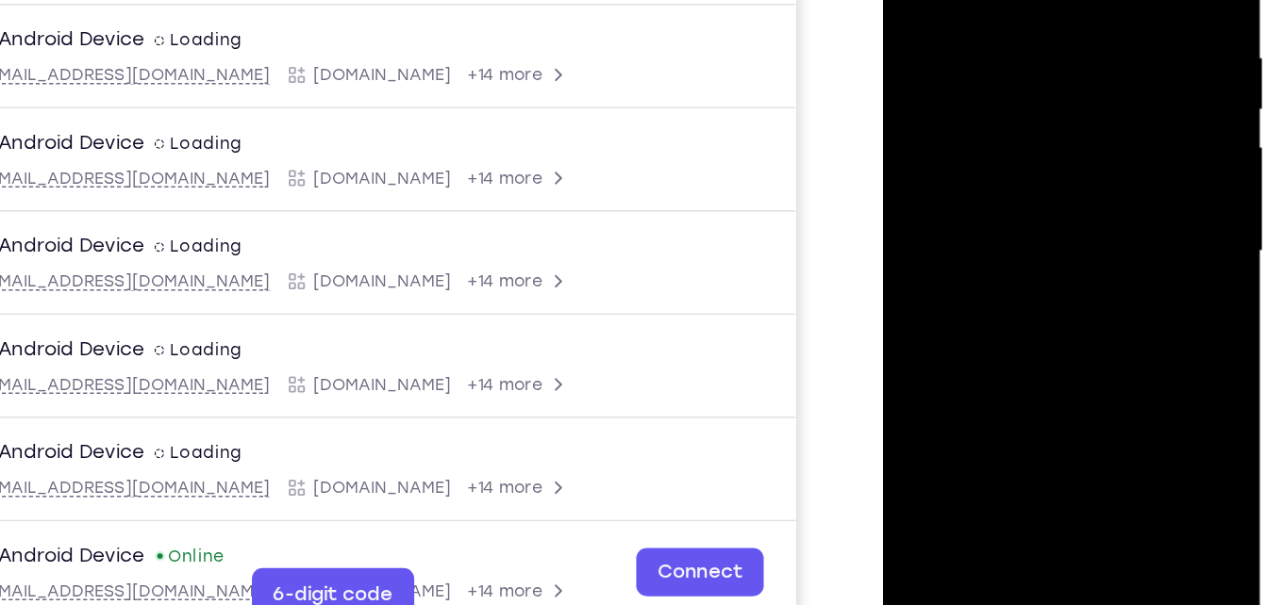
click at [980, 222] on div at bounding box center [1015, 135] width 238 height 528
click at [999, 216] on div at bounding box center [1015, 135] width 238 height 528
click at [1105, 178] on div at bounding box center [1015, 135] width 238 height 528
click at [954, 0] on div at bounding box center [1015, 135] width 238 height 528
click at [982, 156] on div at bounding box center [1015, 135] width 238 height 528
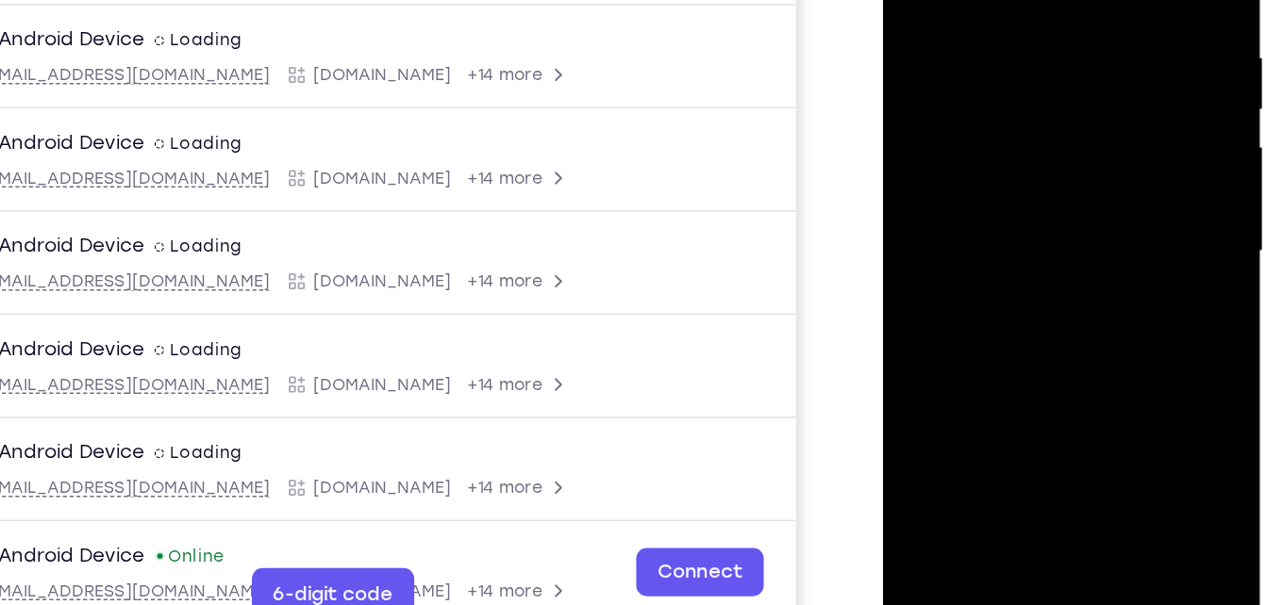
click at [1110, 186] on div at bounding box center [1015, 135] width 238 height 528
click at [970, 0] on div at bounding box center [1015, 135] width 238 height 528
click at [987, 179] on div at bounding box center [1015, 135] width 238 height 528
click at [1101, 182] on div at bounding box center [1015, 135] width 238 height 528
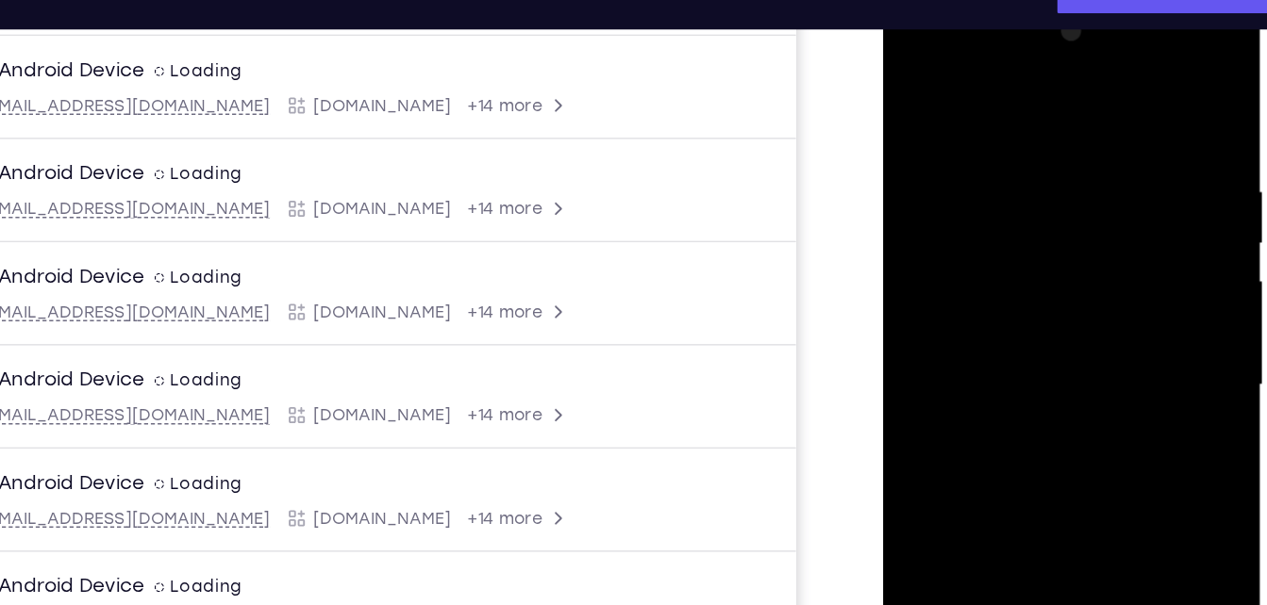
click at [912, 80] on div at bounding box center [1015, 270] width 238 height 528
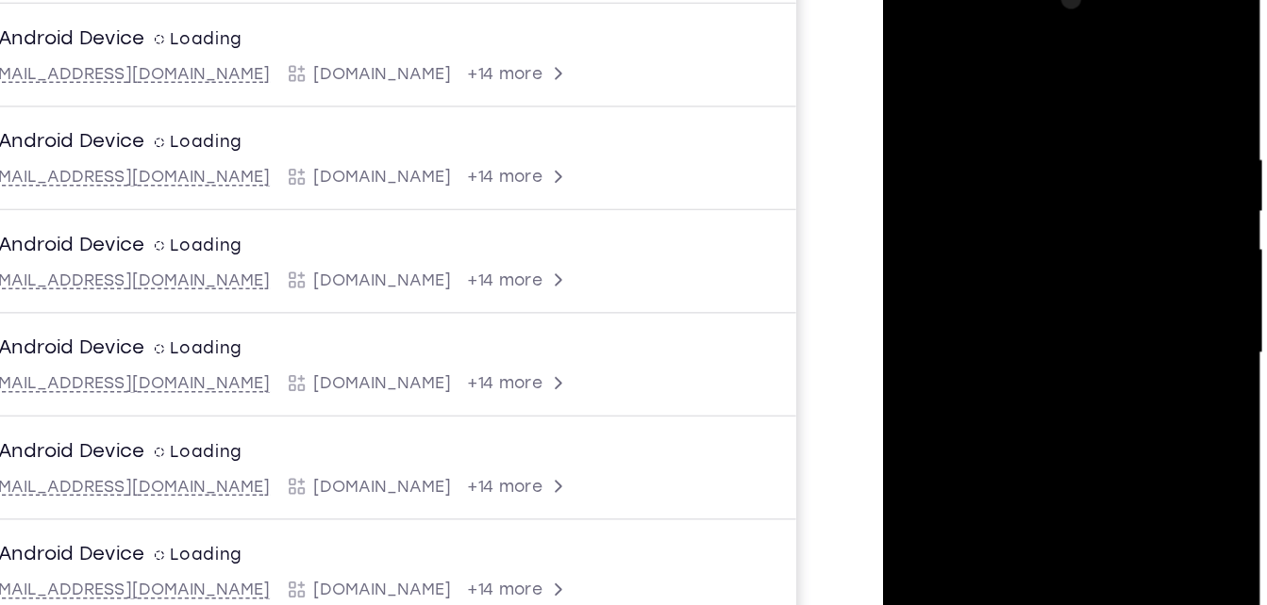
click at [1040, 234] on div at bounding box center [1015, 237] width 238 height 528
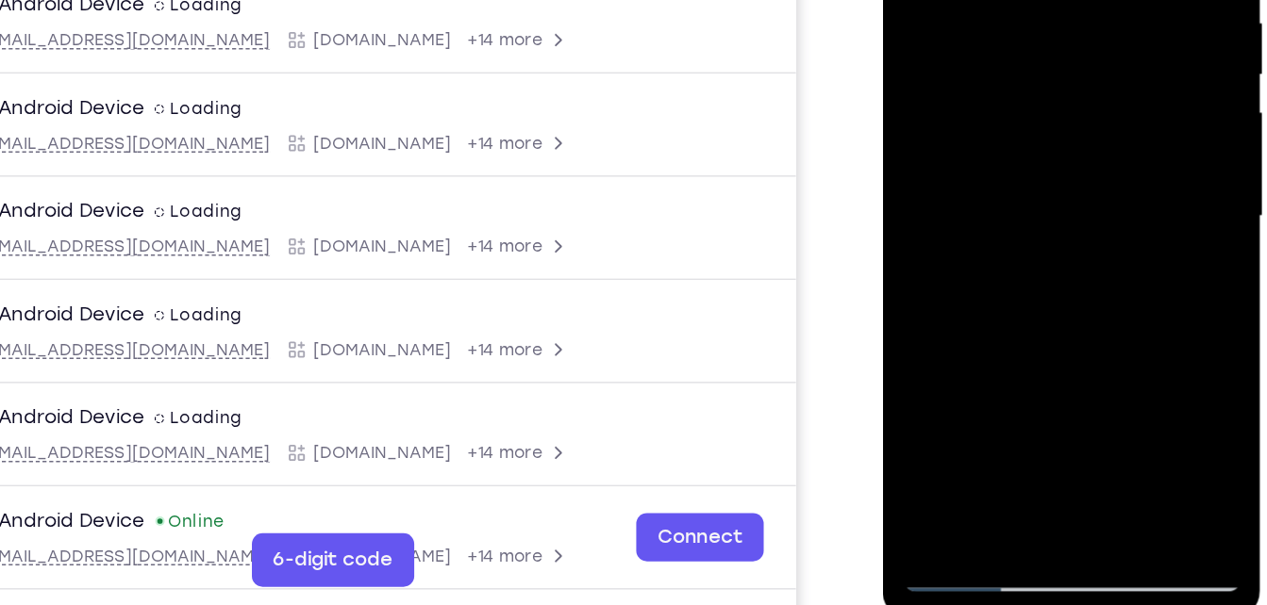
click at [1107, 147] on div at bounding box center [1015, 100] width 238 height 528
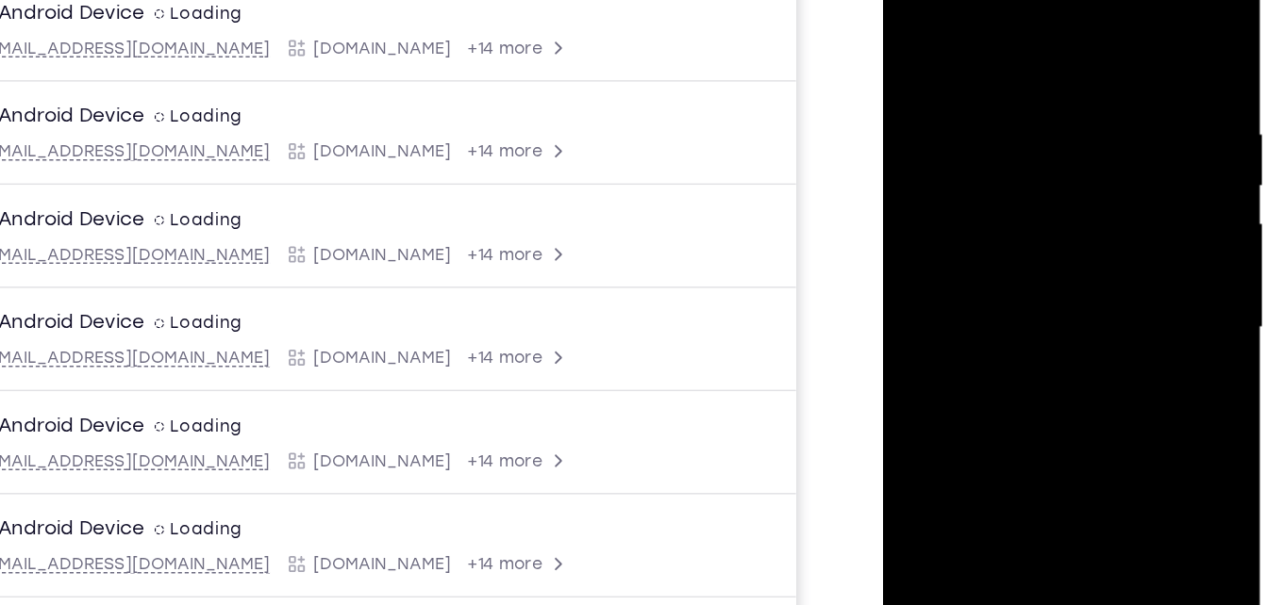
click at [913, 19] on div at bounding box center [1015, 211] width 238 height 528
click at [978, 169] on div at bounding box center [1015, 211] width 238 height 528
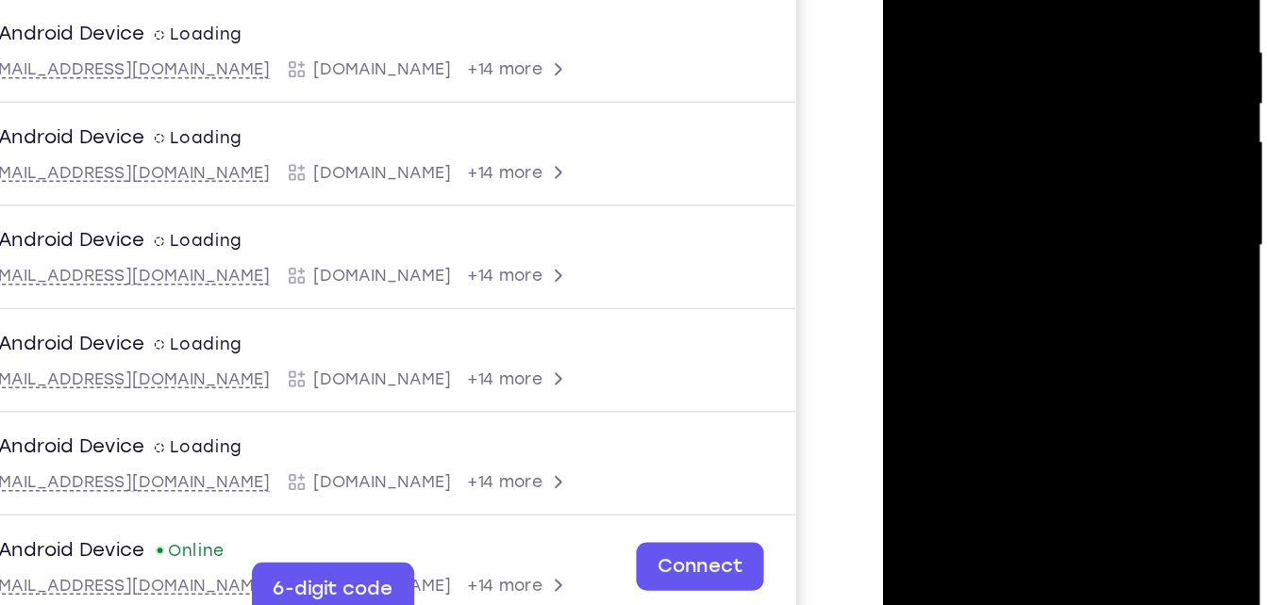
click at [1100, 185] on div at bounding box center [1015, 130] width 238 height 528
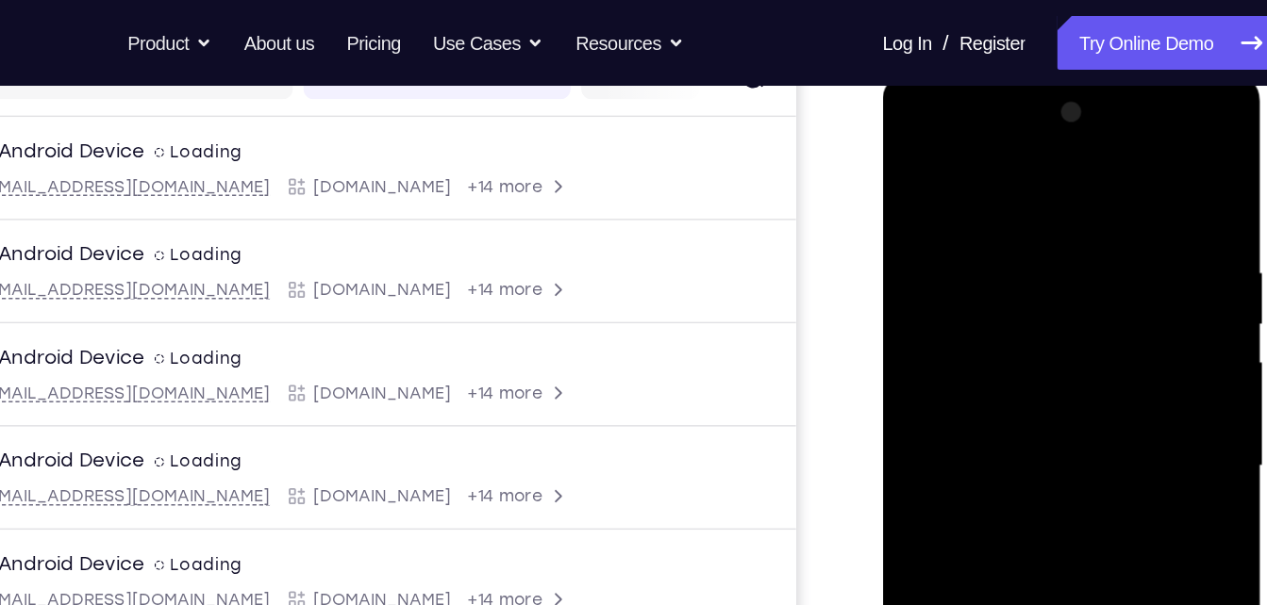
scroll to position [257, 0]
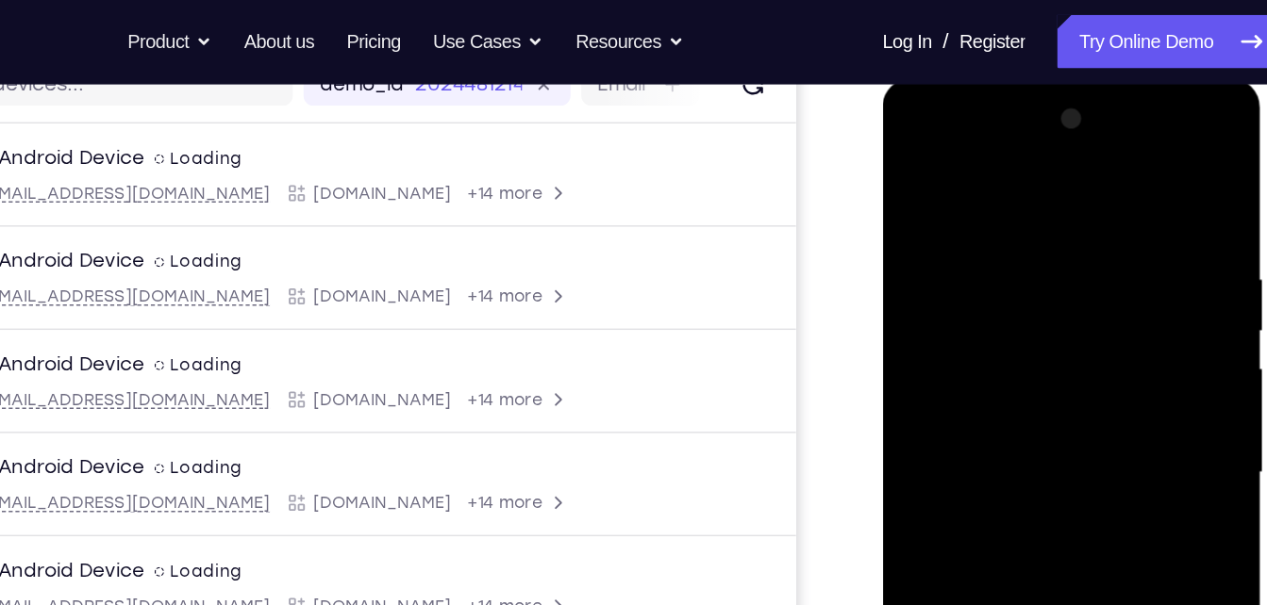
click at [917, 168] on div at bounding box center [1015, 355] width 238 height 528
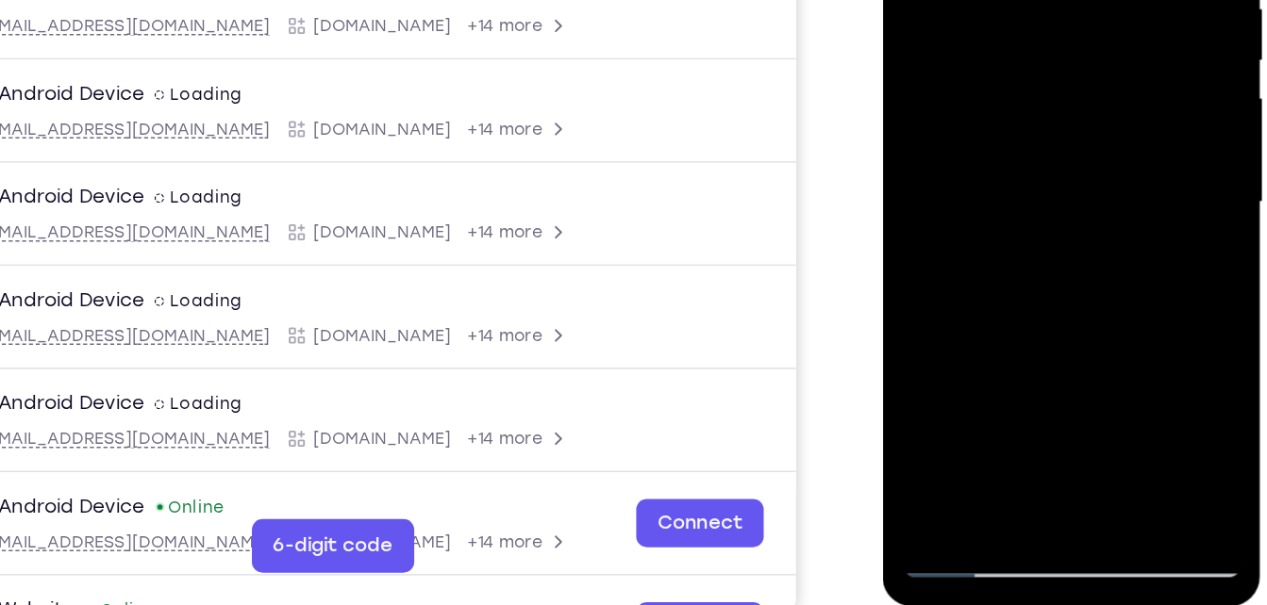
scroll to position [268, 0]
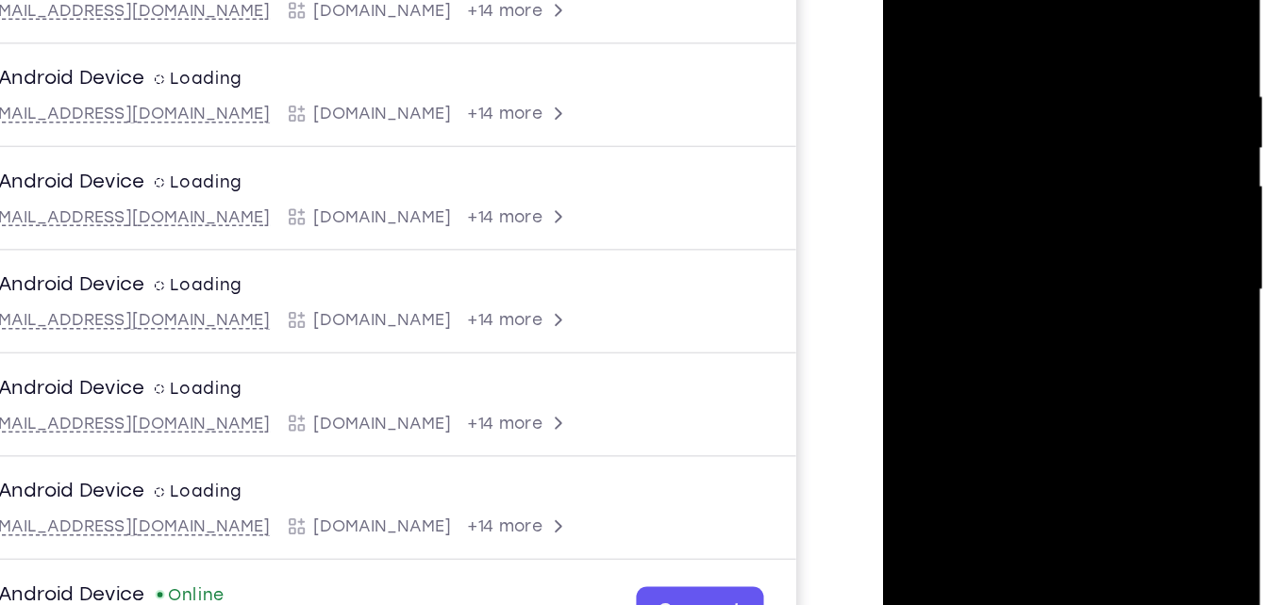
click at [918, 0] on div at bounding box center [1015, 174] width 238 height 528
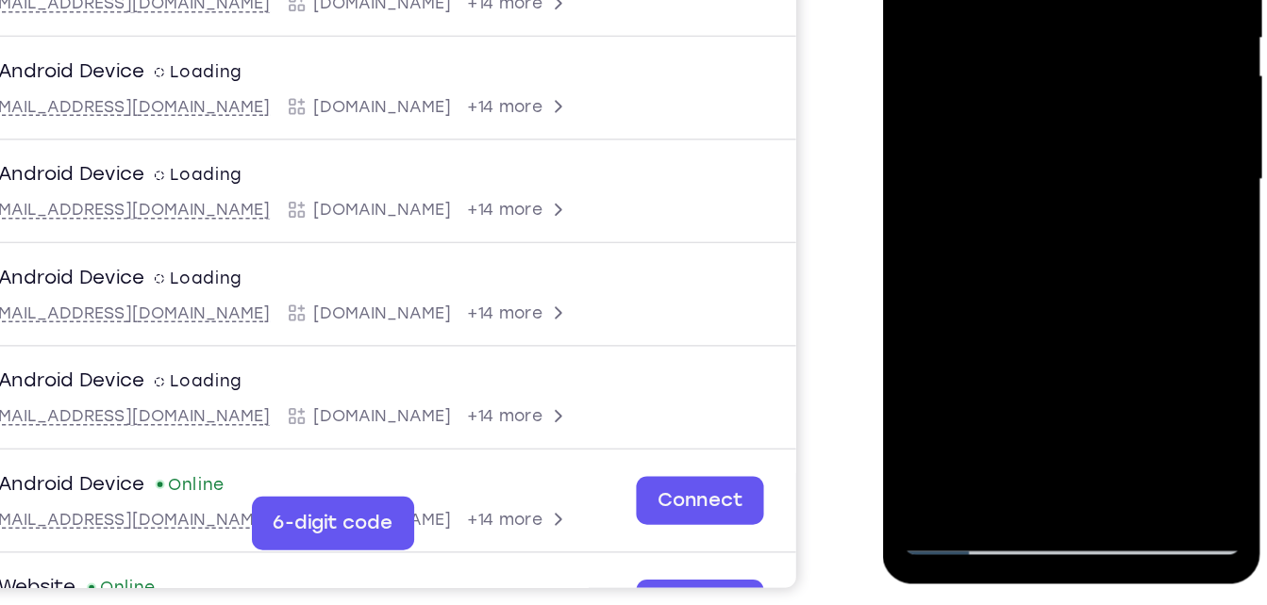
click at [1063, 282] on div at bounding box center [1015, 63] width 238 height 528
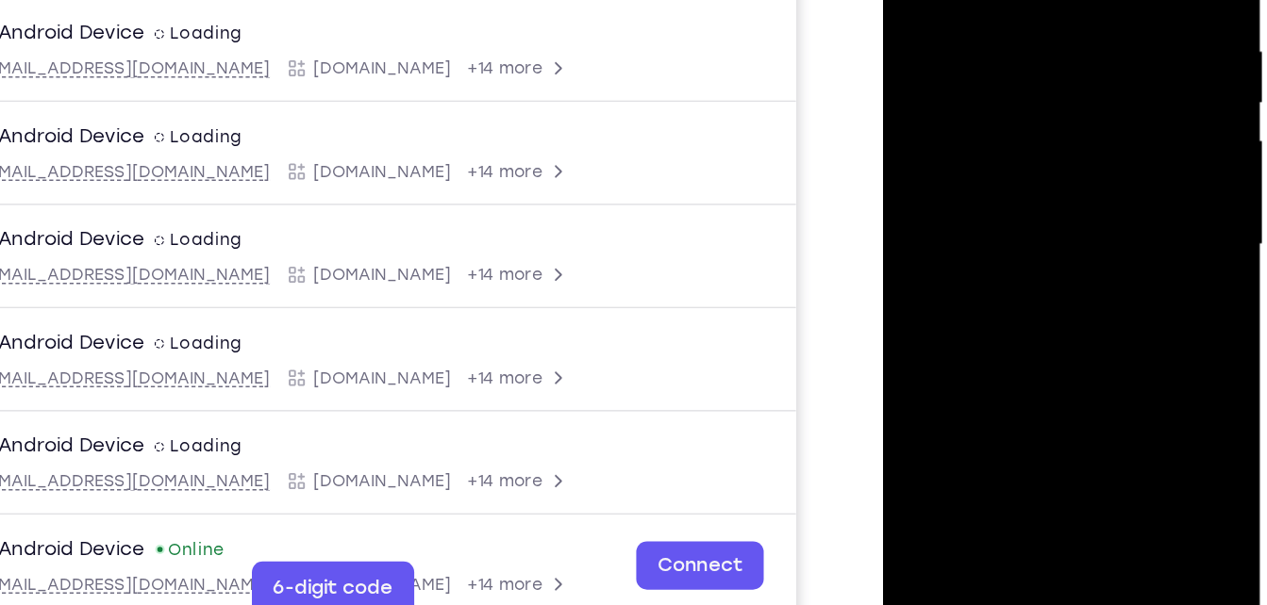
click at [968, 111] on div at bounding box center [1015, 128] width 238 height 528
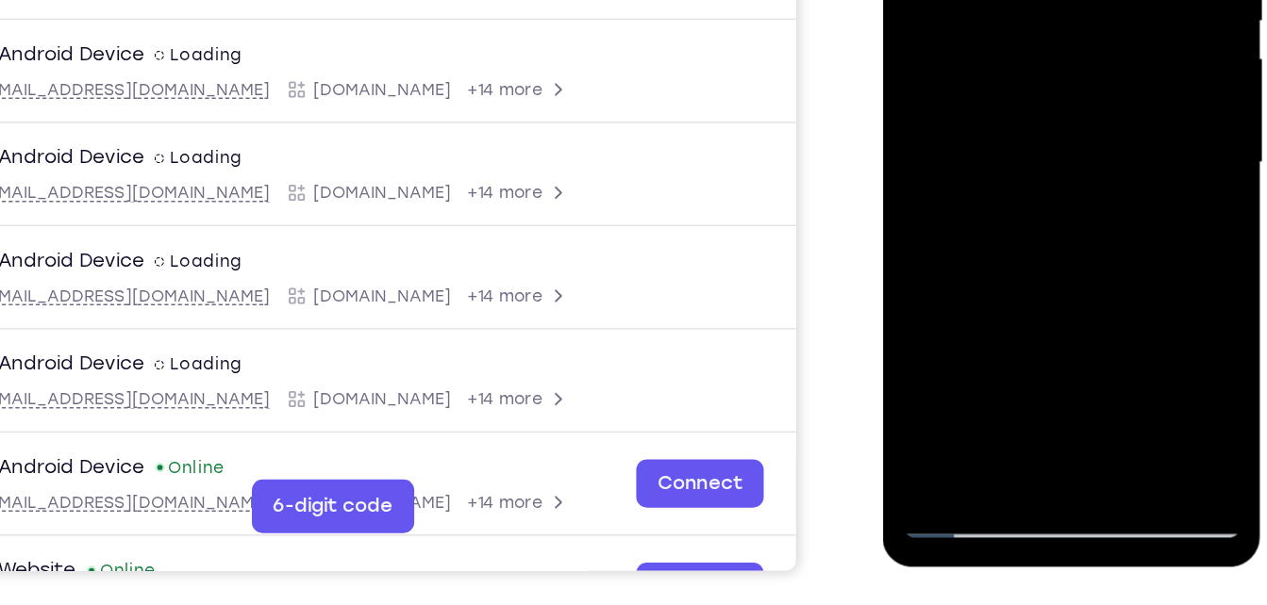
scroll to position [295, 0]
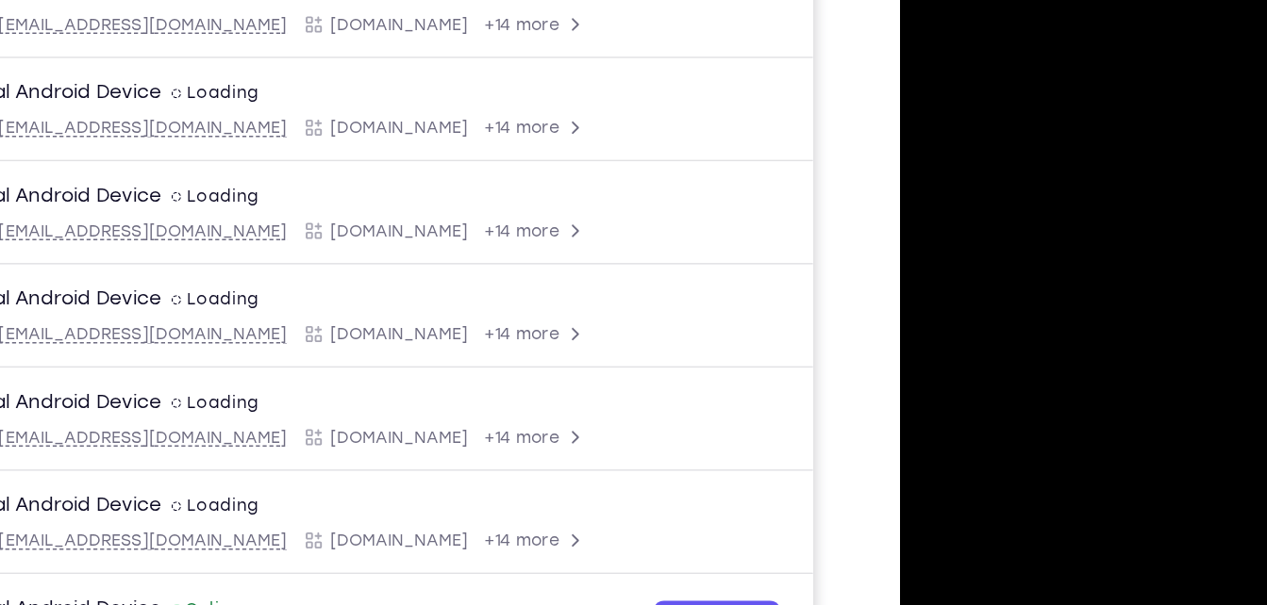
click at [934, 8] on div at bounding box center [1033, 188] width 238 height 528
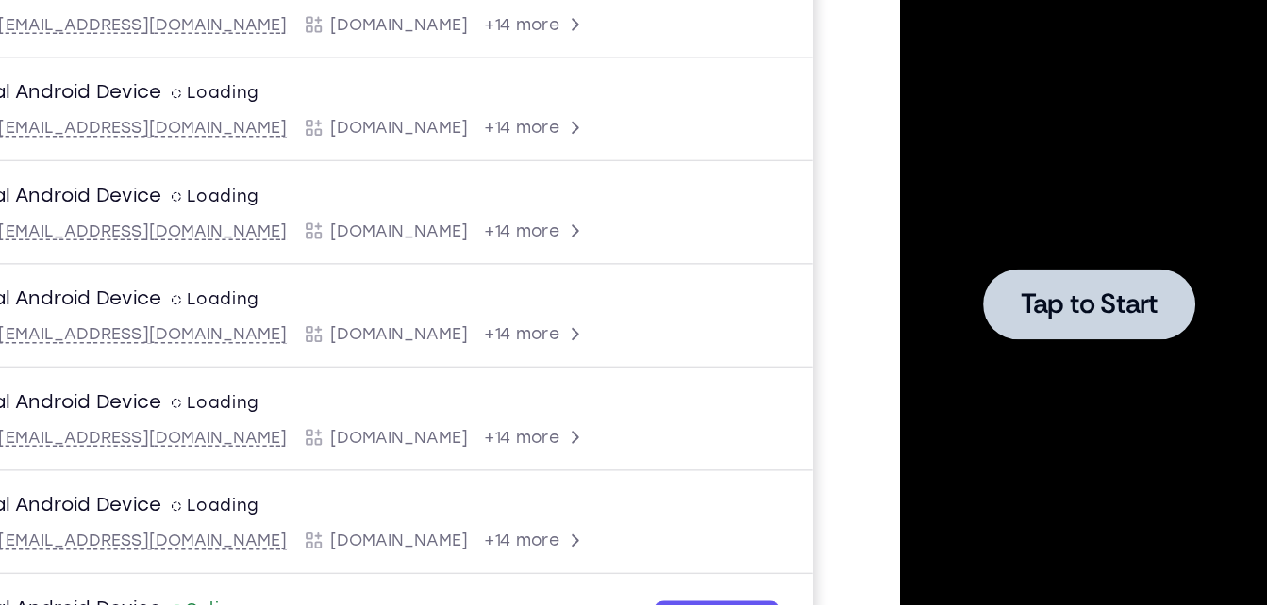
click at [1025, 151] on div at bounding box center [1033, 188] width 238 height 528
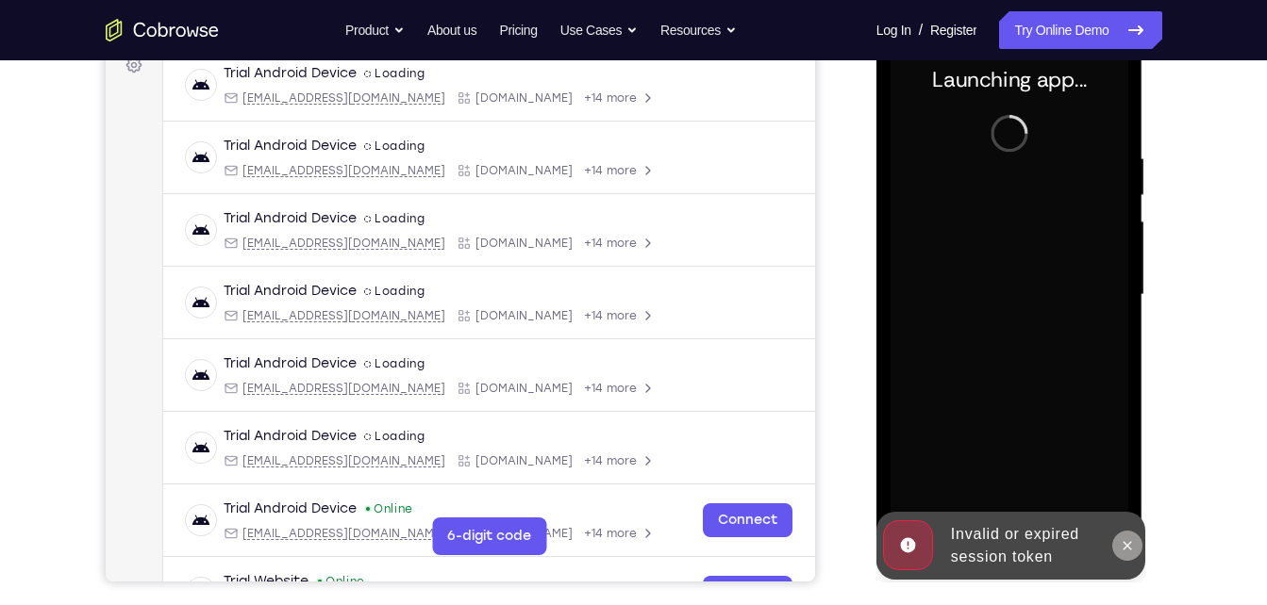
click at [1116, 541] on button at bounding box center [1127, 546] width 30 height 30
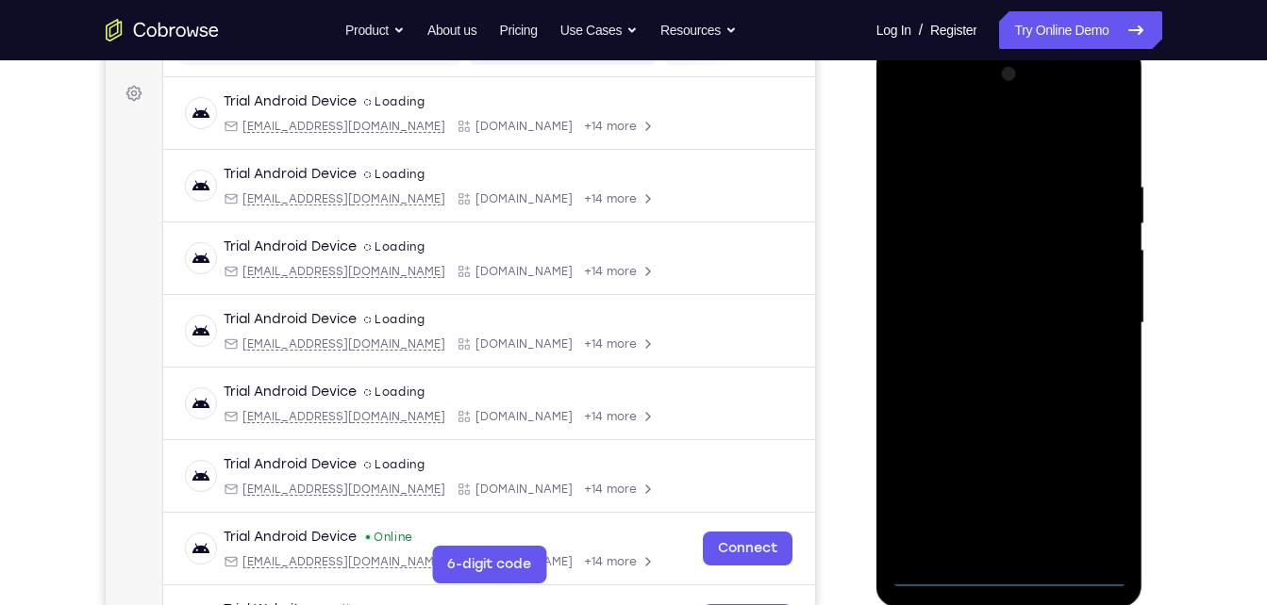
scroll to position [268, 0]
click at [1013, 584] on div at bounding box center [1009, 322] width 238 height 528
click at [1104, 498] on div at bounding box center [1009, 322] width 238 height 528
click at [917, 96] on div at bounding box center [1009, 322] width 238 height 528
click at [941, 105] on div at bounding box center [1009, 322] width 238 height 528
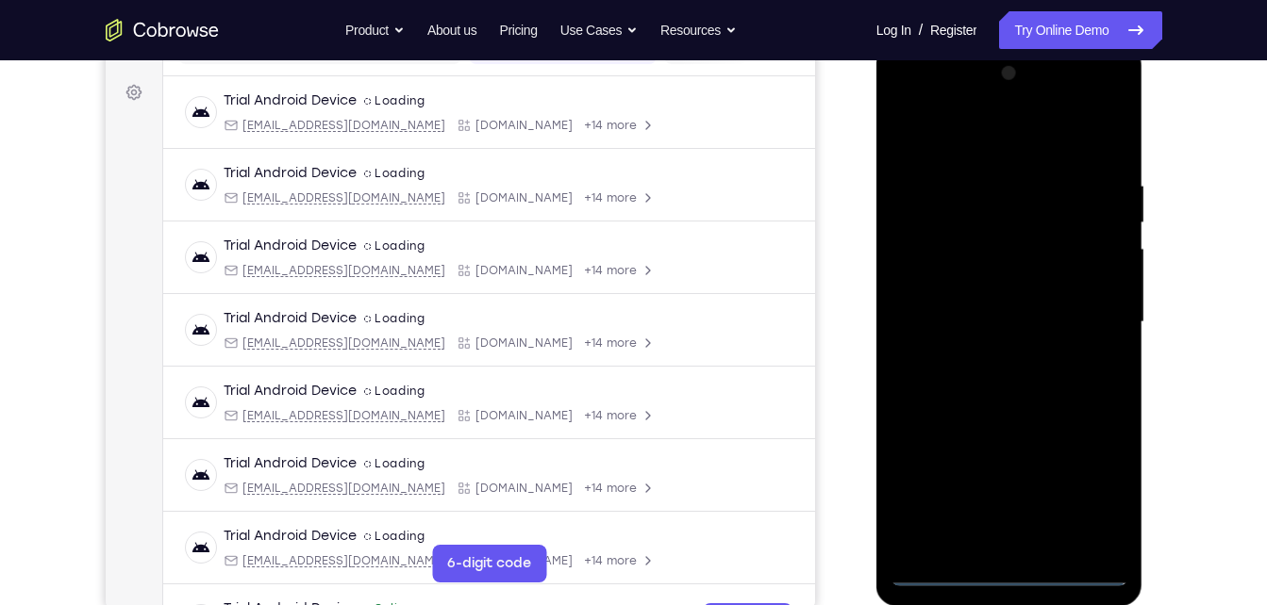
click at [1094, 307] on div at bounding box center [1009, 322] width 238 height 528
click at [993, 356] on div at bounding box center [1009, 322] width 238 height 528
click at [960, 306] on div at bounding box center [1009, 322] width 238 height 528
click at [969, 275] on div at bounding box center [1009, 322] width 238 height 528
click at [1100, 287] on div at bounding box center [1009, 322] width 238 height 528
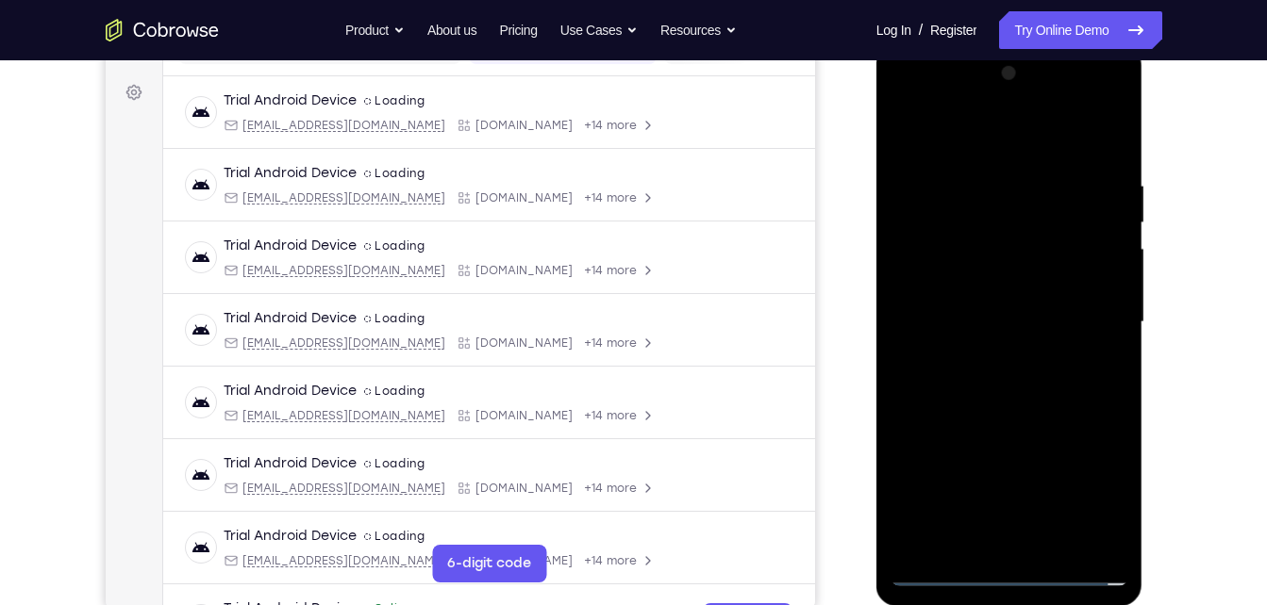
click at [1055, 319] on div at bounding box center [1009, 322] width 238 height 528
click at [1052, 382] on div at bounding box center [1009, 322] width 238 height 528
click at [1058, 536] on div at bounding box center [1009, 322] width 238 height 528
click at [1003, 421] on div at bounding box center [1009, 322] width 238 height 528
click at [1030, 272] on div at bounding box center [1009, 322] width 238 height 528
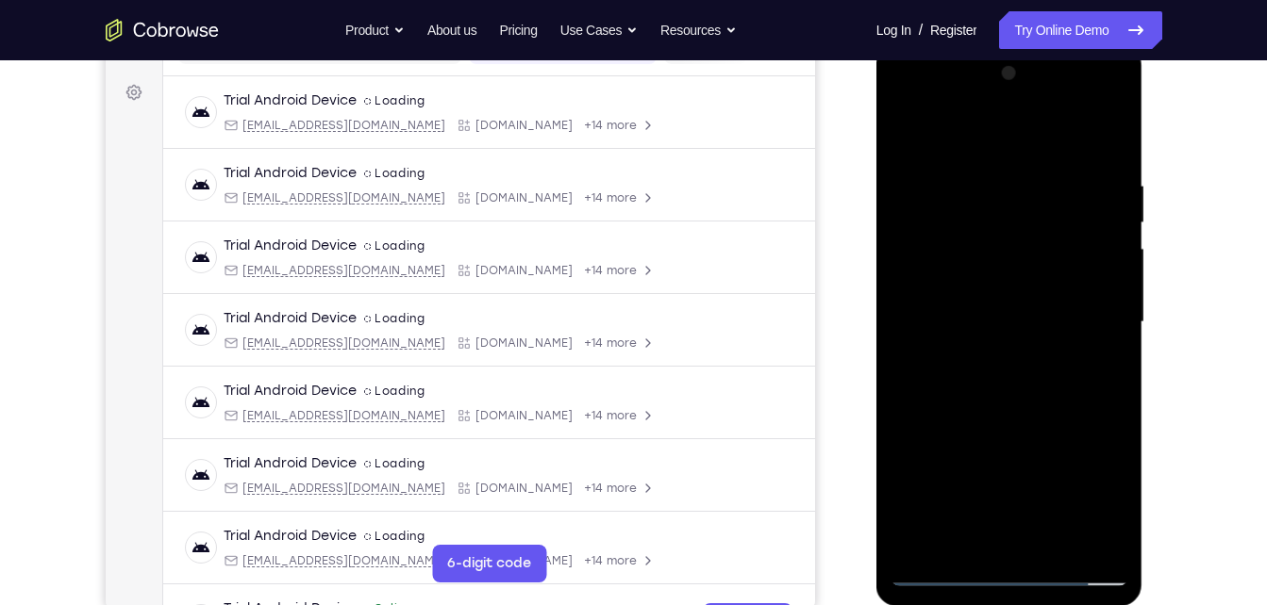
click at [993, 439] on div at bounding box center [1009, 322] width 238 height 528
click at [1002, 433] on div at bounding box center [1009, 322] width 238 height 528
click at [1099, 380] on div at bounding box center [1009, 322] width 238 height 528
click at [964, 248] on div at bounding box center [1009, 322] width 238 height 528
click at [979, 462] on div at bounding box center [1009, 322] width 238 height 528
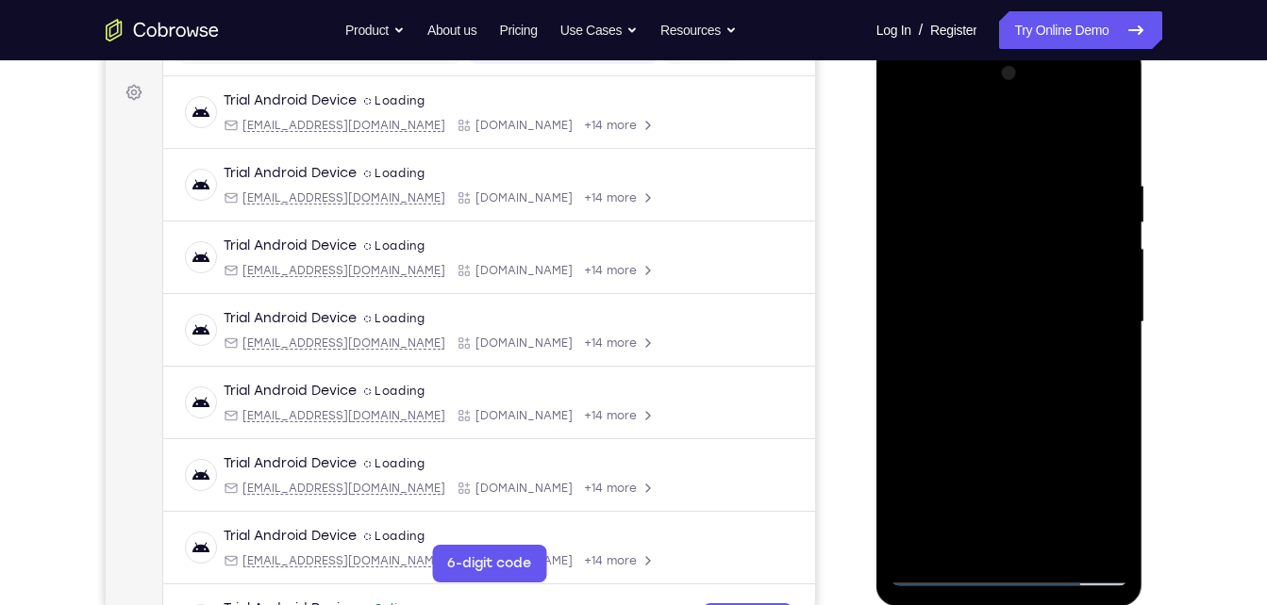
click at [1010, 464] on div at bounding box center [1009, 322] width 238 height 528
click at [1106, 361] on div at bounding box center [1009, 322] width 238 height 528
click at [1103, 361] on div at bounding box center [1009, 322] width 238 height 528
click at [908, 130] on div at bounding box center [1009, 322] width 238 height 528
click at [996, 310] on div at bounding box center [1009, 322] width 238 height 528
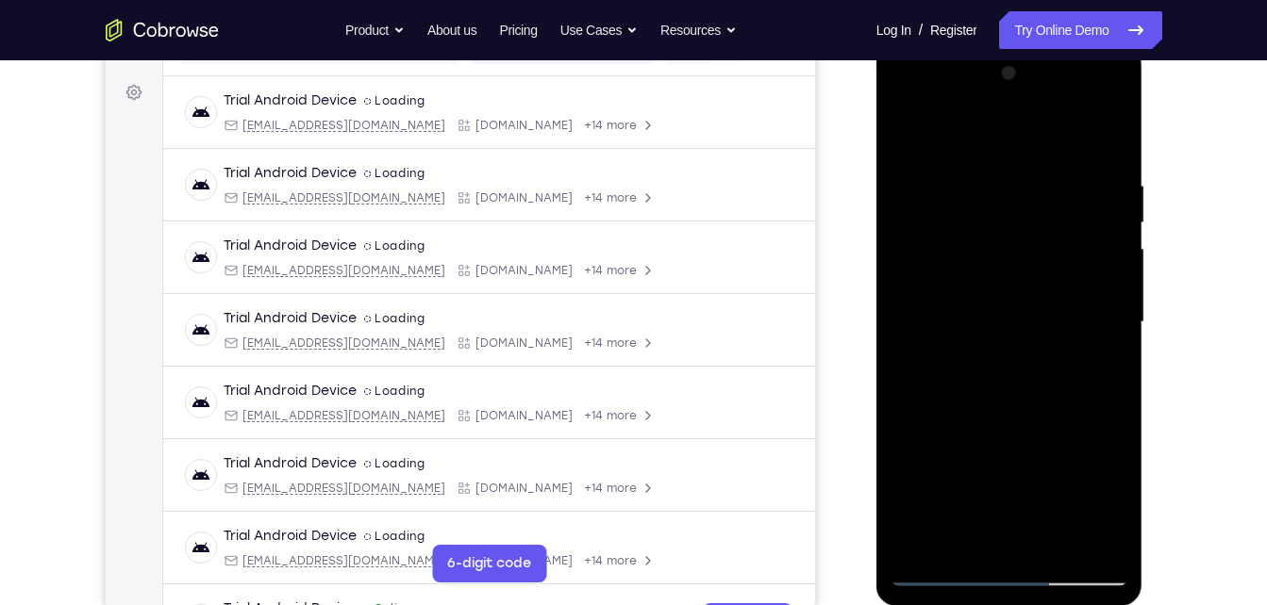
click at [1084, 364] on div at bounding box center [1009, 322] width 238 height 528
click at [1110, 364] on div at bounding box center [1009, 322] width 238 height 528
click at [918, 145] on div at bounding box center [1009, 322] width 238 height 528
click at [1043, 275] on div at bounding box center [1009, 322] width 238 height 528
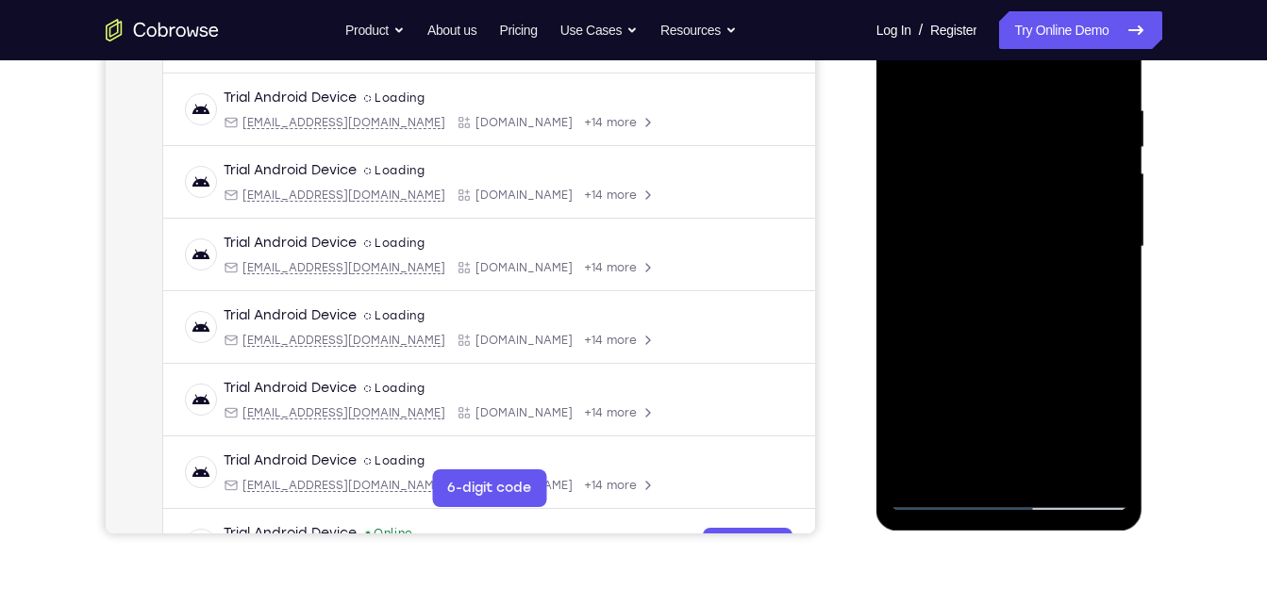
scroll to position [344, 0]
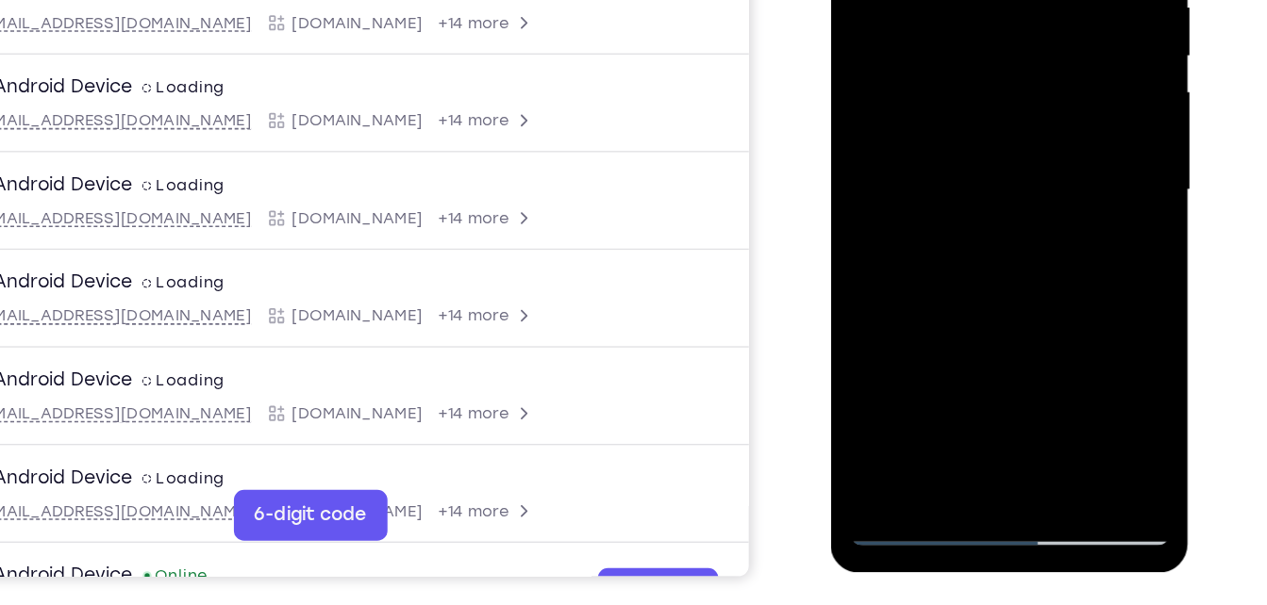
click at [889, 302] on div at bounding box center [964, 94] width 238 height 528
click at [1049, 140] on div at bounding box center [964, 94] width 238 height 528
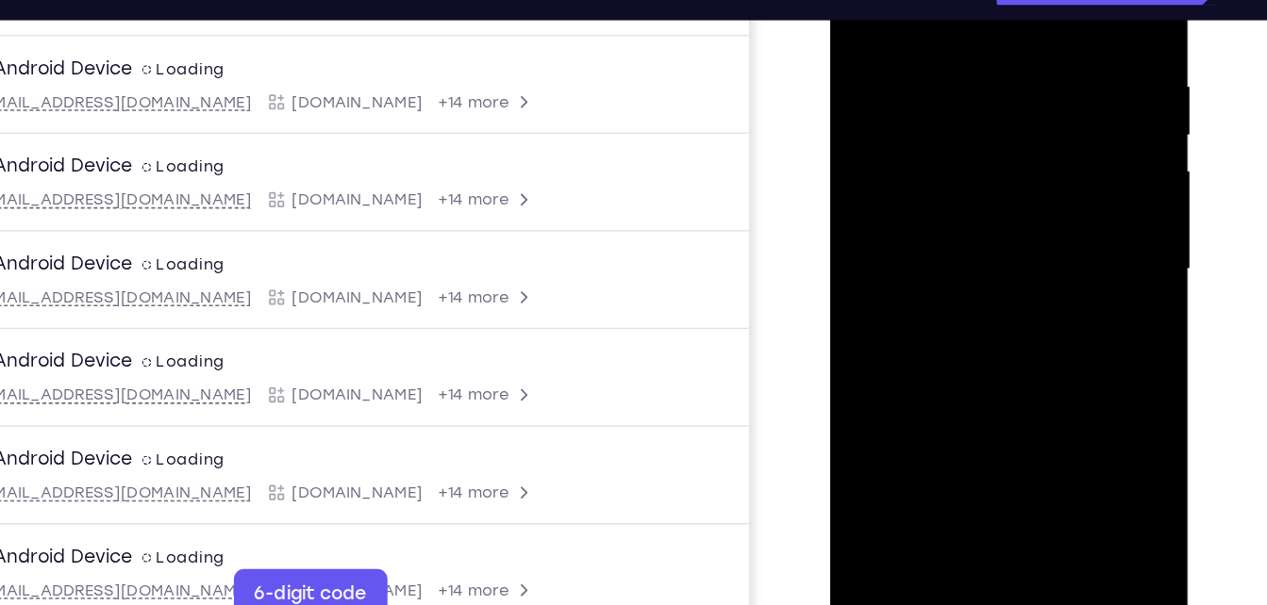
click at [870, 0] on div at bounding box center [964, 174] width 238 height 528
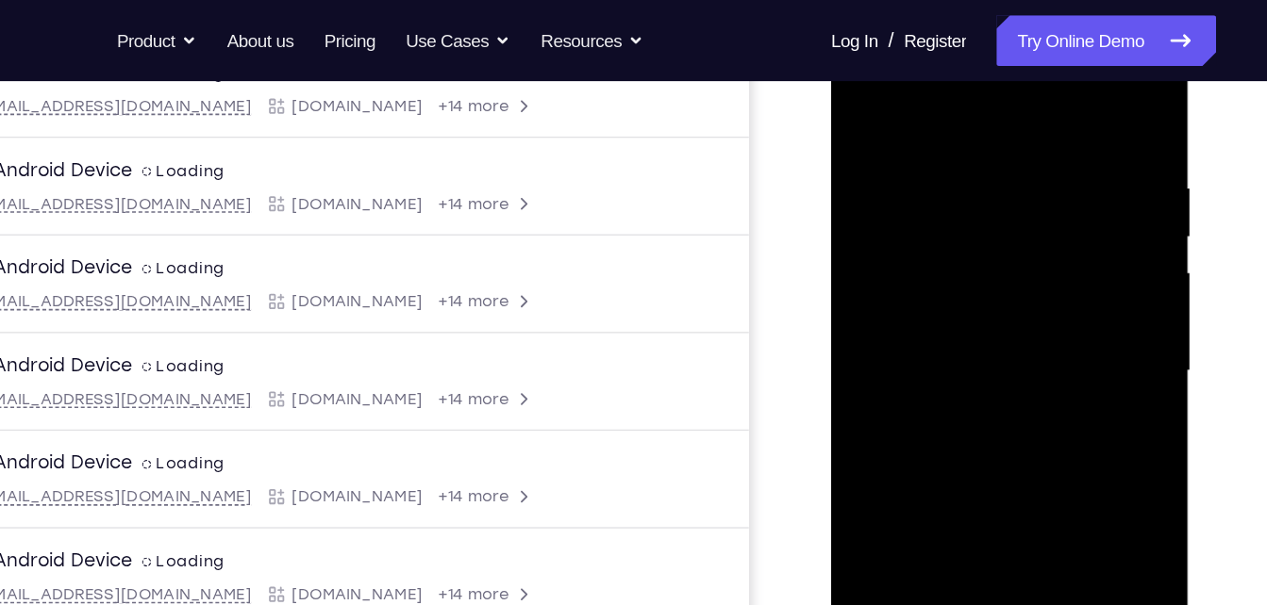
scroll to position [306, 0]
